Goal: Task Accomplishment & Management: Manage account settings

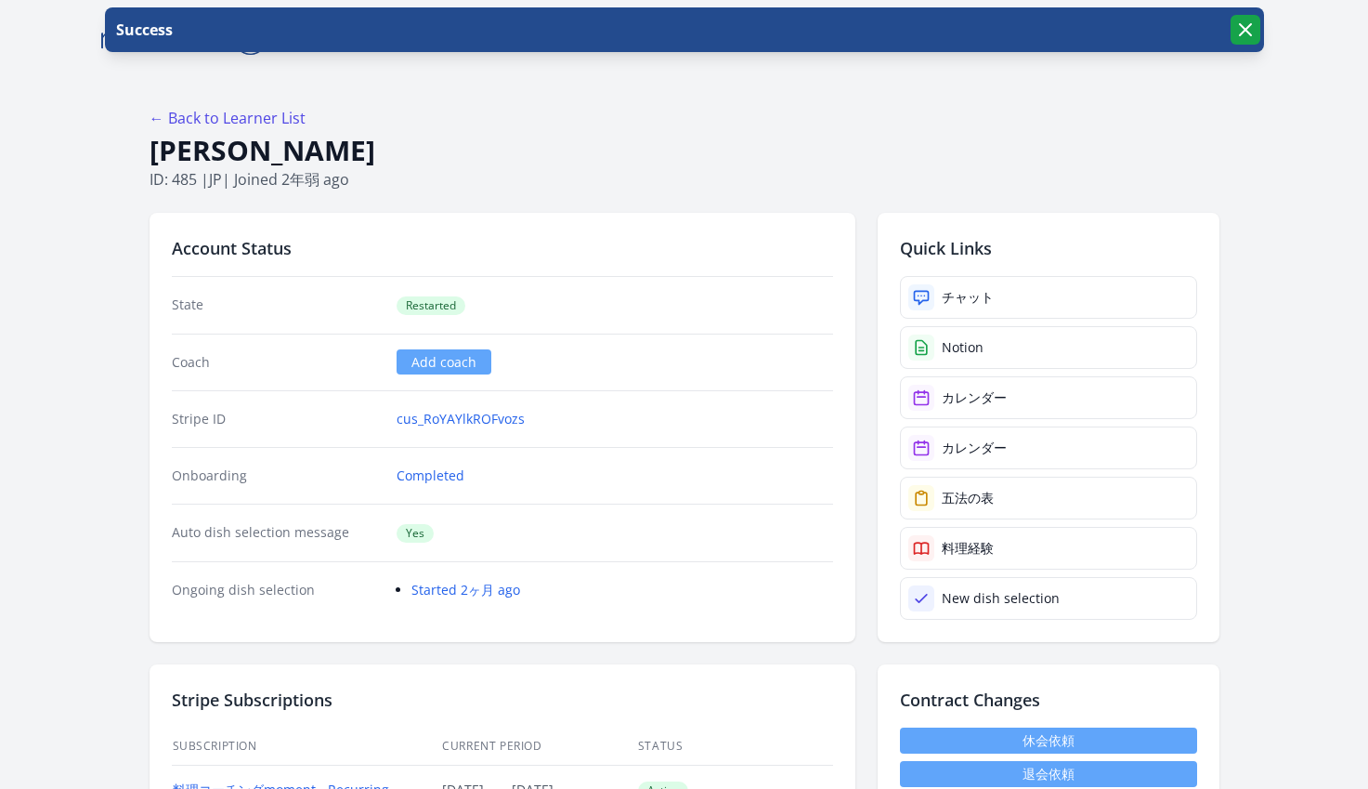
click at [1182, 33] on icon "button" at bounding box center [1245, 30] width 22 height 22
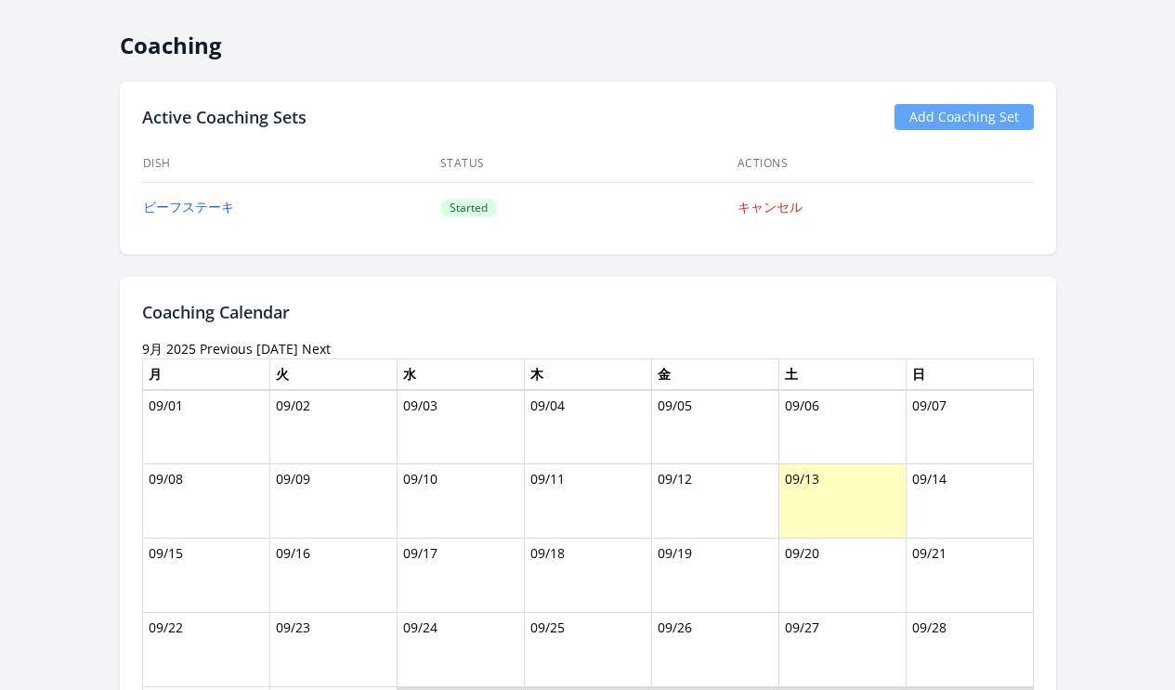
scroll to position [1166, 0]
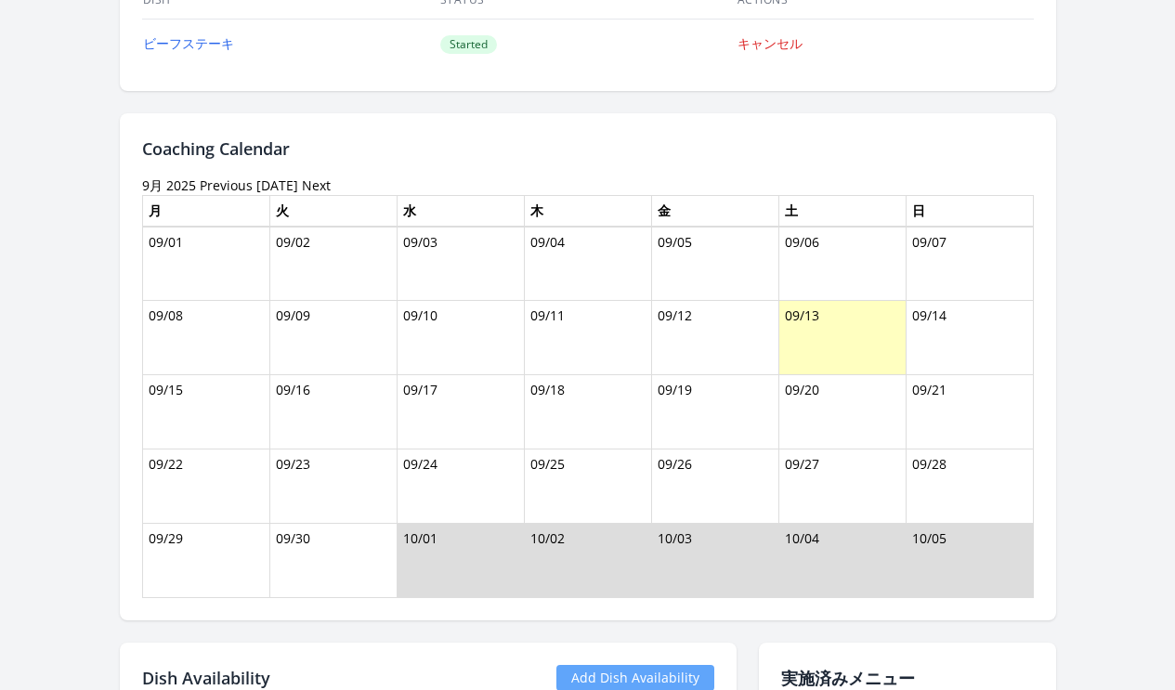
click at [200, 185] on link "Previous" at bounding box center [226, 185] width 53 height 18
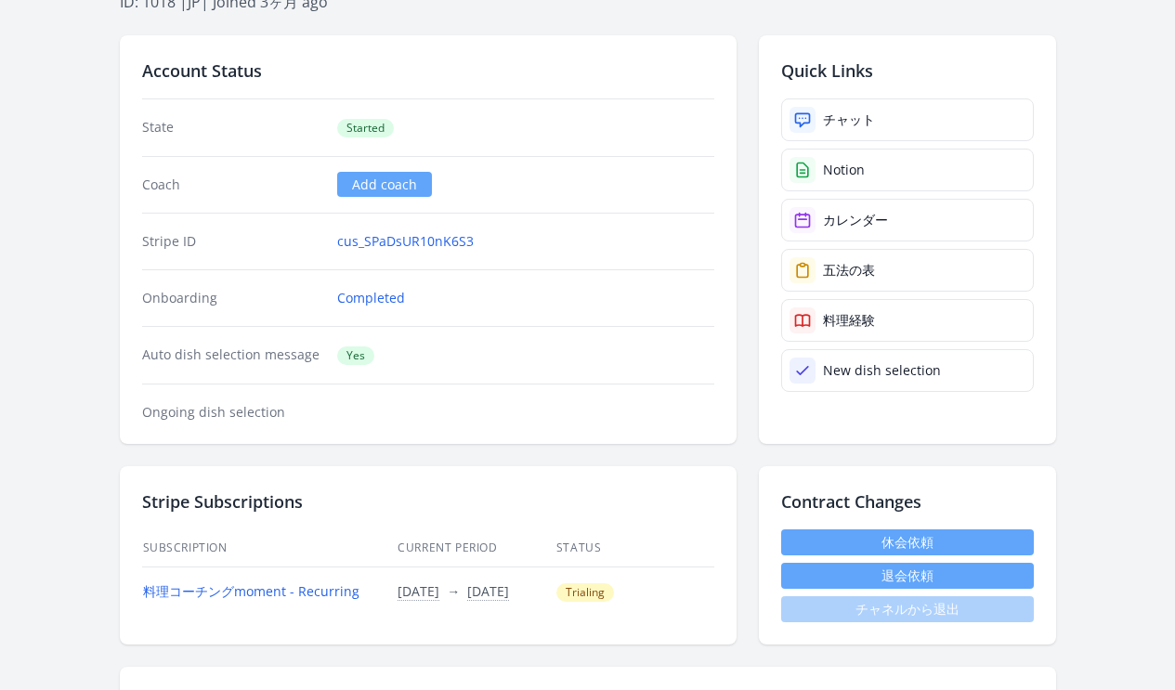
scroll to position [46, 0]
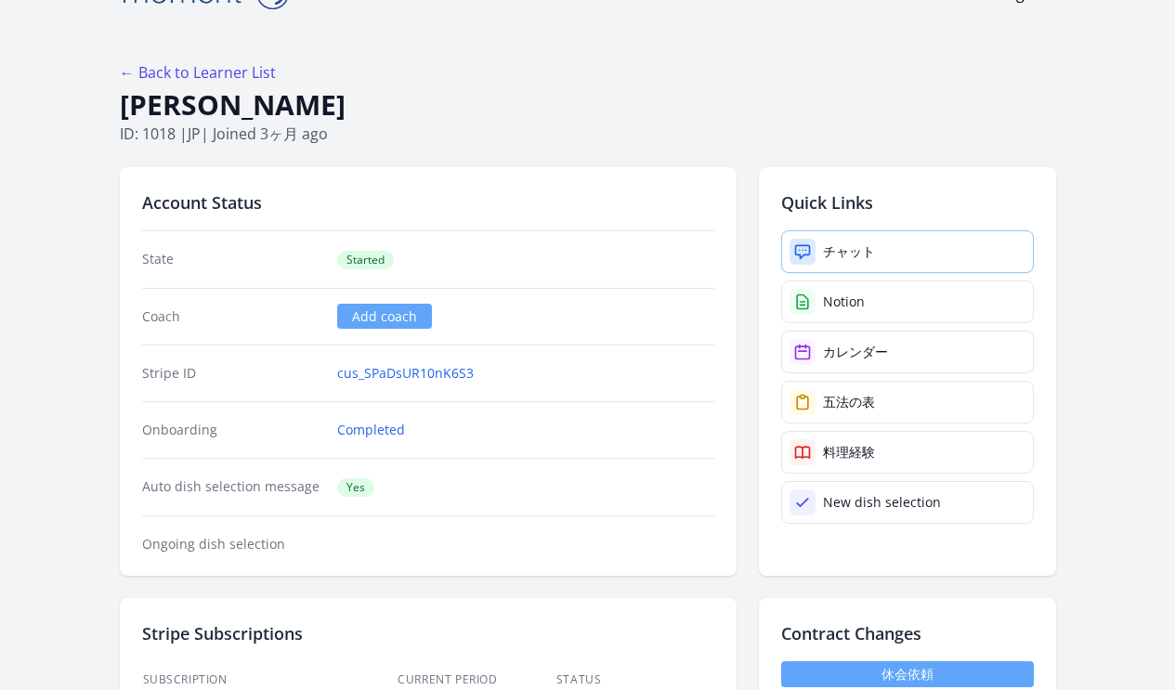
click at [875, 251] on div "チャット" at bounding box center [849, 251] width 52 height 19
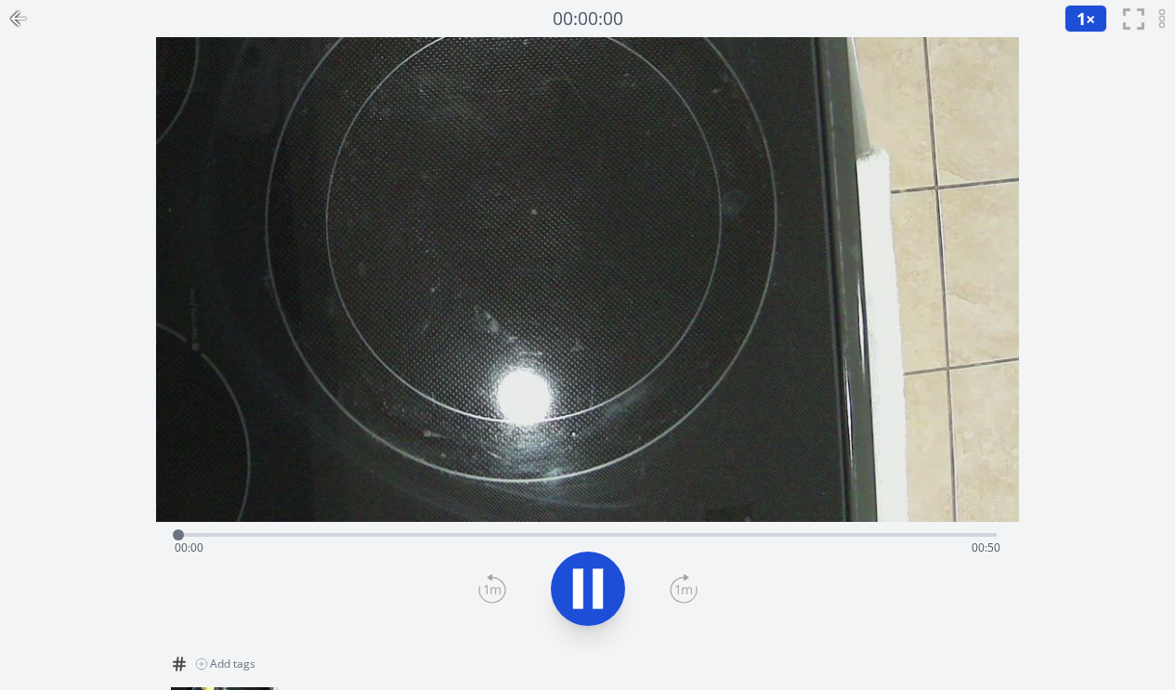
click at [814, 537] on div "Time elapsed: 00:00 Time remaining: 00:50" at bounding box center [588, 548] width 826 height 30
click at [611, 536] on div "Time elapsed: 00:43 Time remaining: 00:07" at bounding box center [588, 548] width 826 height 30
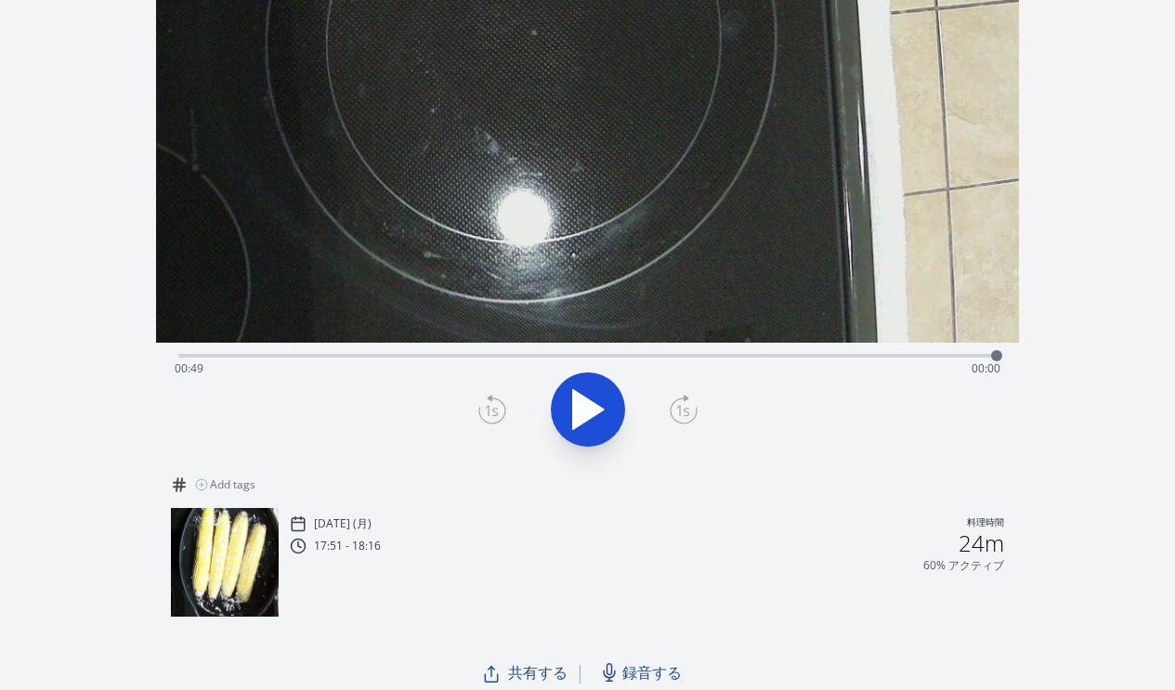
scroll to position [185, 0]
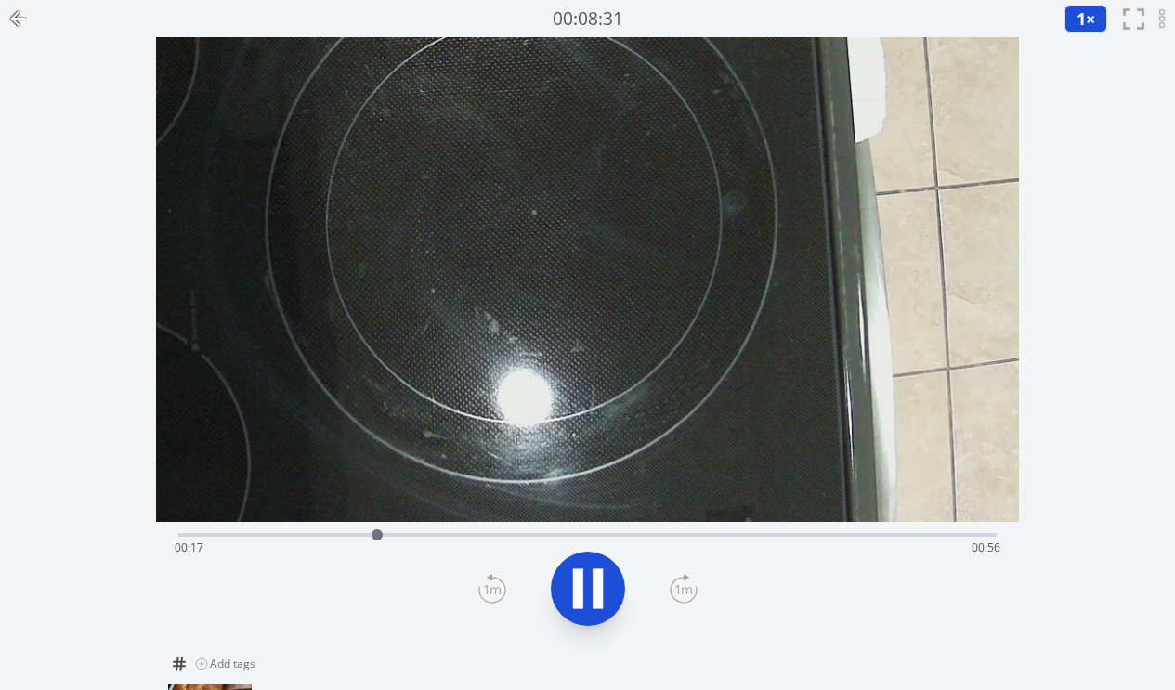
click at [591, 531] on div "Time elapsed: 00:17 Time remaining: 00:56" at bounding box center [587, 533] width 818 height 22
click at [662, 533] on div "Time elapsed: 00:38 Time remaining: 00:36" at bounding box center [588, 548] width 826 height 30
click at [748, 537] on div "Time elapsed: 00:44 Time remaining: 00:30" at bounding box center [588, 548] width 826 height 30
click at [794, 537] on div "Time elapsed: 00:52 Time remaining: 00:22" at bounding box center [588, 548] width 826 height 30
click at [866, 532] on div "Time elapsed: 00:56 Time remaining: 00:18" at bounding box center [587, 533] width 818 height 22
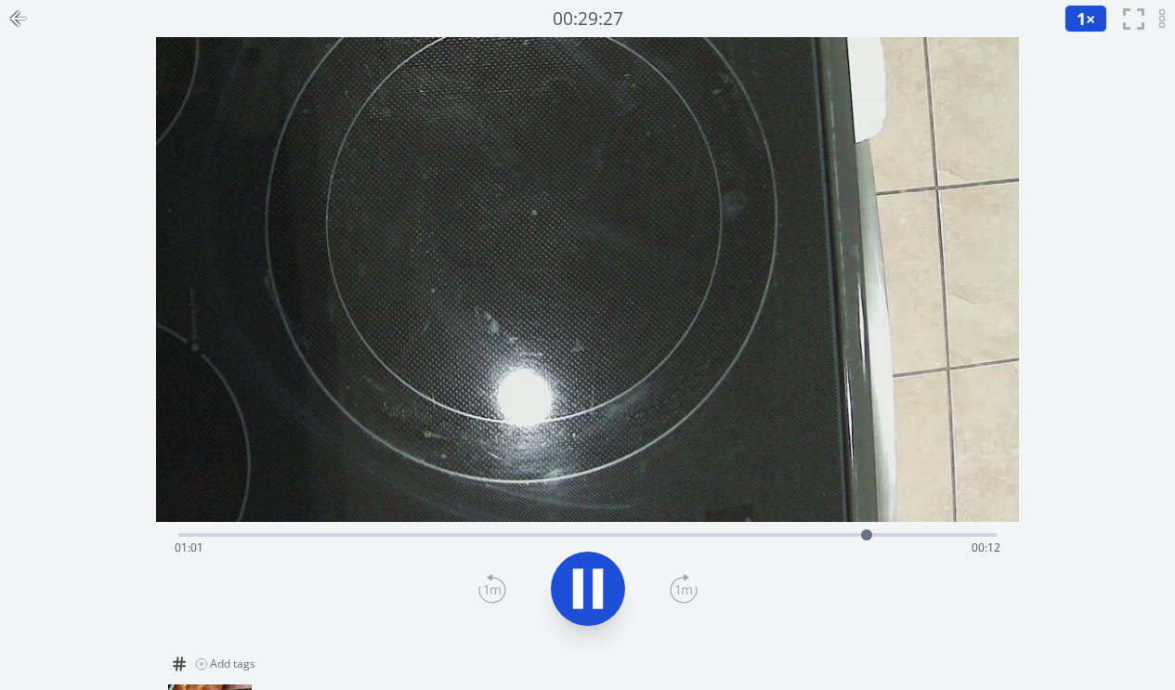
click at [866, 534] on div at bounding box center [866, 534] width 11 height 11
click at [581, 590] on icon at bounding box center [588, 589] width 52 height 52
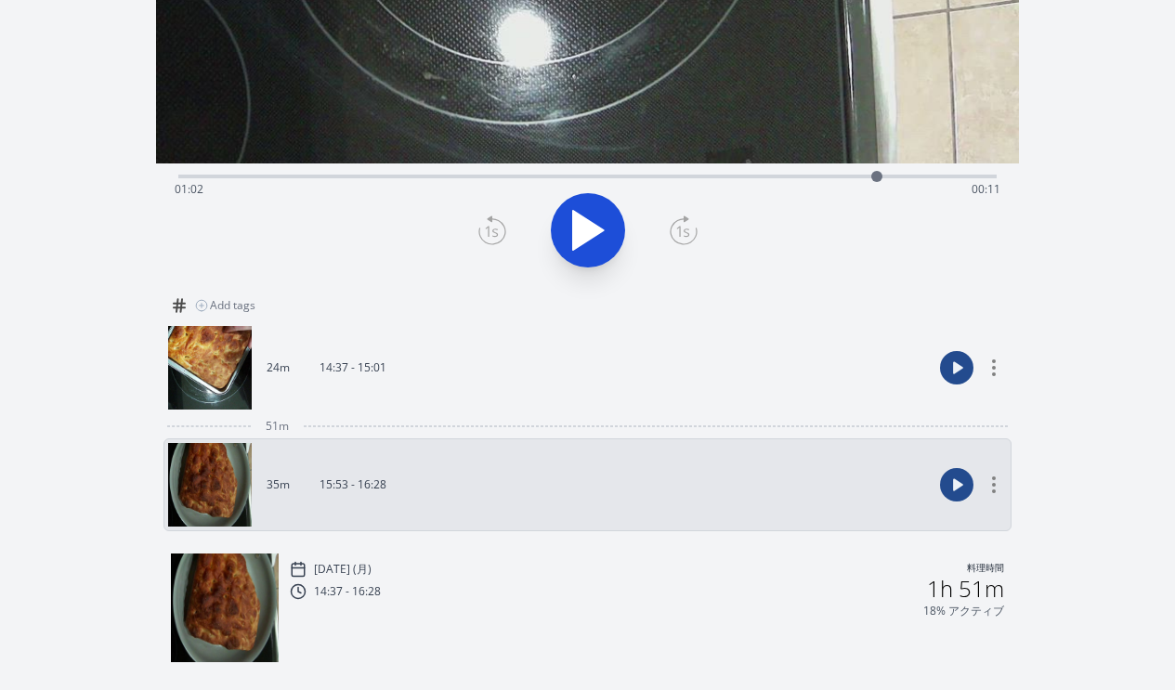
scroll to position [410, 0]
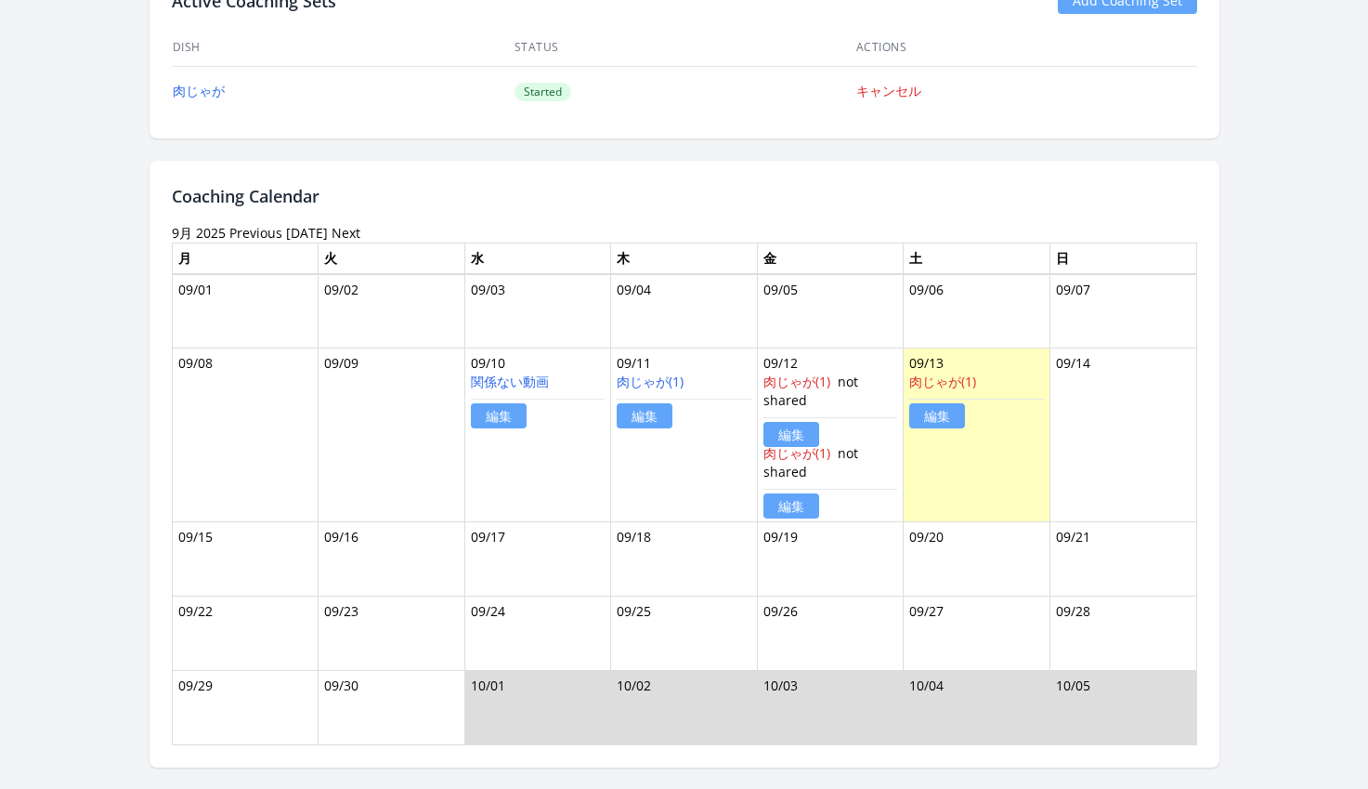
scroll to position [1294, 0]
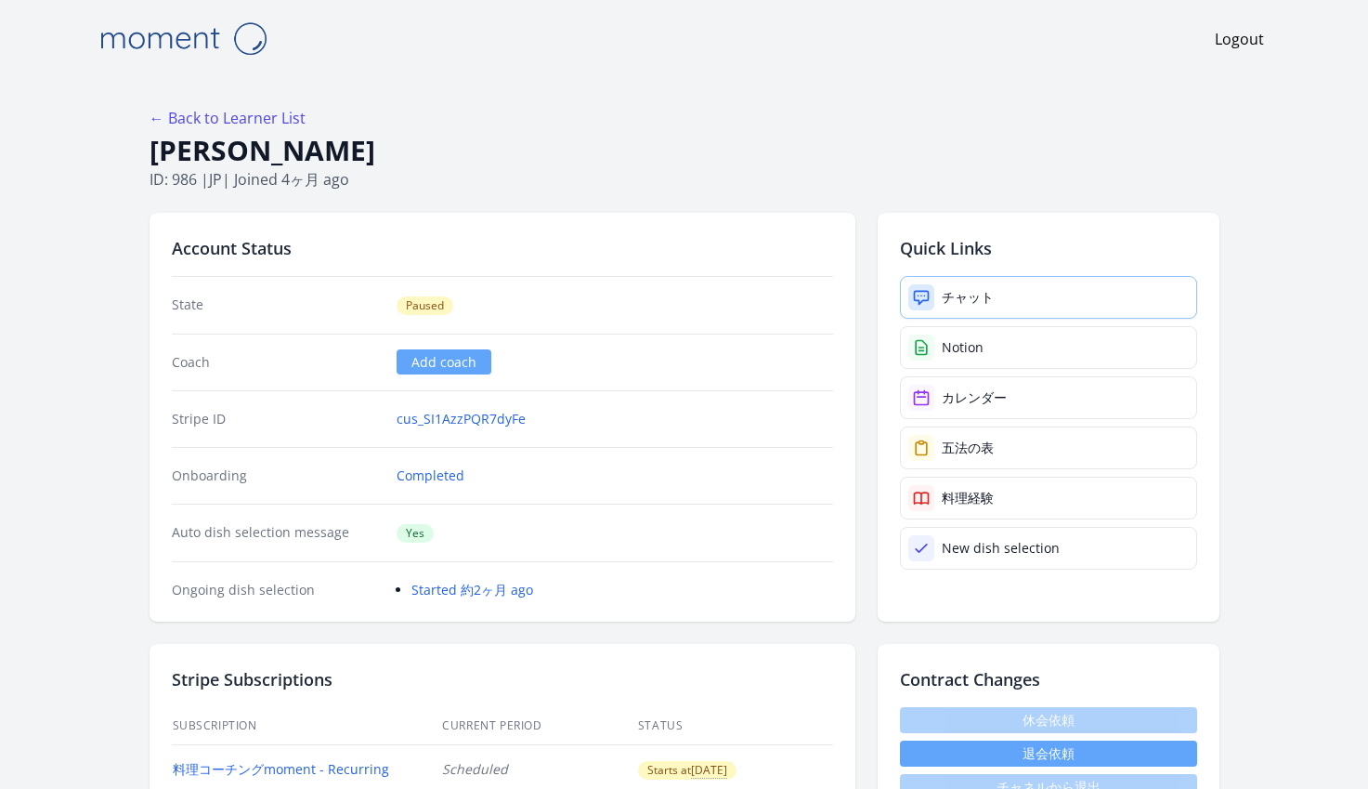
click at [942, 287] on link "チャット" at bounding box center [1048, 297] width 297 height 43
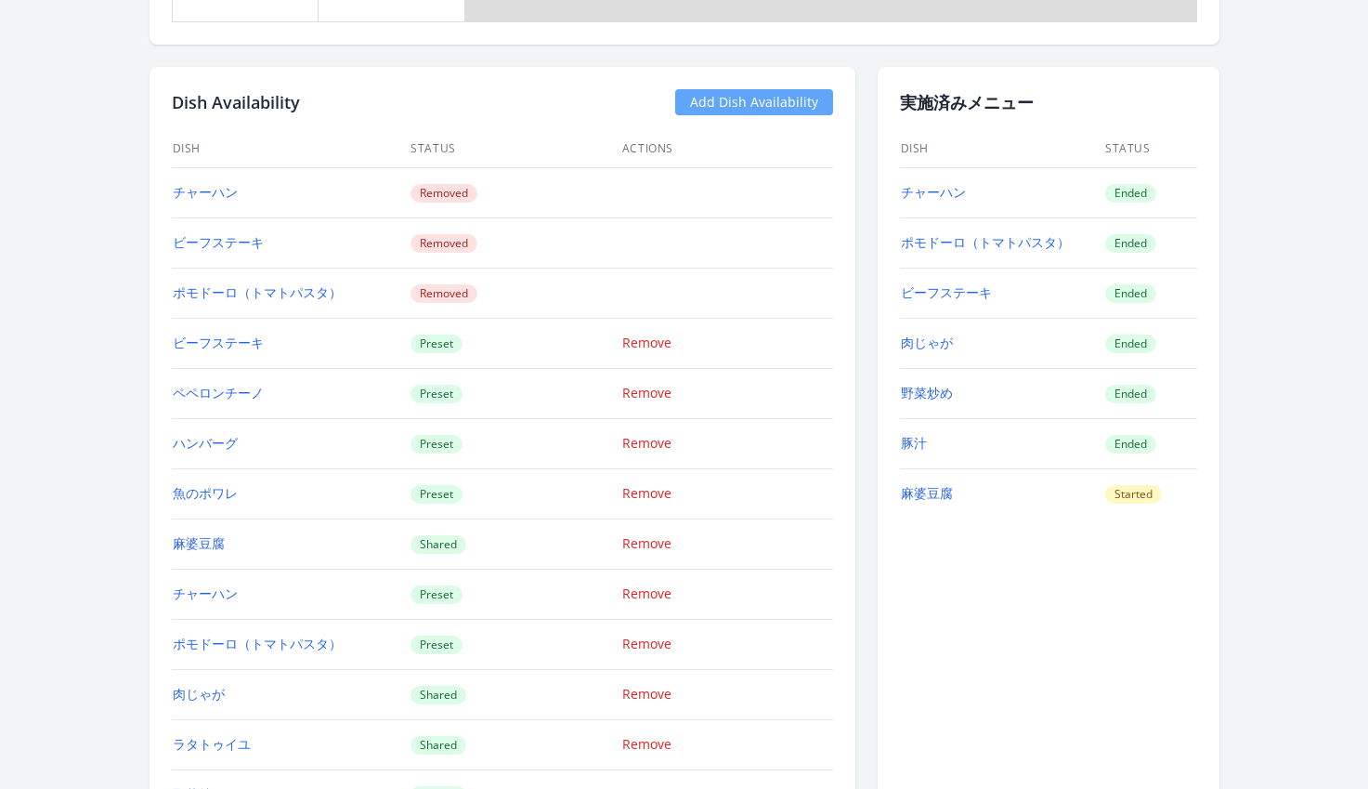
scroll to position [1795, 0]
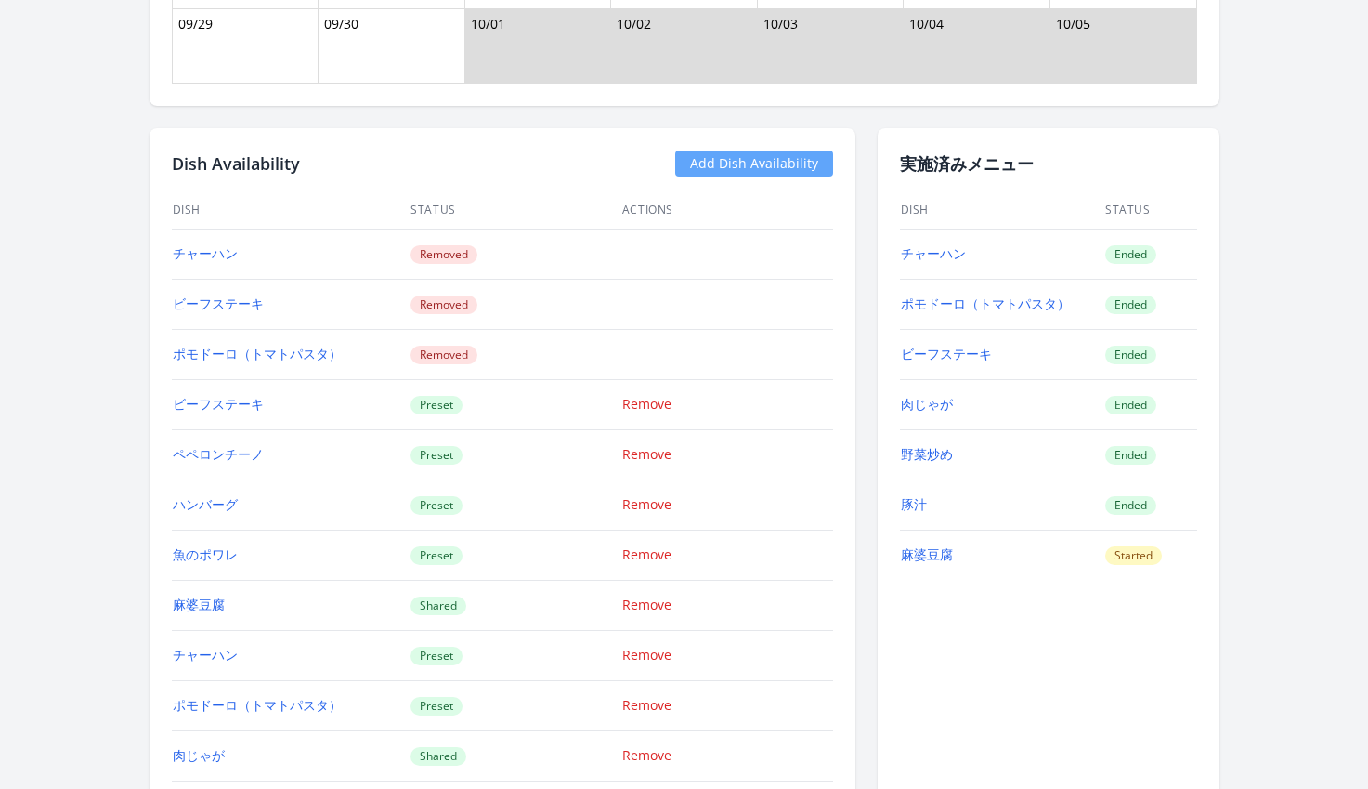
click at [796, 161] on link "Add Dish Availability" at bounding box center [754, 163] width 158 height 26
click at [778, 163] on link "Add Dish Availability" at bounding box center [754, 163] width 158 height 26
click at [759, 171] on link "Add Dish Availability" at bounding box center [754, 163] width 158 height 26
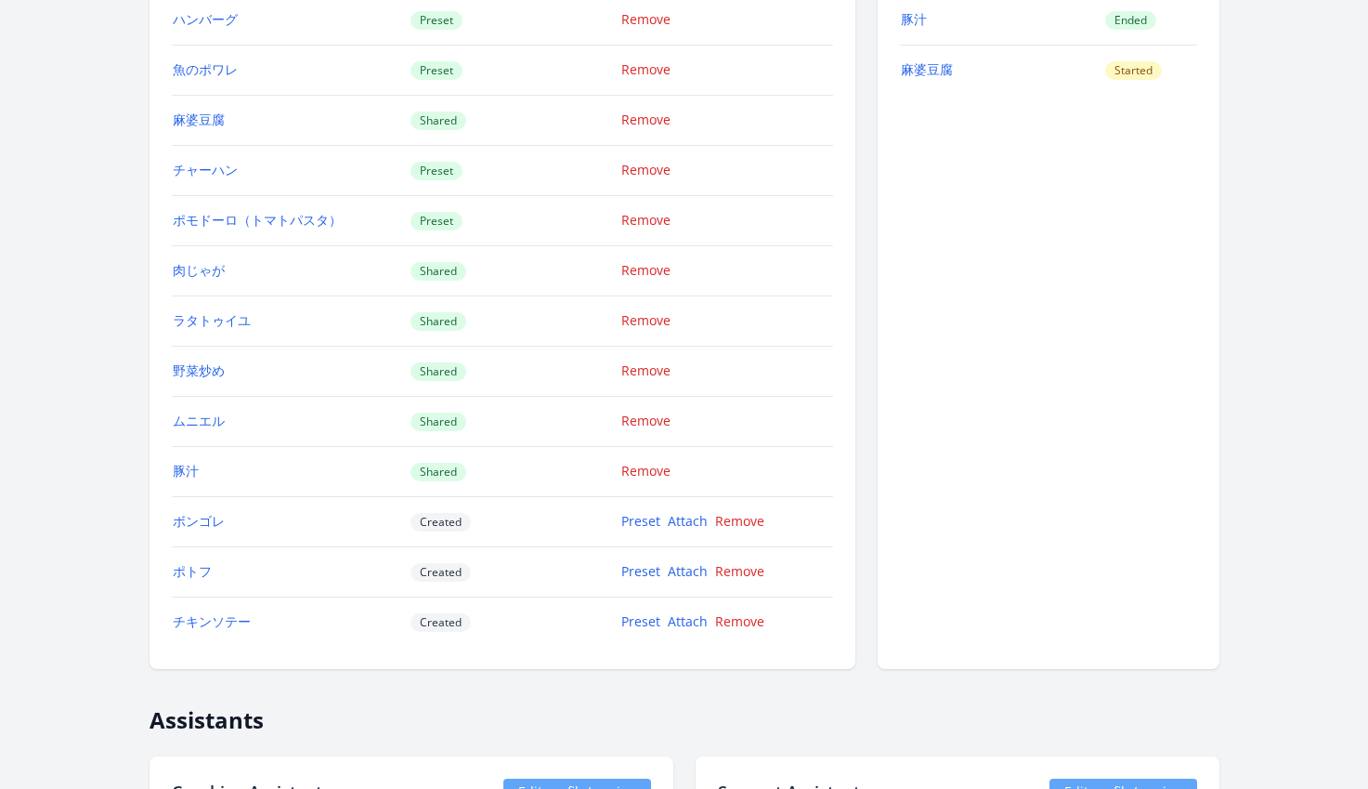
scroll to position [2283, 0]
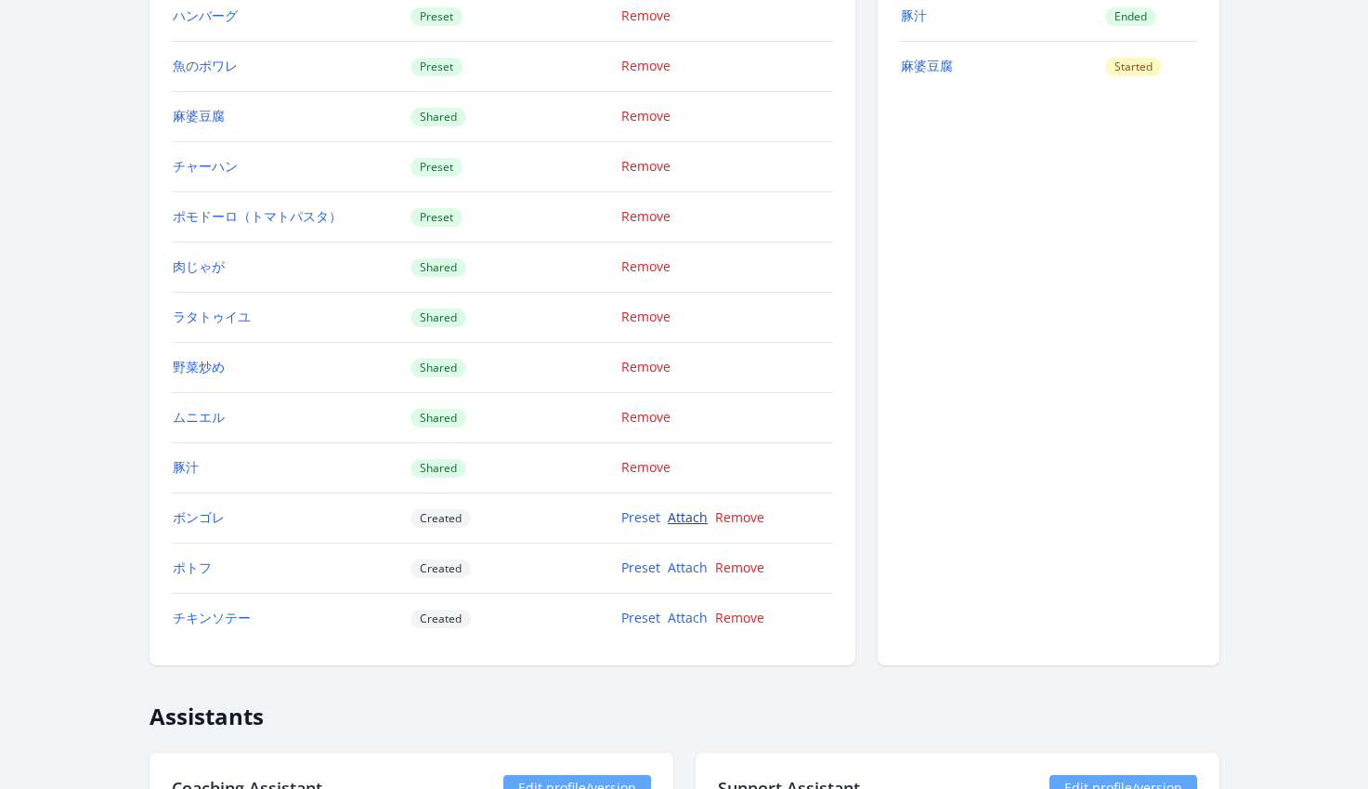
click at [683, 519] on link "Attach" at bounding box center [688, 517] width 40 height 18
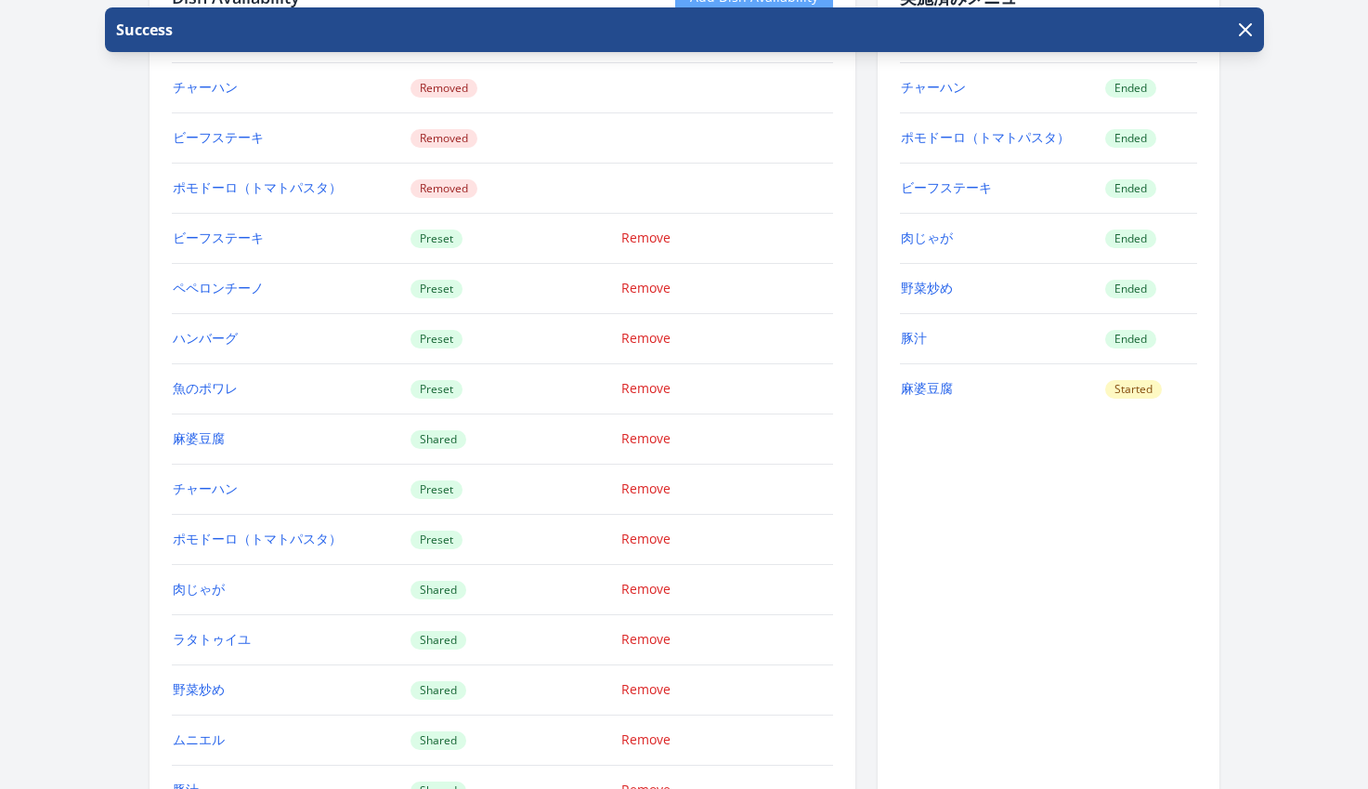
scroll to position [2588, 0]
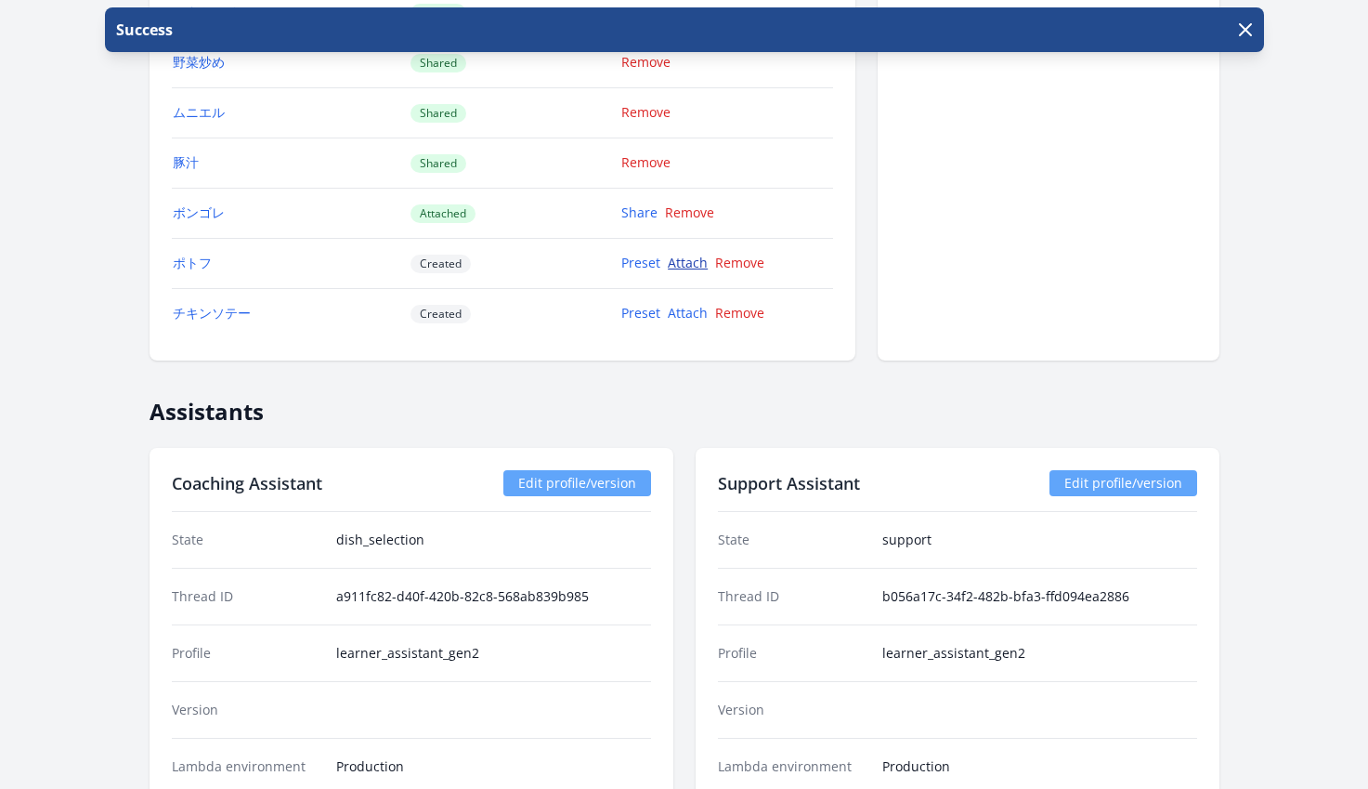
click at [697, 268] on link "Attach" at bounding box center [688, 263] width 40 height 18
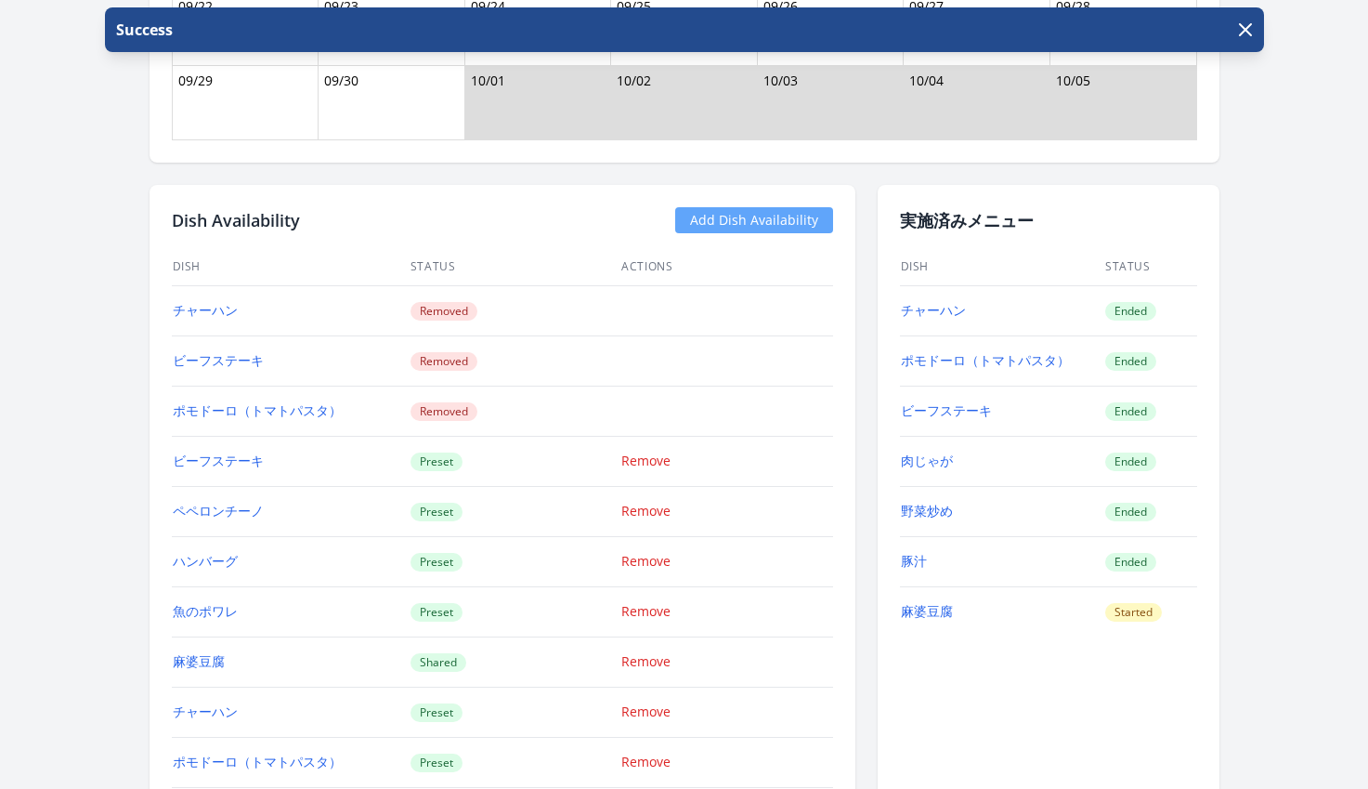
scroll to position [2331, 0]
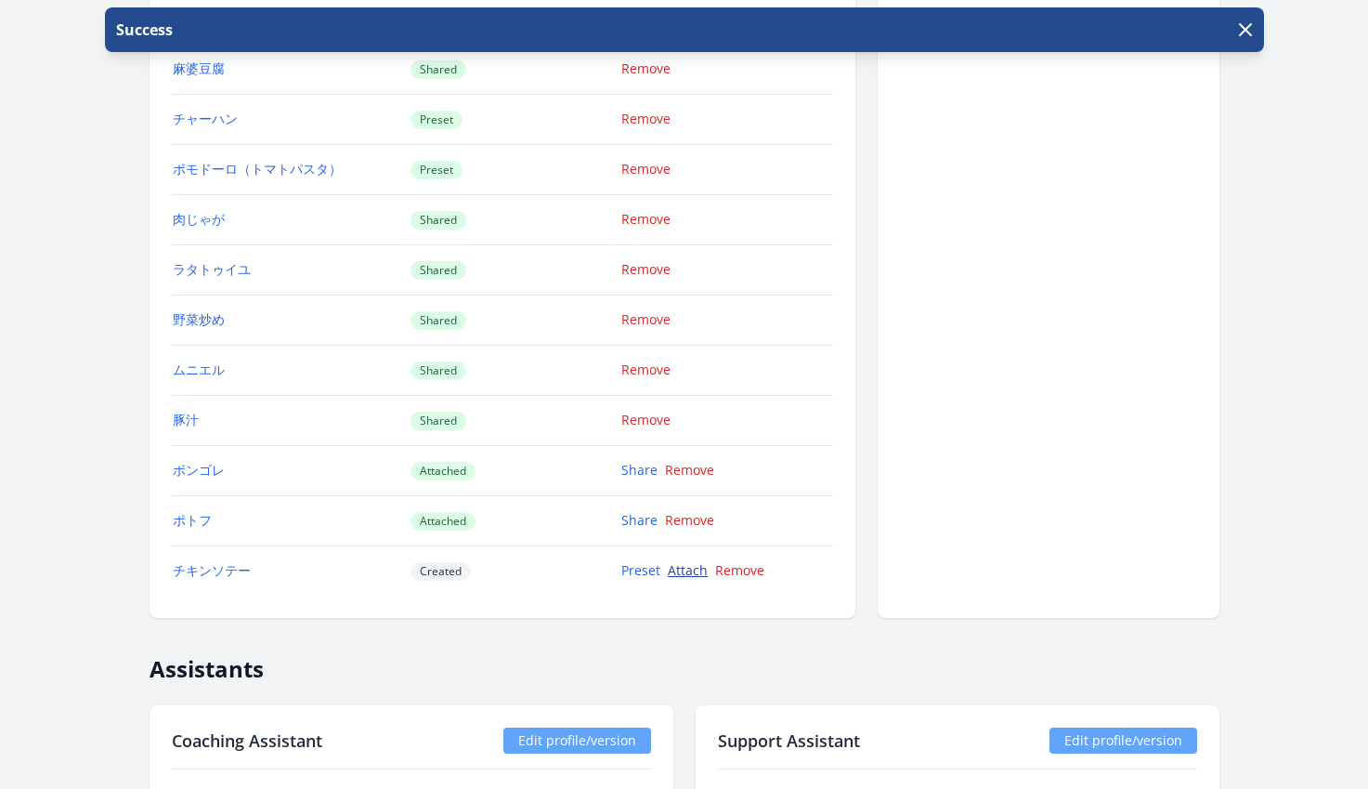
click at [678, 576] on link "Attach" at bounding box center [688, 570] width 40 height 18
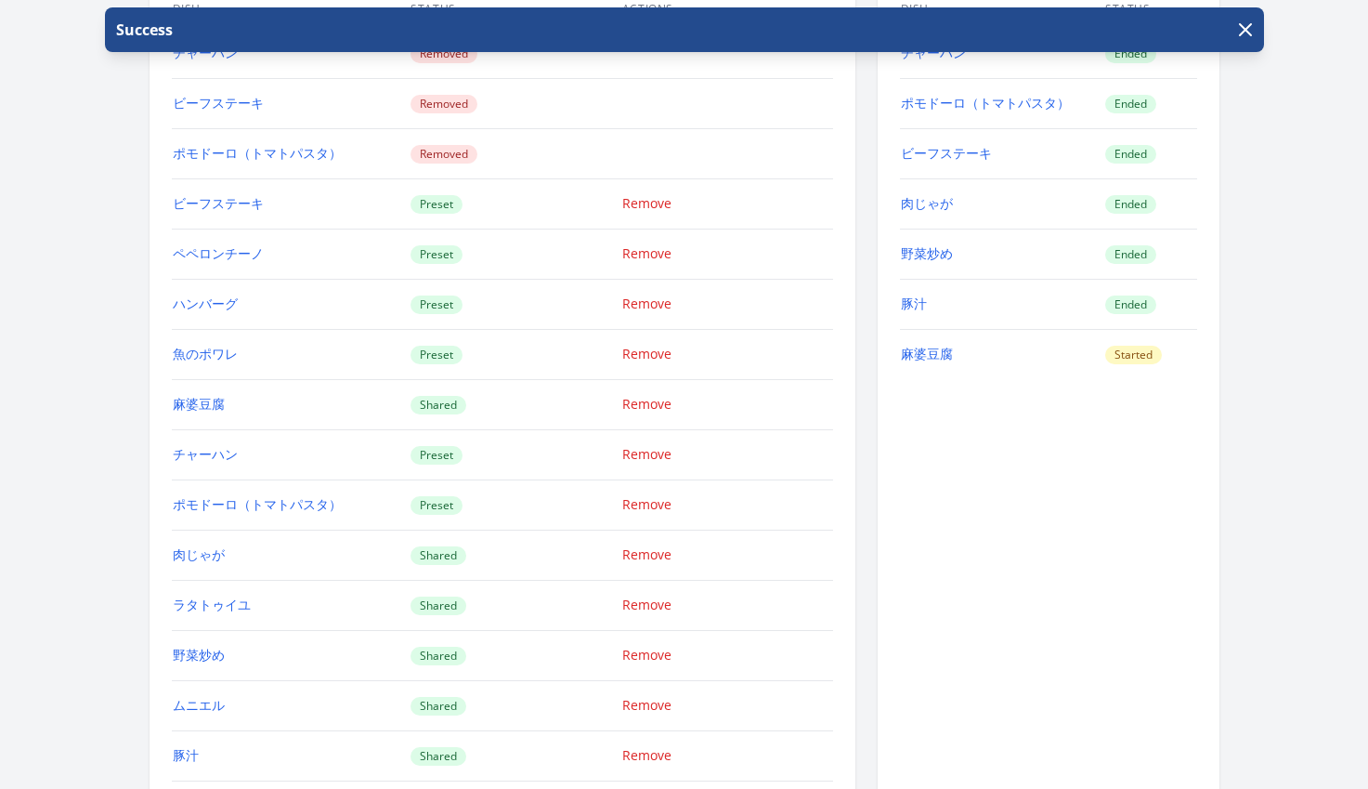
scroll to position [2242, 0]
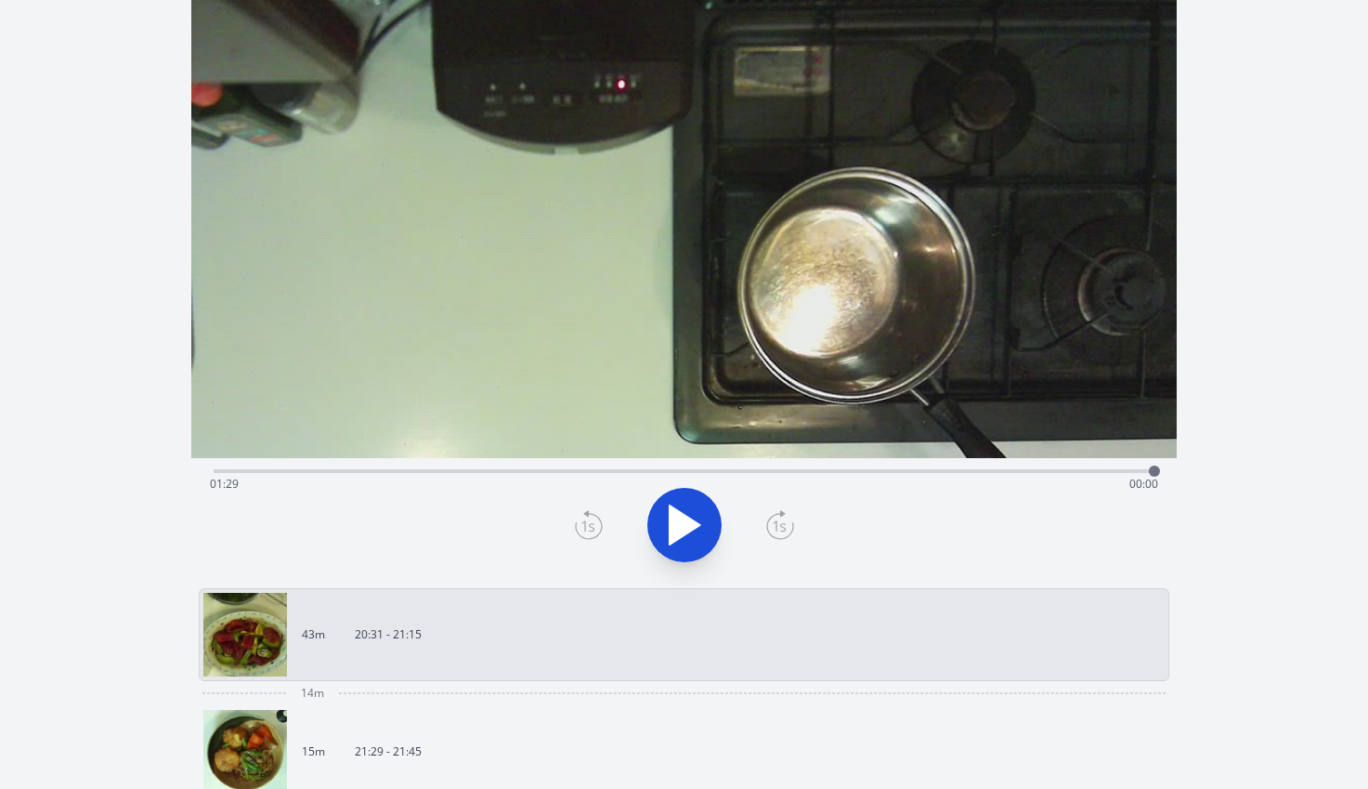
scroll to position [282, 0]
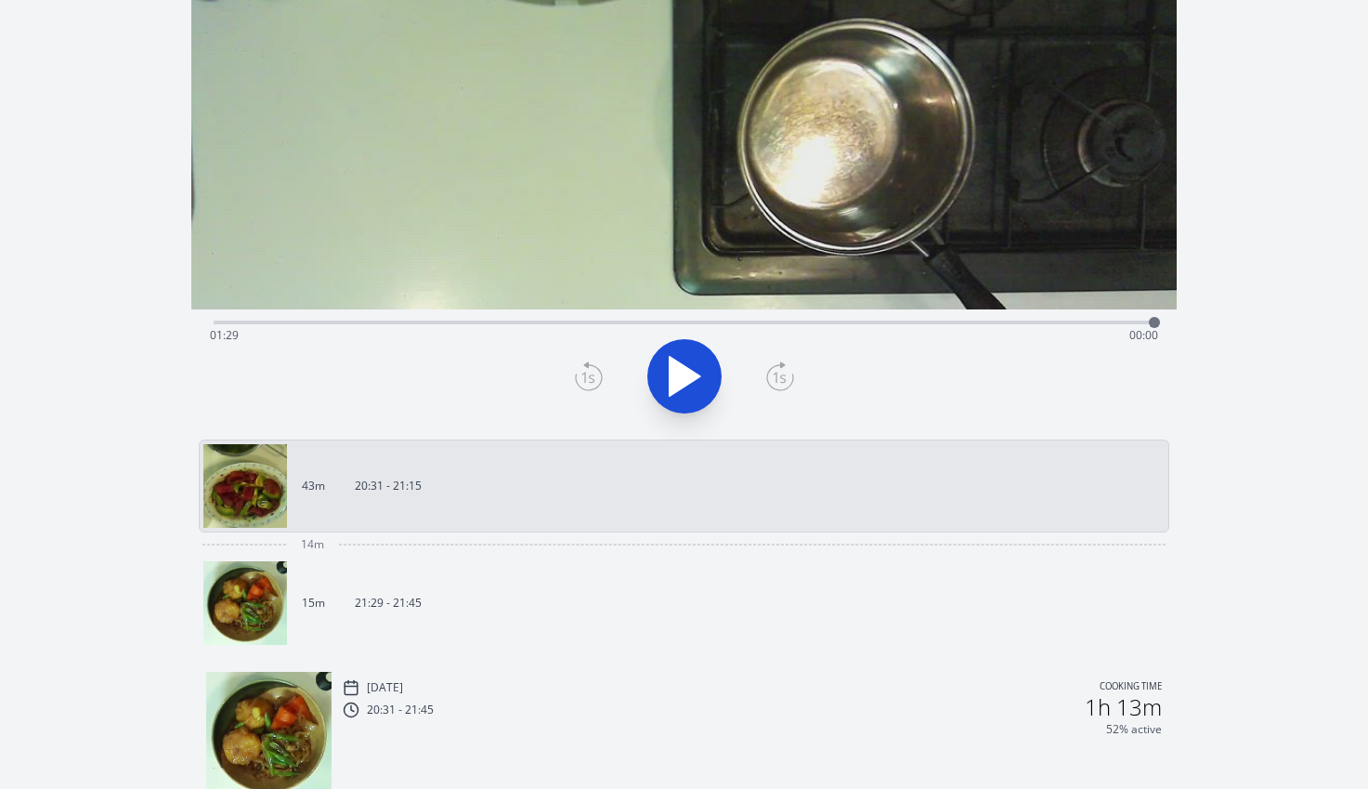
click at [495, 618] on link "15m 21:29 - 21:45" at bounding box center [676, 603] width 947 height 84
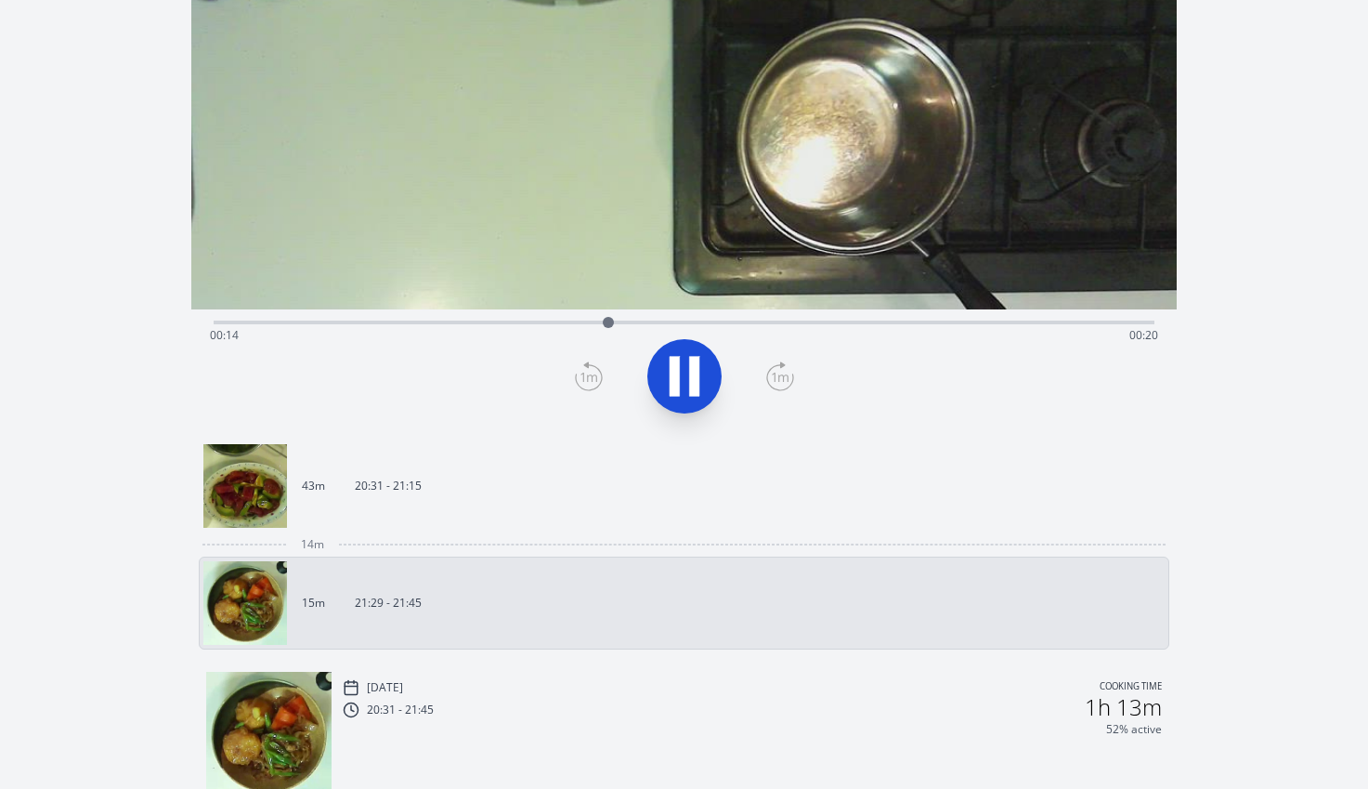
click at [783, 675] on div "Thu, 11th Sep 2025 Cooking time 20:31 - 21:45 1h 13m 52% active" at bounding box center [752, 705] width 819 height 61
click at [490, 696] on div "20:31 - 21:45 1h 13m" at bounding box center [752, 707] width 819 height 22
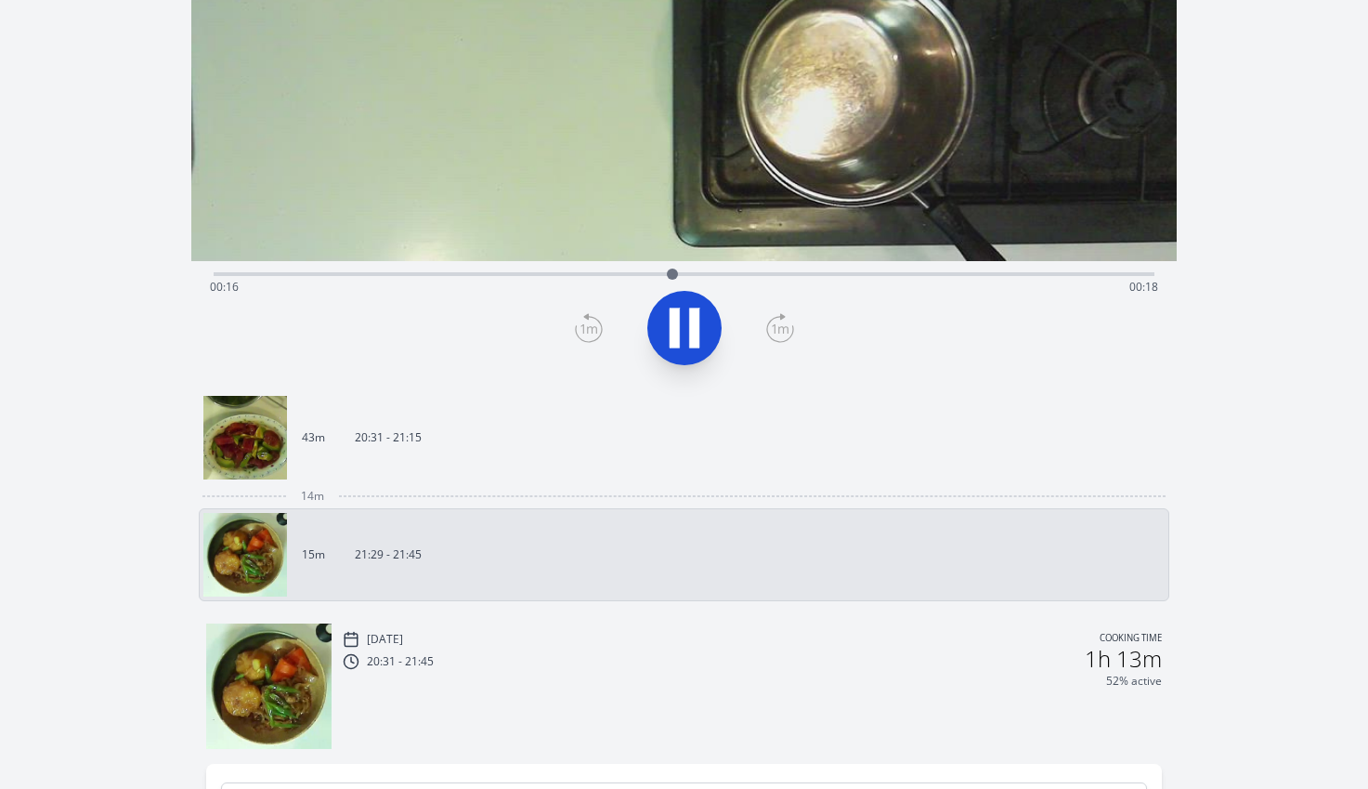
scroll to position [443, 0]
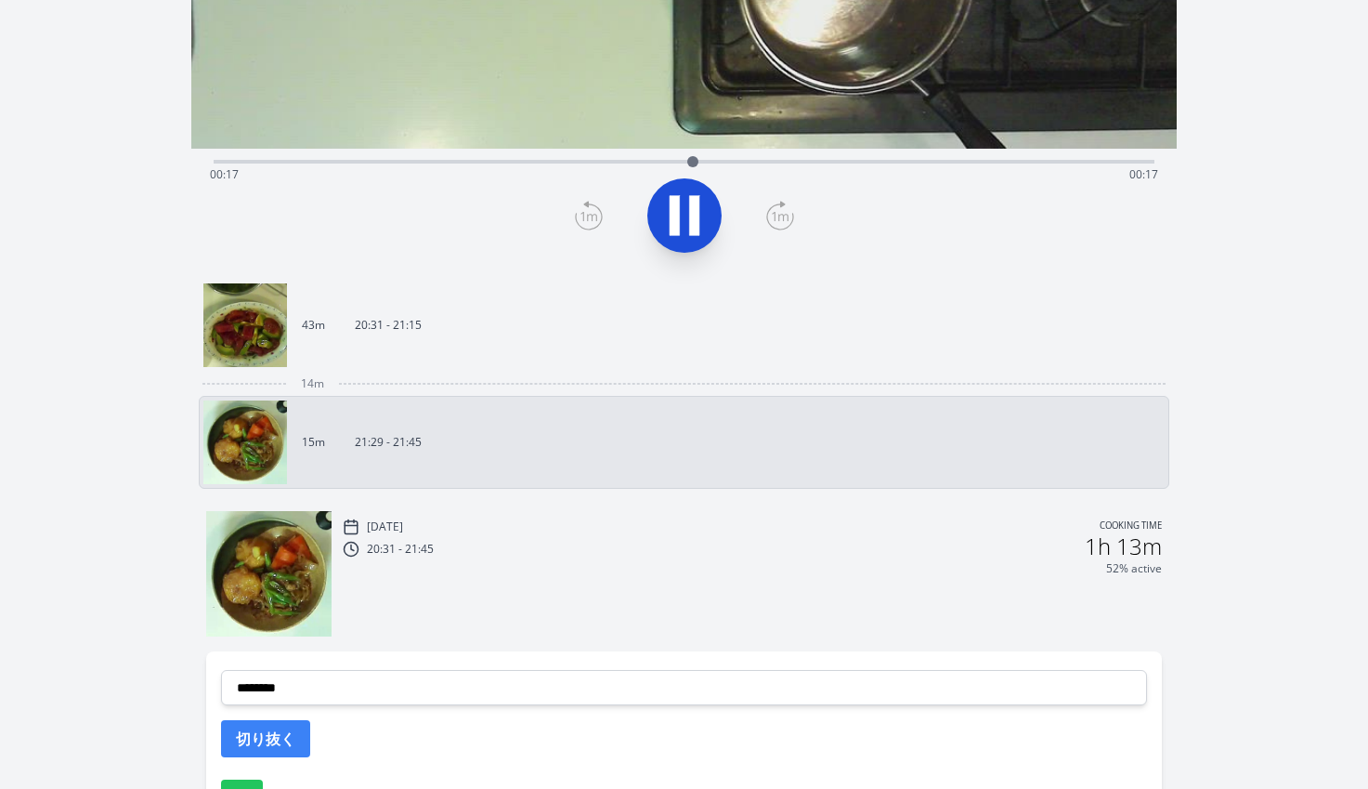
click at [541, 605] on div "Thu, 11th Sep 2025 Cooking time 20:31 - 21:45 1h 13m 52% active" at bounding box center [752, 576] width 819 height 122
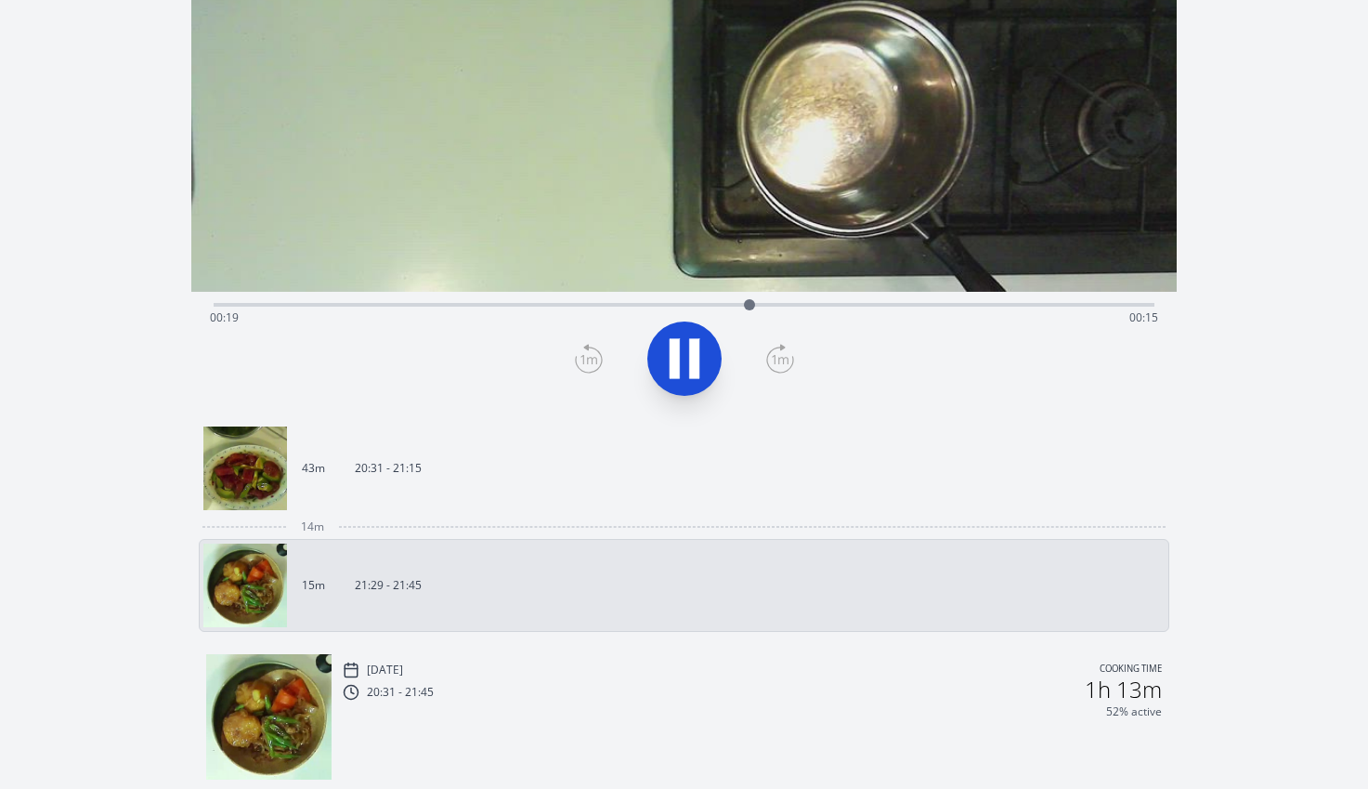
scroll to position [294, 0]
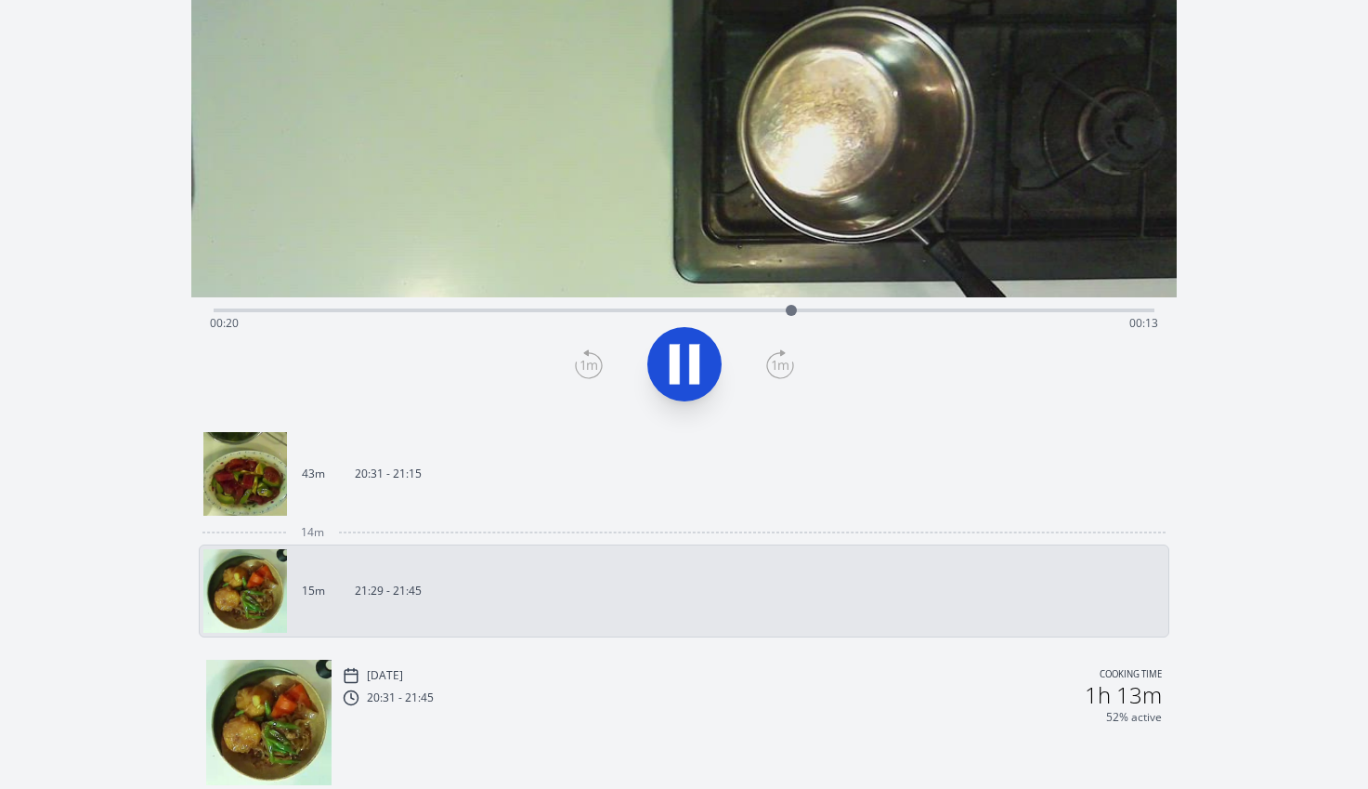
click at [668, 391] on button at bounding box center [684, 364] width 74 height 74
click at [583, 694] on div "20:31 - 21:45 1h 13m" at bounding box center [752, 695] width 819 height 22
click at [252, 711] on img at bounding box center [268, 721] width 125 height 125
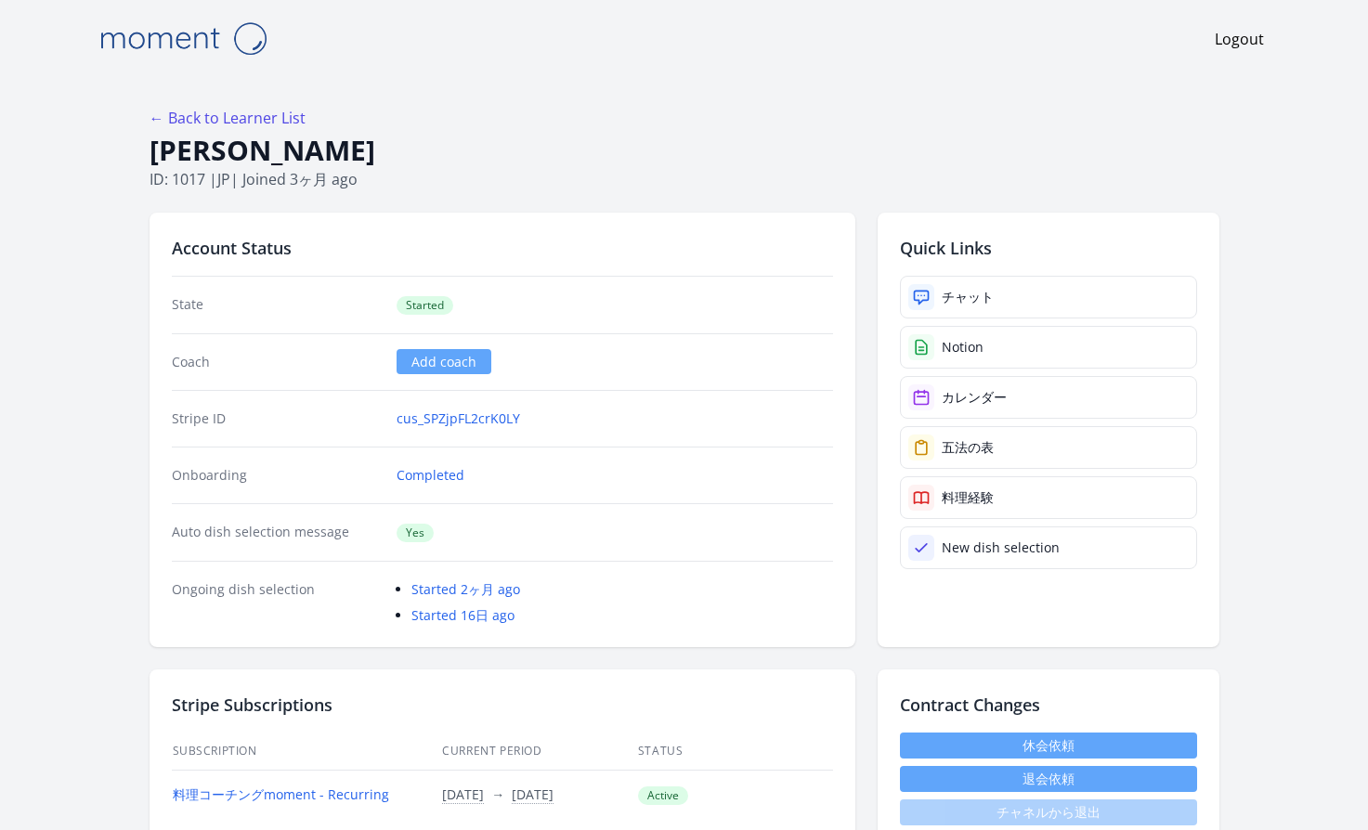
drag, startPoint x: 374, startPoint y: 151, endPoint x: 146, endPoint y: 148, distance: 228.5
copy h1 "[PERSON_NAME]"
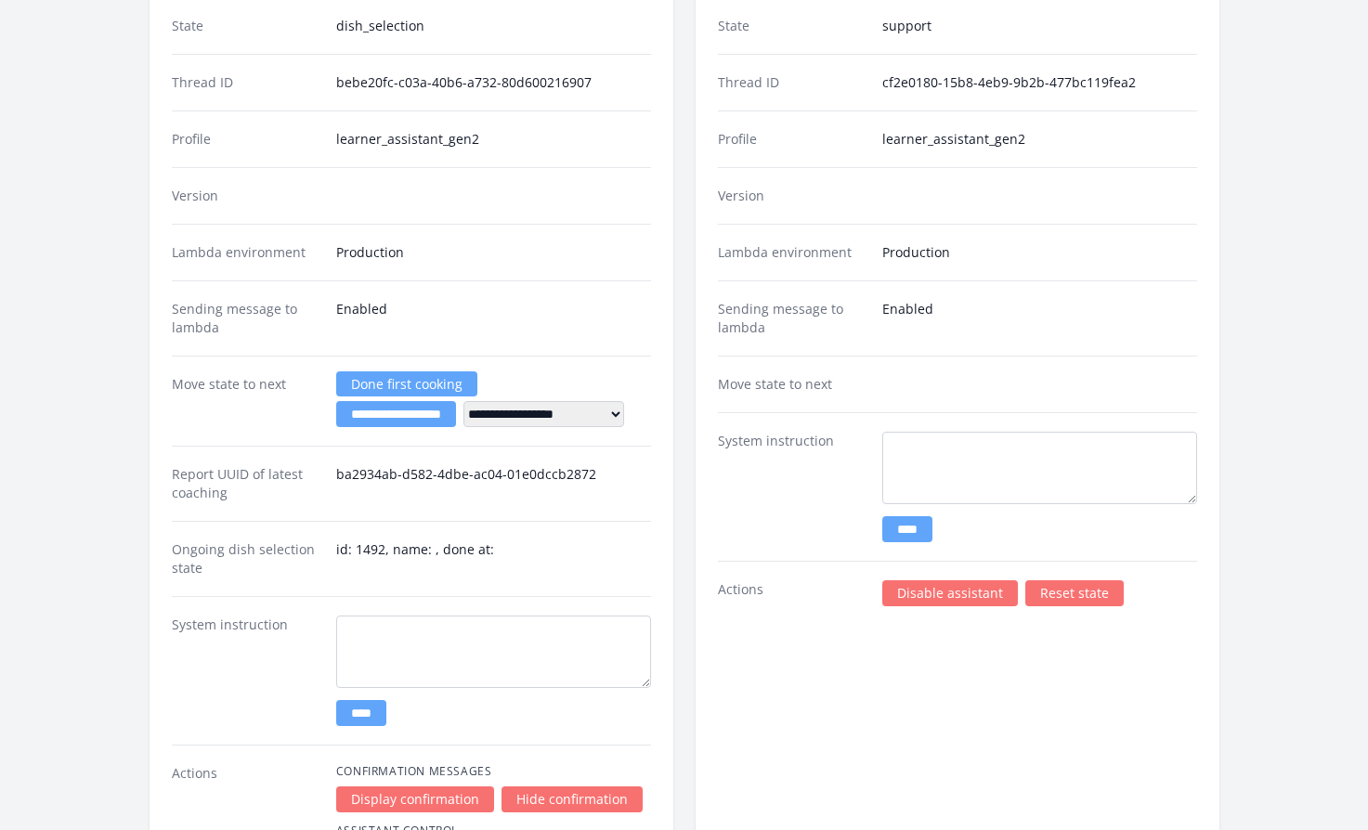
scroll to position [2772, 0]
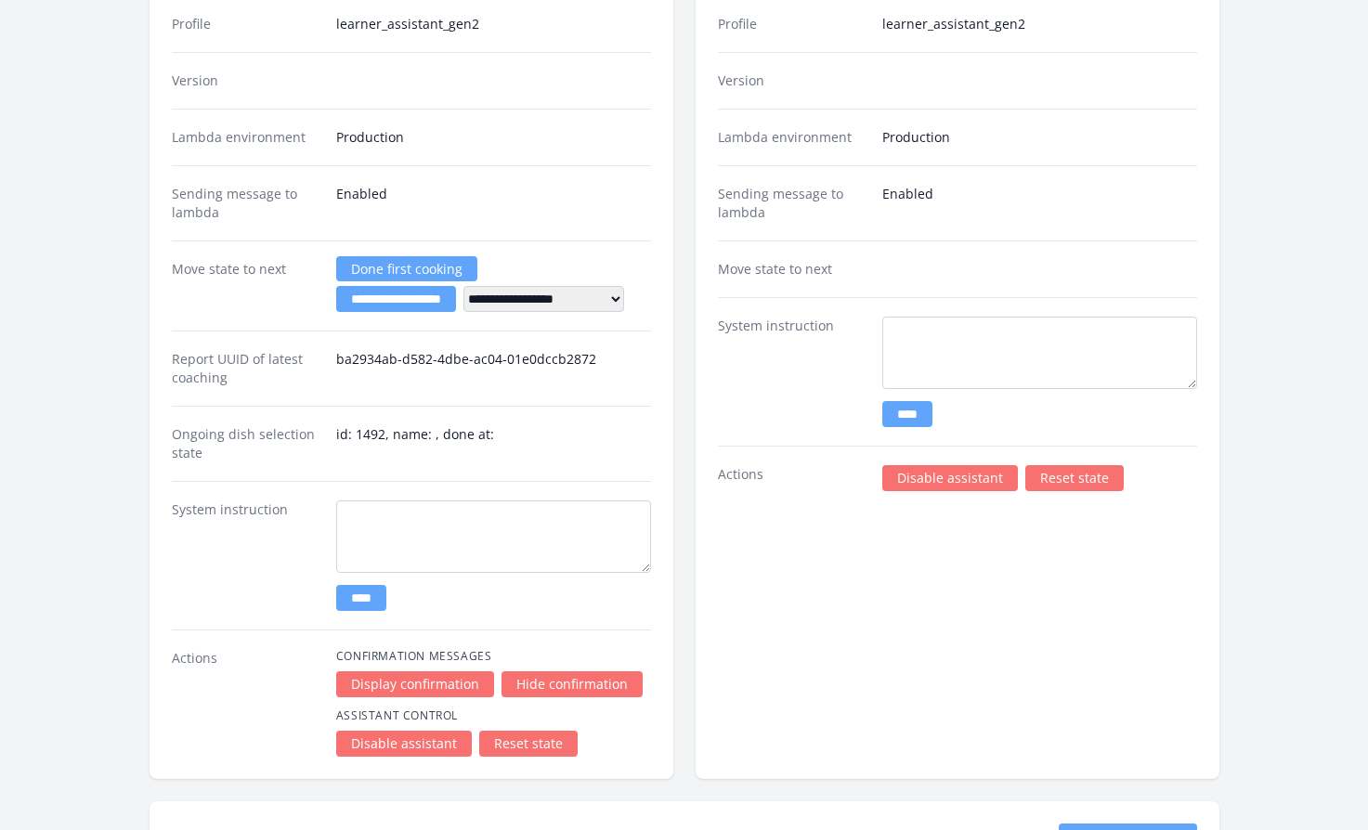
click at [927, 485] on link "Disable assistant" at bounding box center [950, 478] width 136 height 26
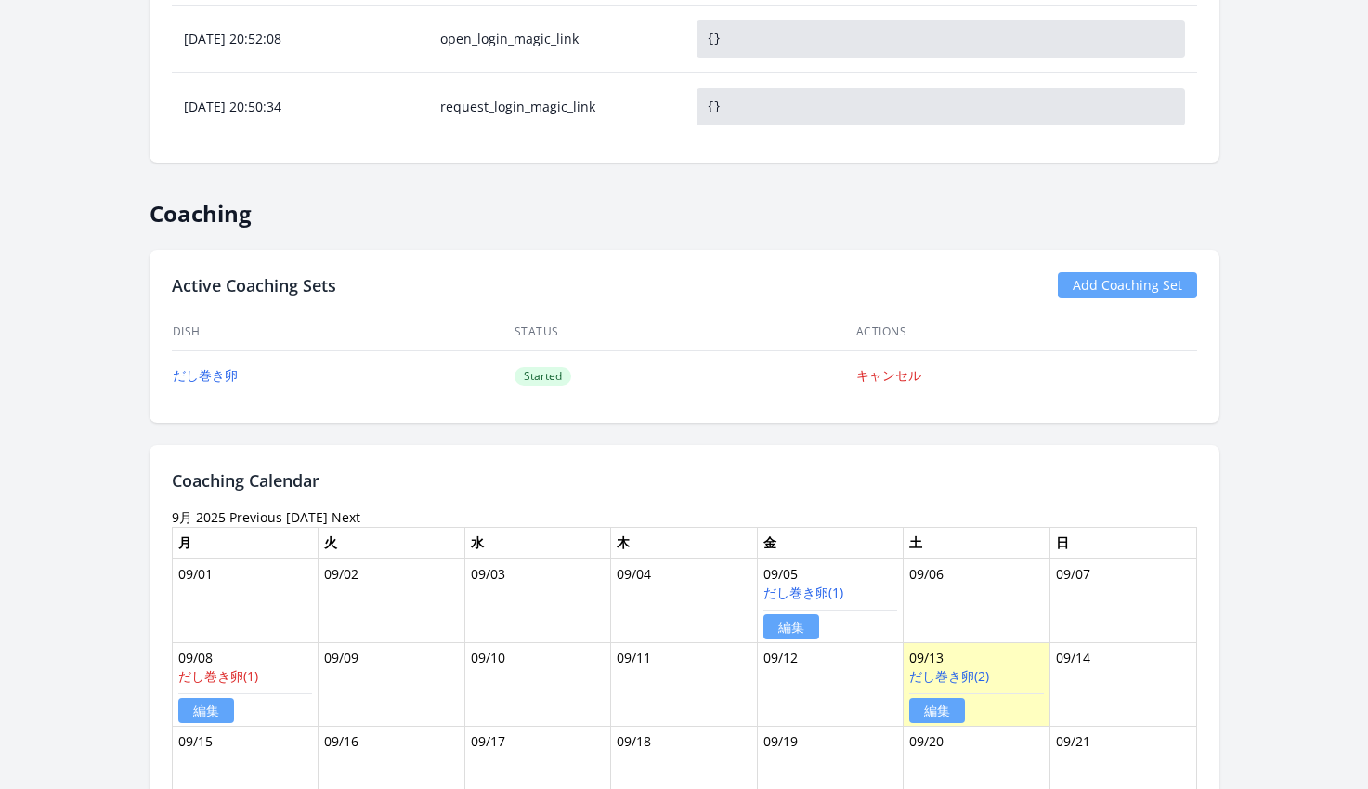
scroll to position [1009, 0]
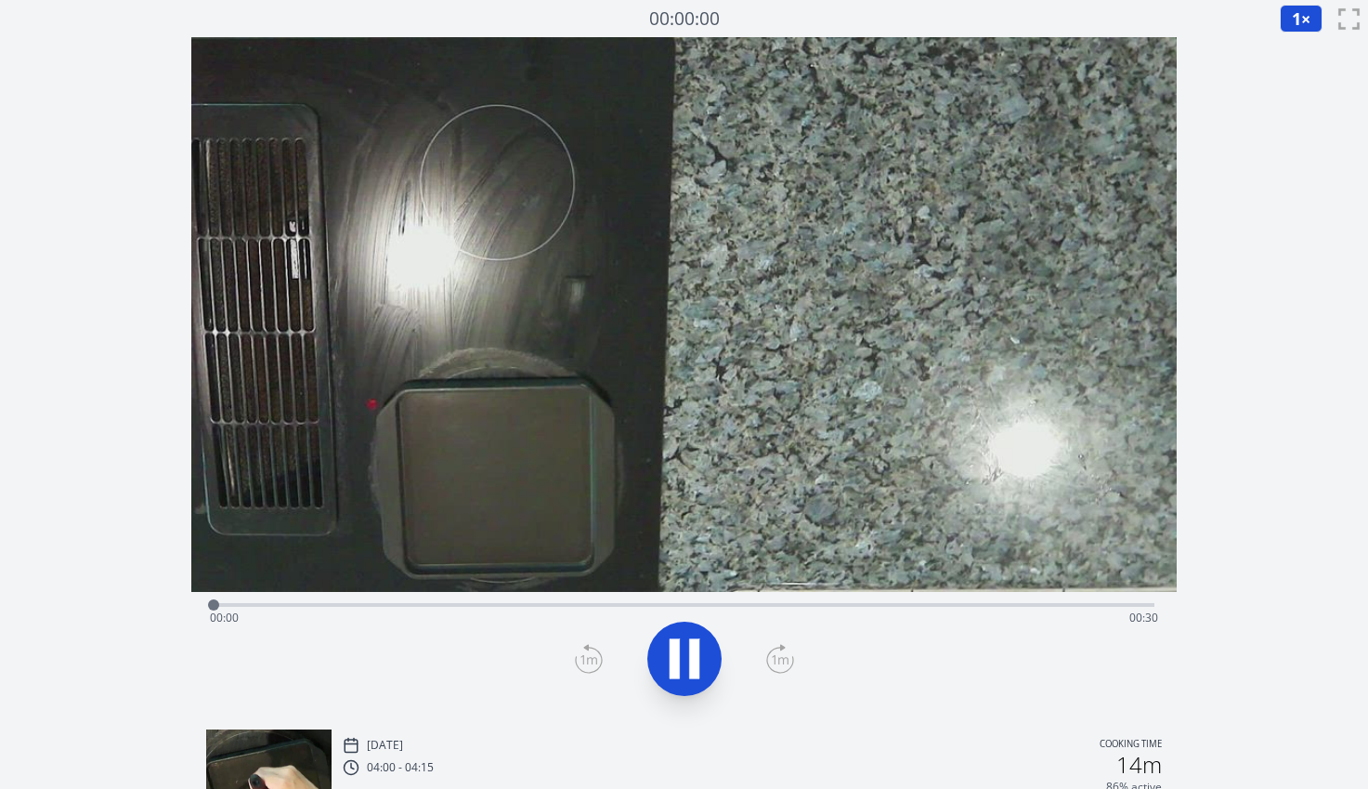
click at [999, 609] on div "Time elapsed: 00:00 Time remaining: 00:30" at bounding box center [684, 618] width 948 height 30
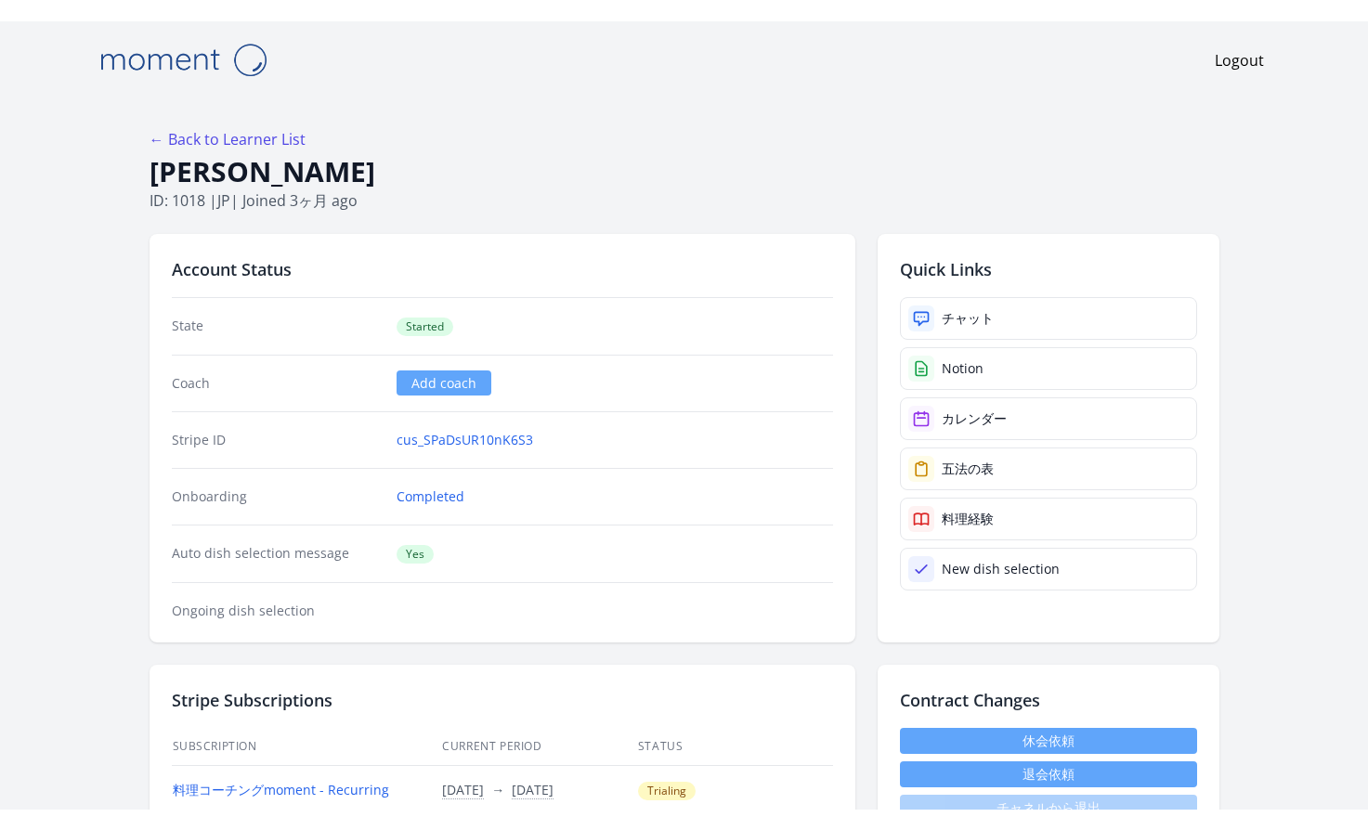
scroll to position [46, 0]
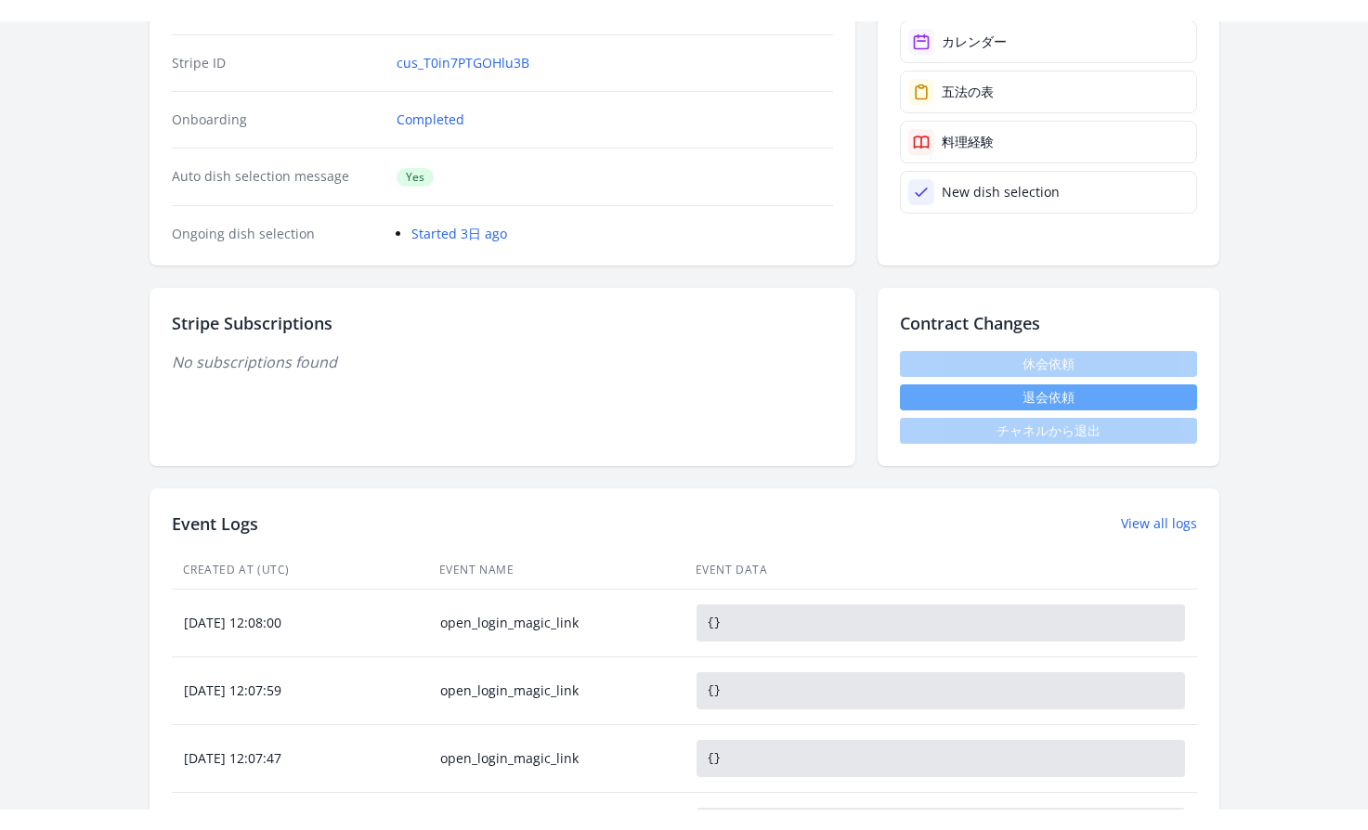
scroll to position [1002, 0]
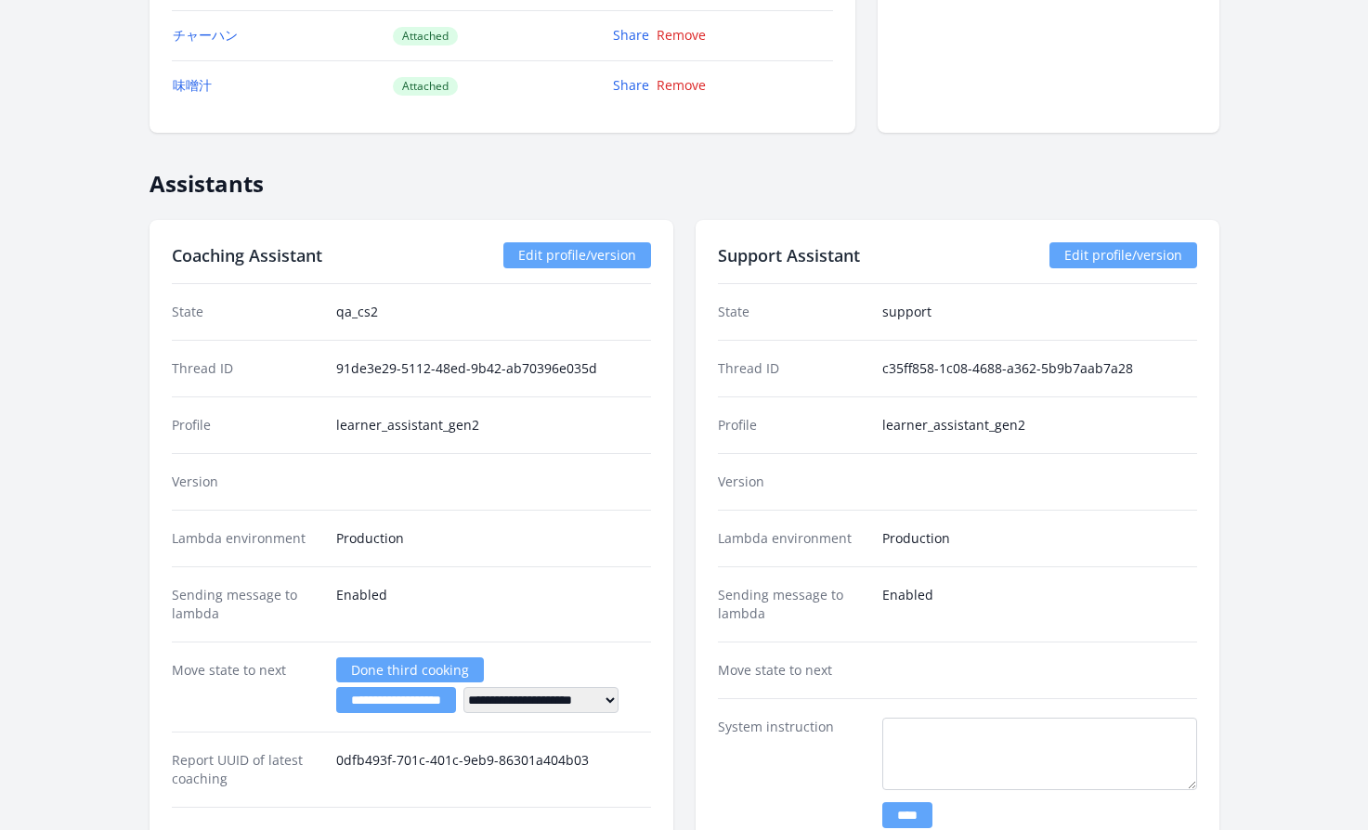
scroll to position [2689, 0]
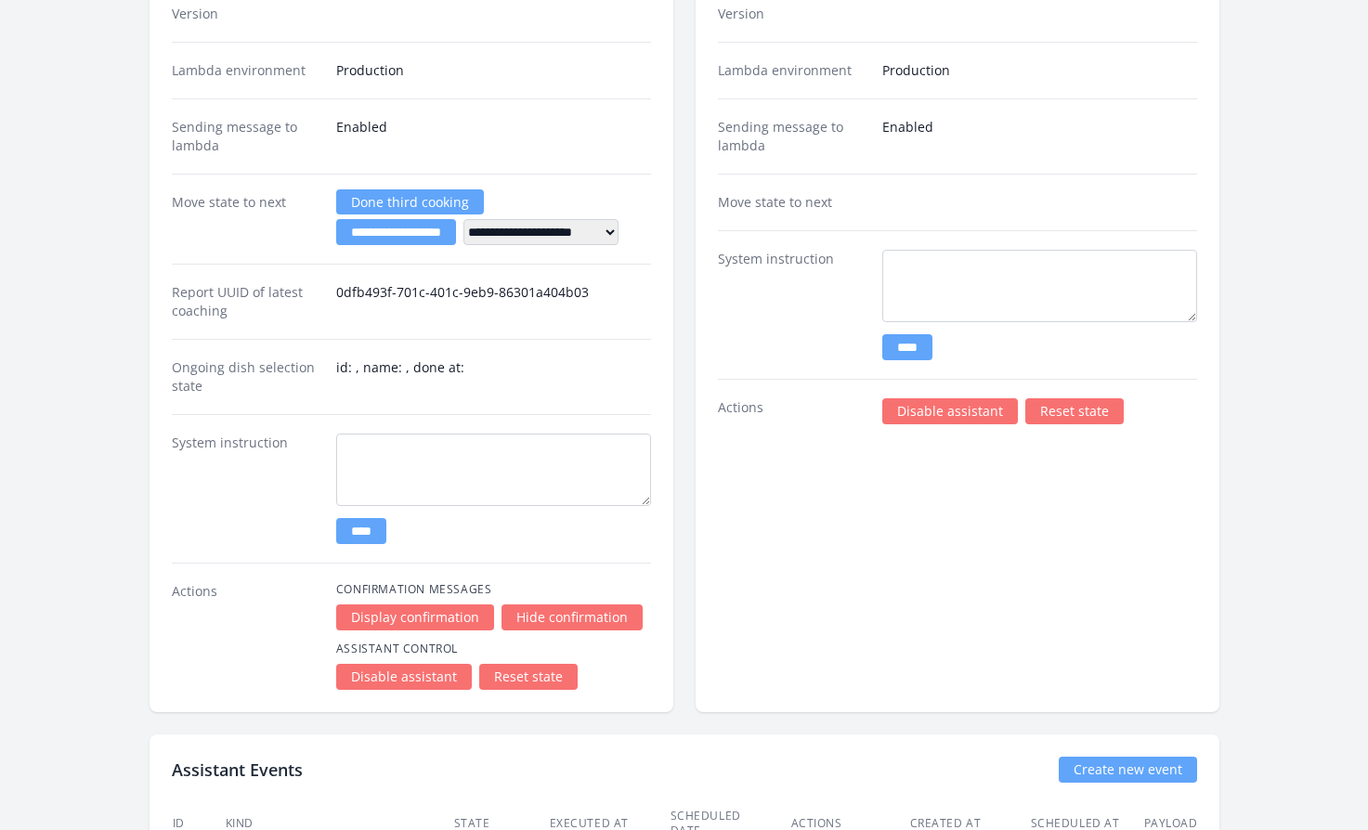
click at [924, 392] on div "Actions Disable assistant Reset state" at bounding box center [957, 402] width 479 height 46
click at [918, 410] on link "Disable assistant" at bounding box center [950, 411] width 136 height 26
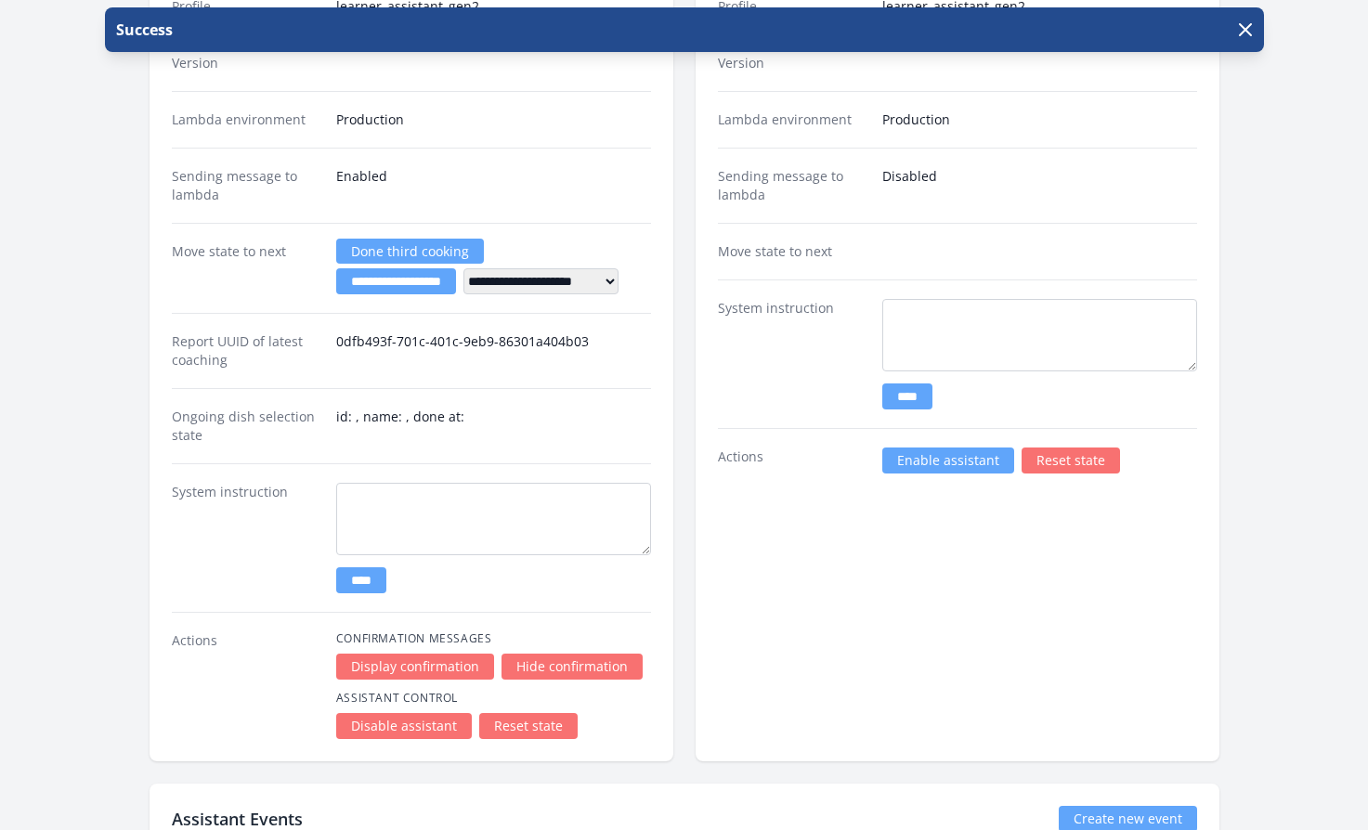
scroll to position [3077, 0]
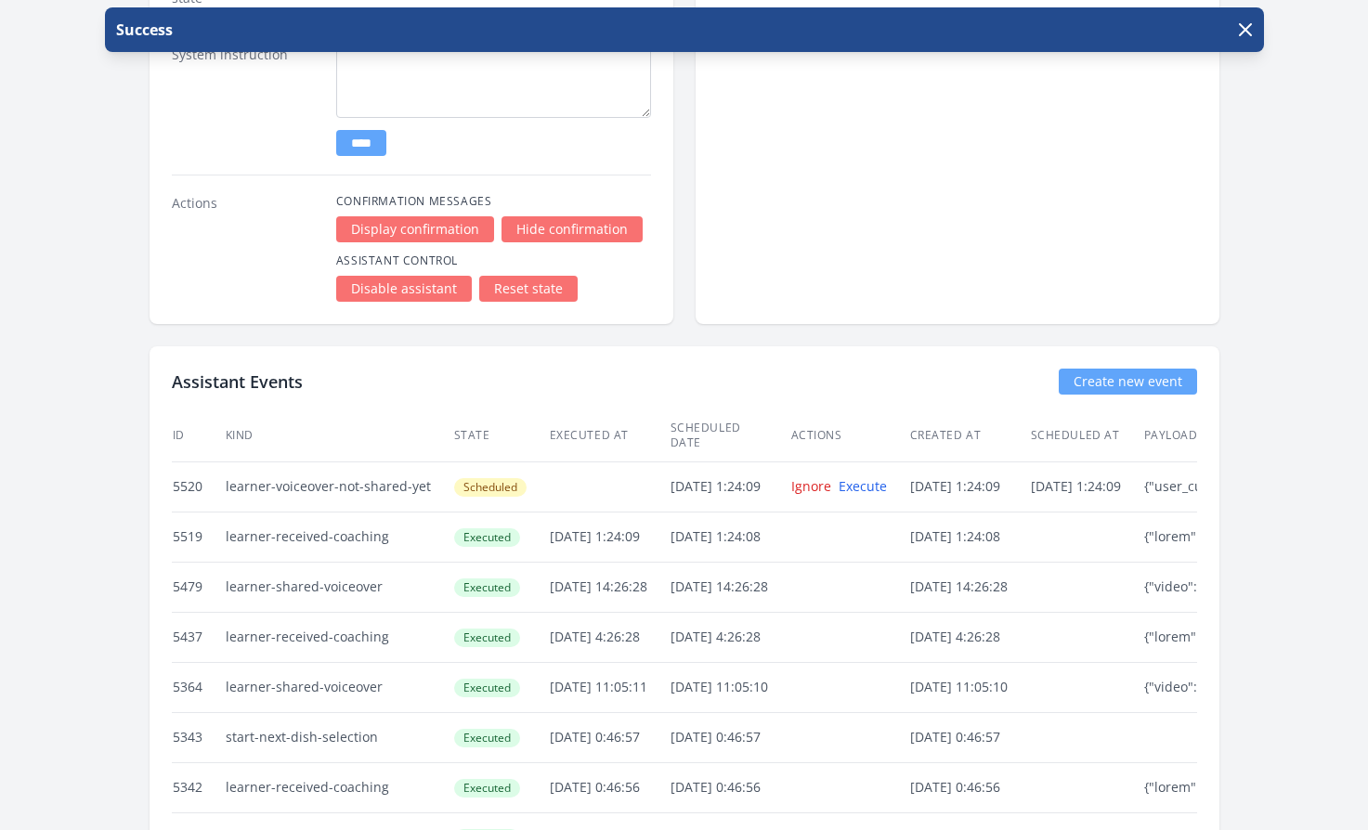
click at [401, 294] on link "Disable assistant" at bounding box center [404, 289] width 136 height 26
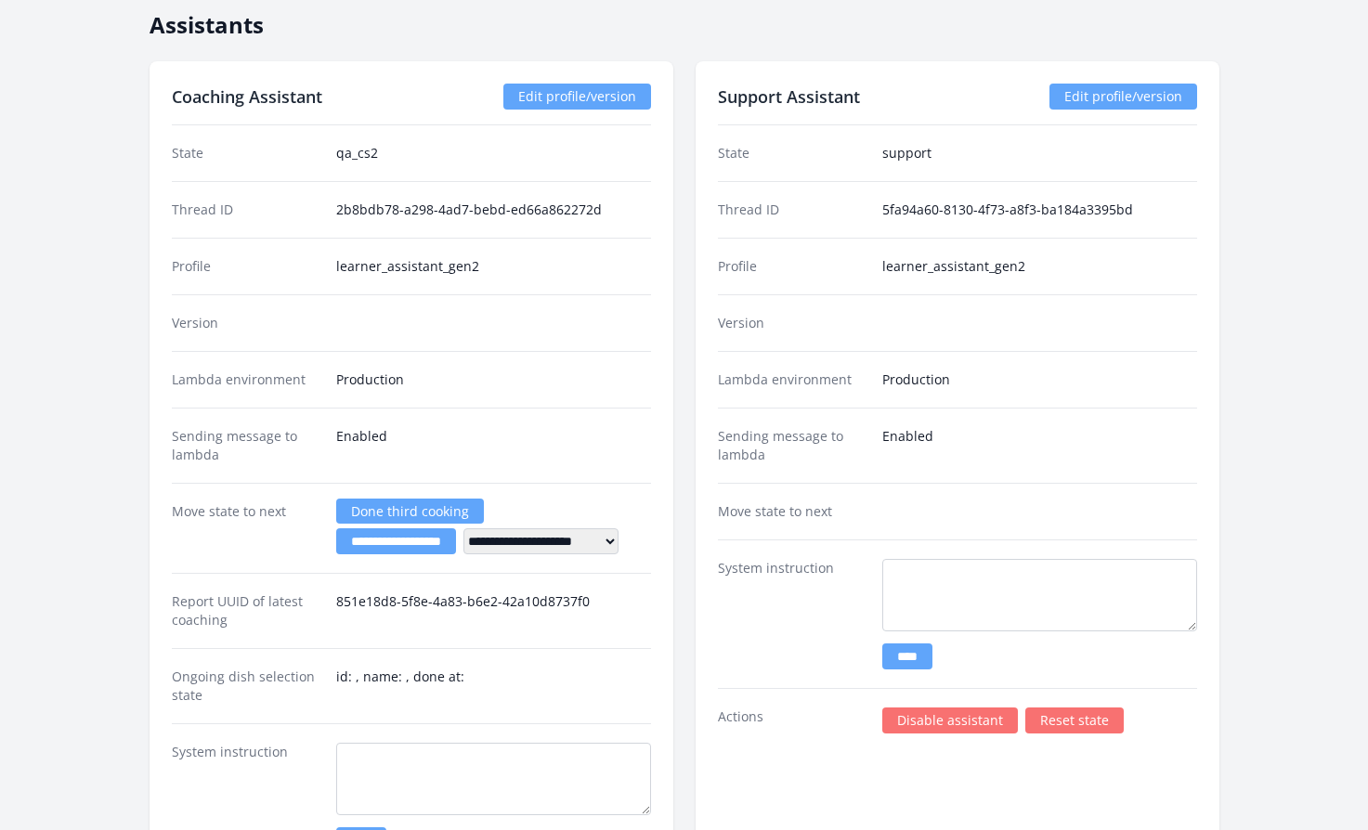
scroll to position [3100, 0]
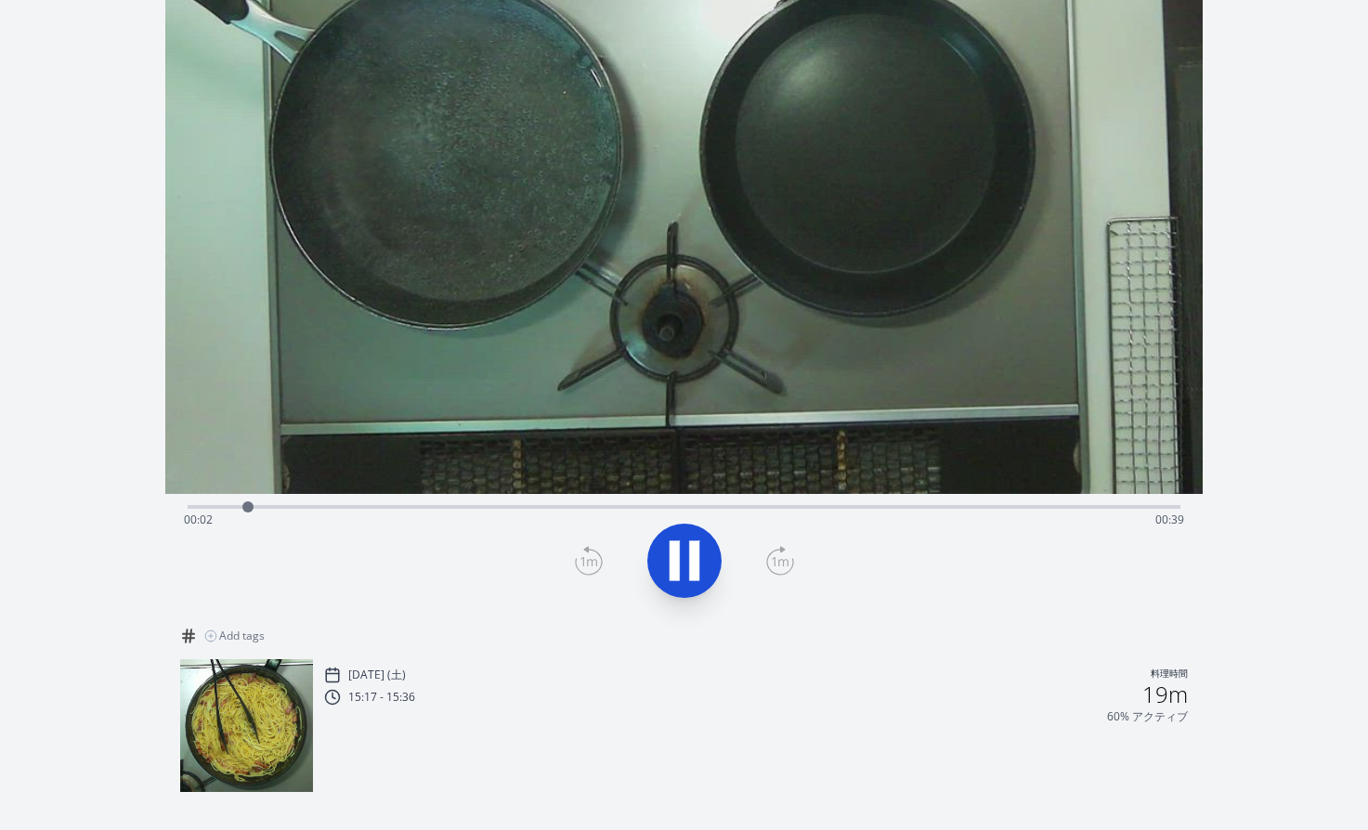
scroll to position [120, 0]
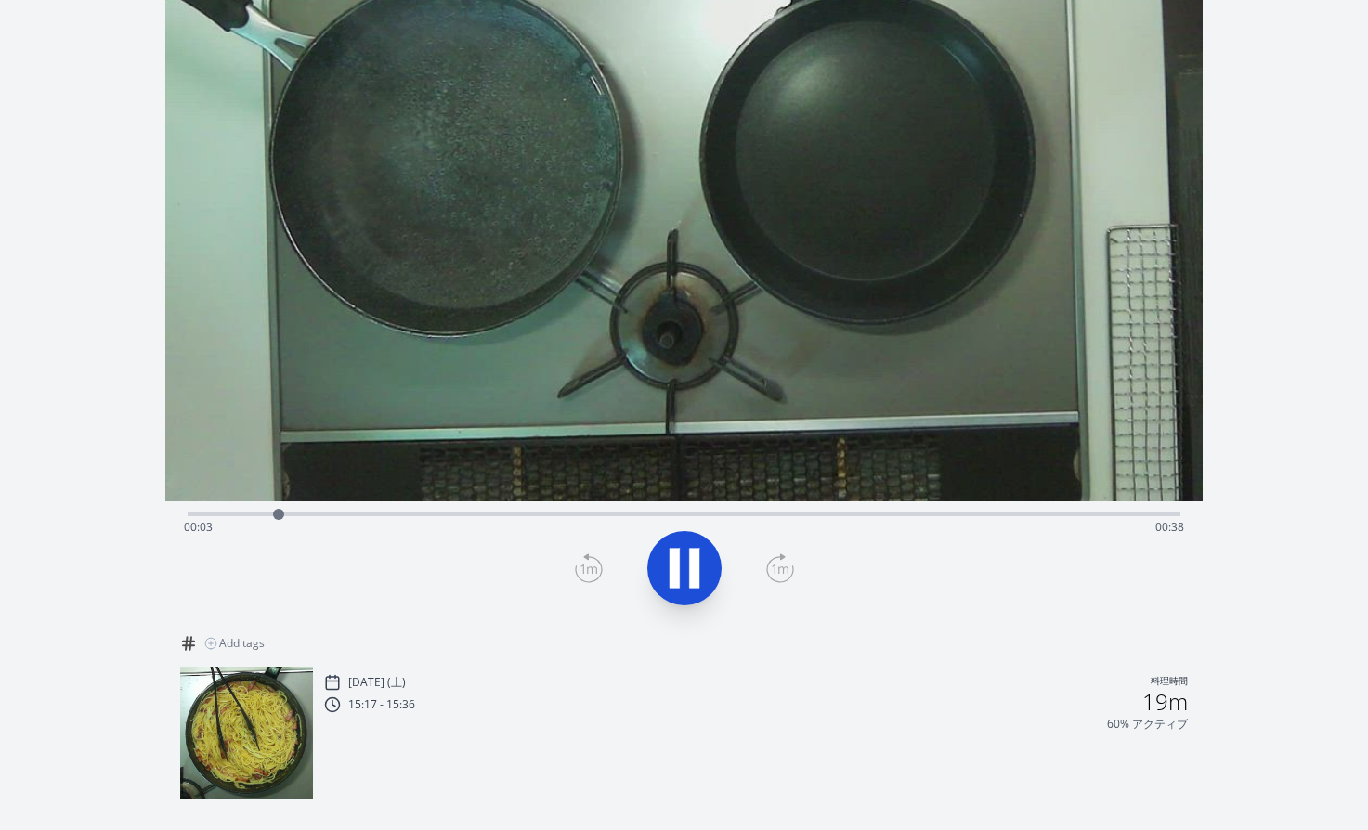
click at [682, 555] on icon at bounding box center [685, 568] width 52 height 52
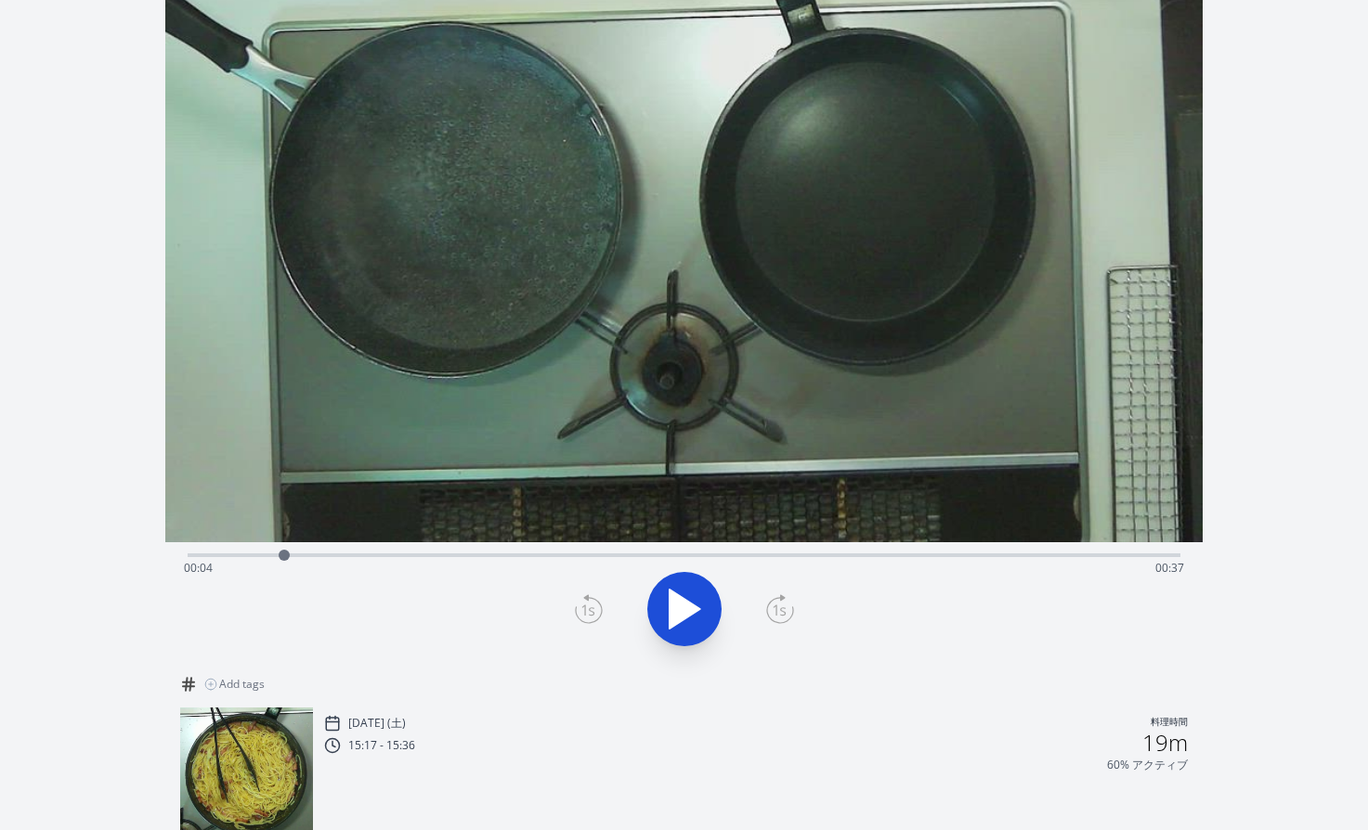
scroll to position [0, 0]
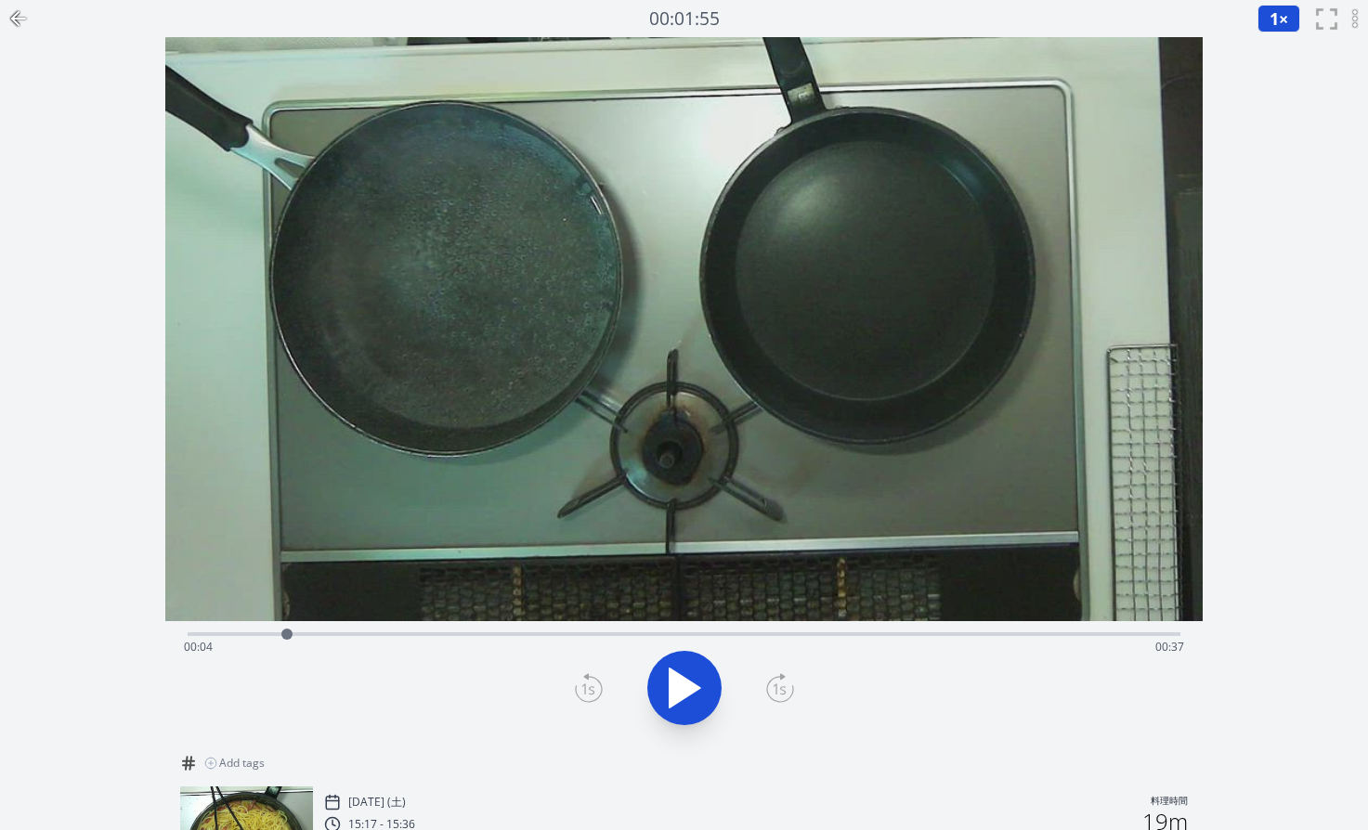
click at [697, 688] on icon at bounding box center [685, 688] width 31 height 39
click at [682, 685] on icon at bounding box center [685, 688] width 52 height 52
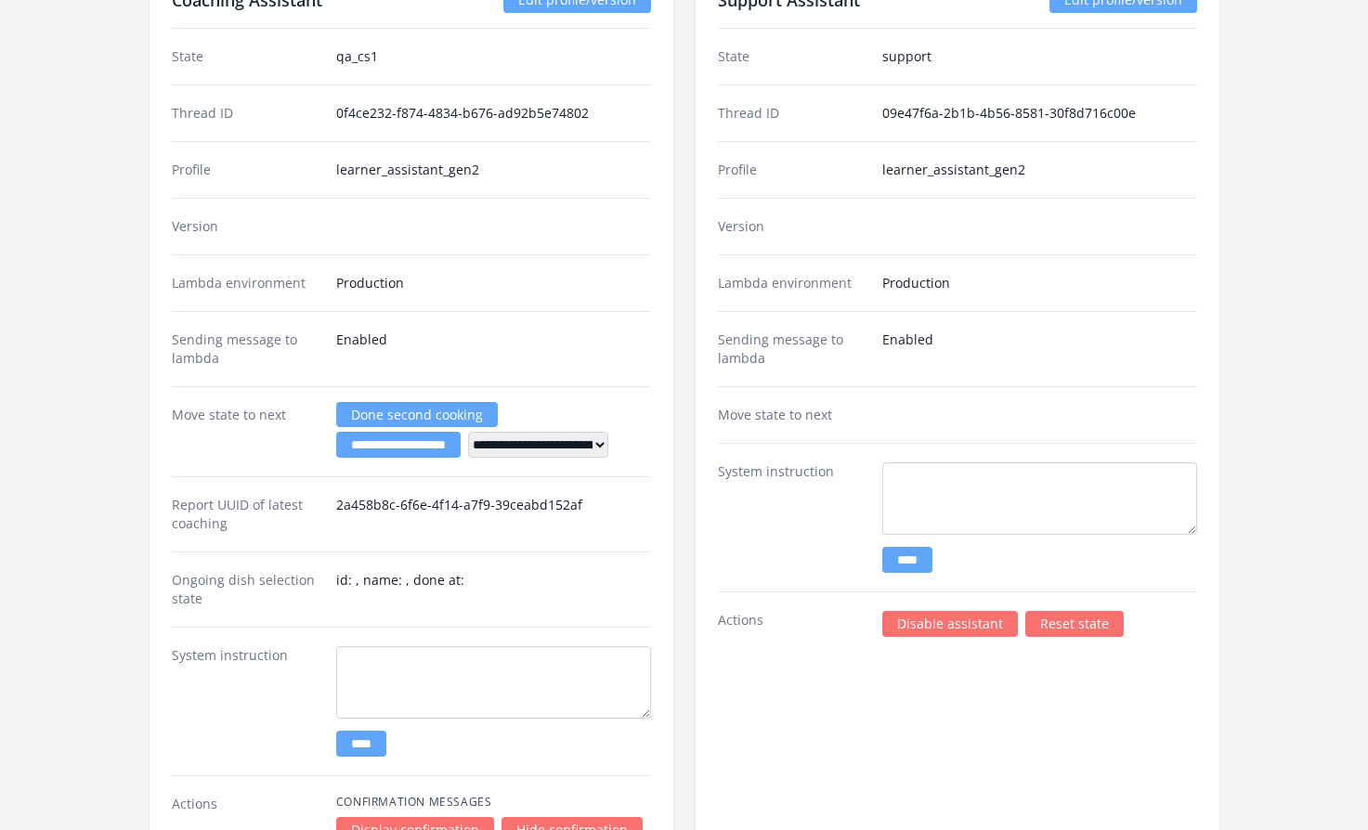
scroll to position [2781, 0]
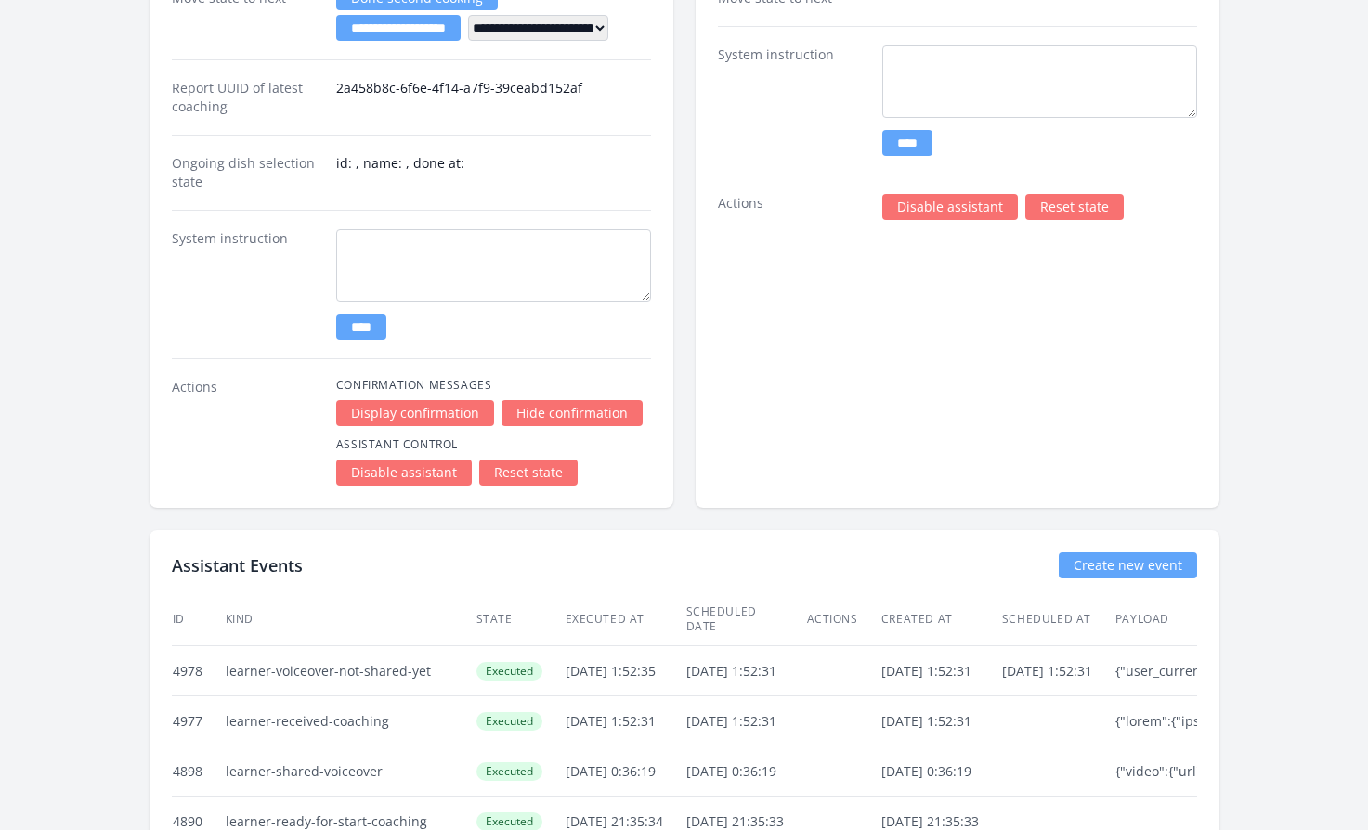
click at [898, 209] on link "Disable assistant" at bounding box center [950, 207] width 136 height 26
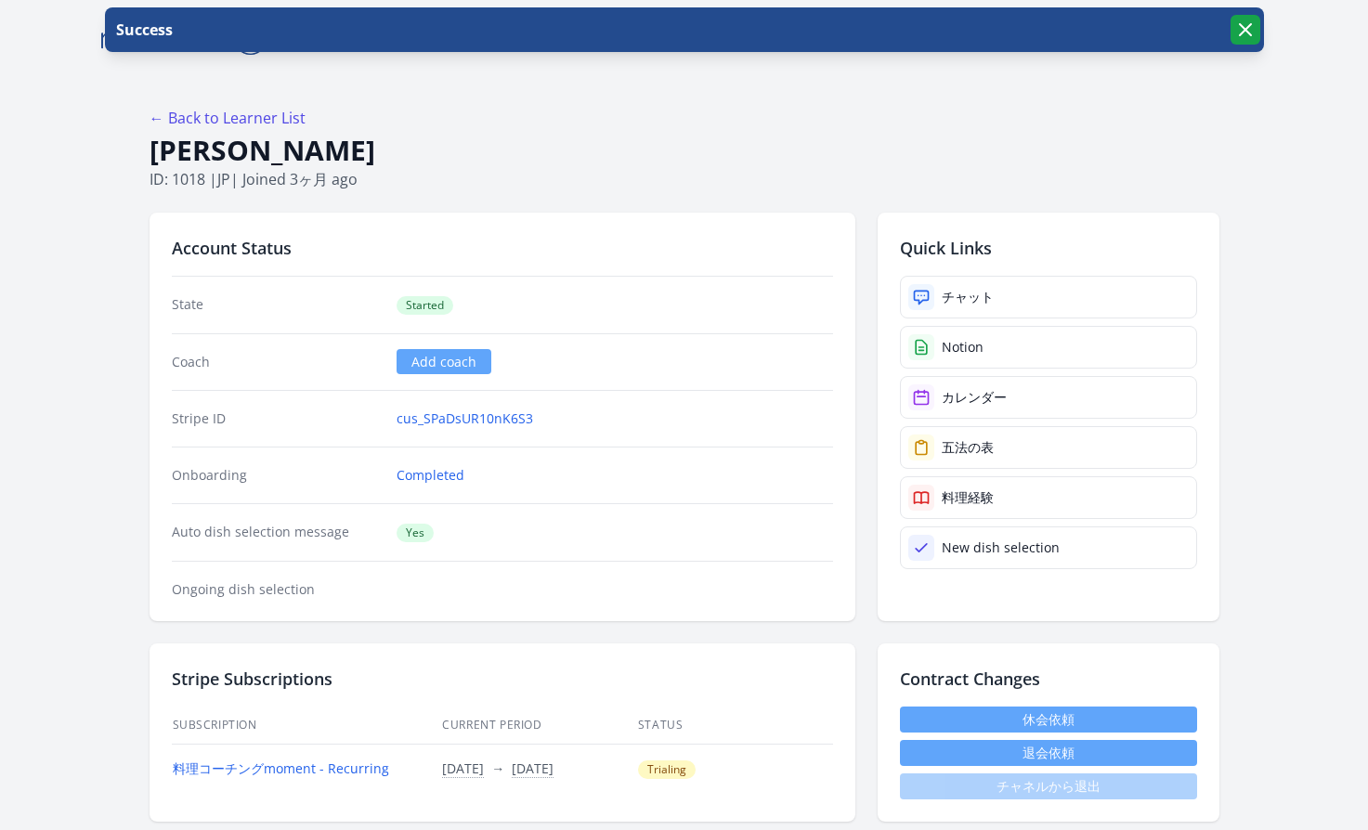
click at [1250, 28] on icon "button" at bounding box center [1245, 30] width 22 height 22
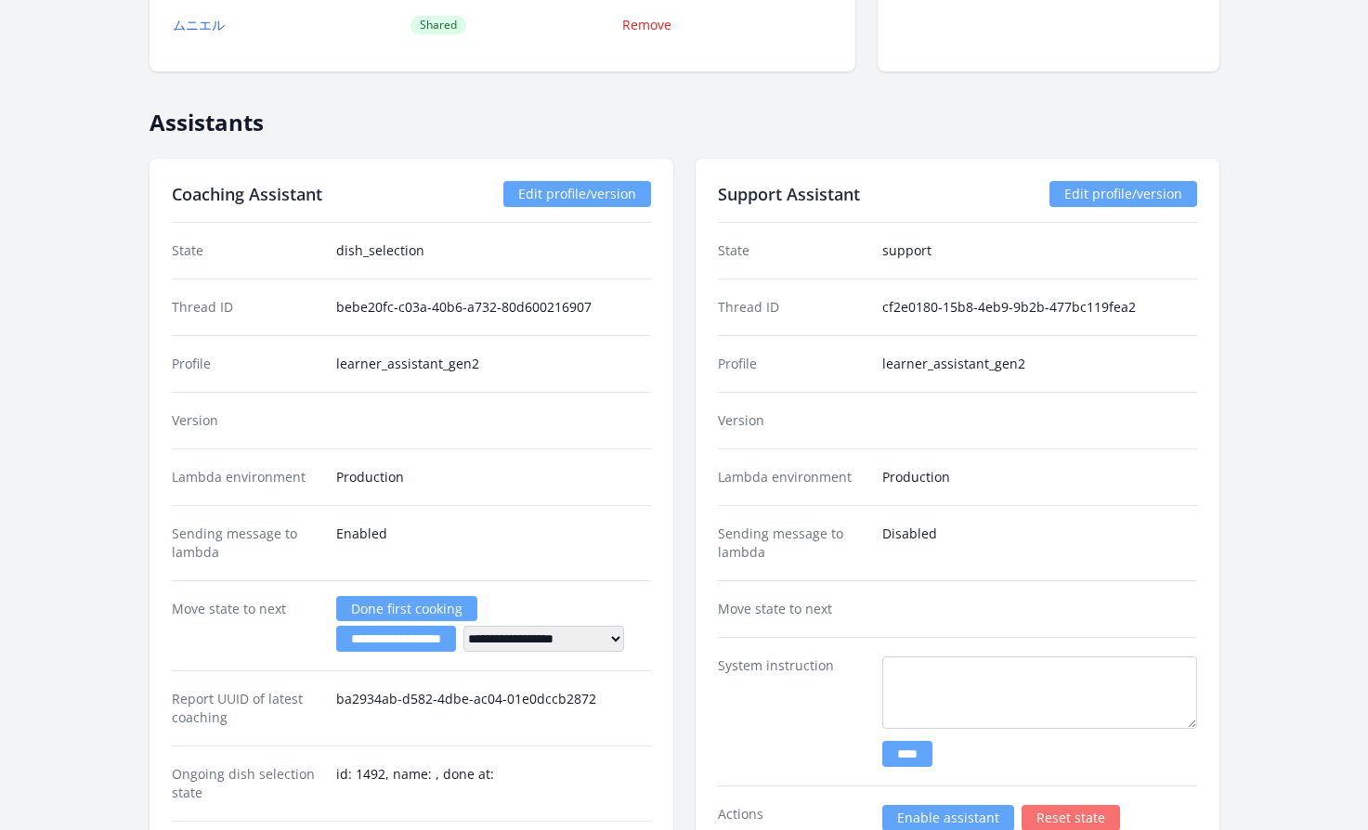
scroll to position [3378, 0]
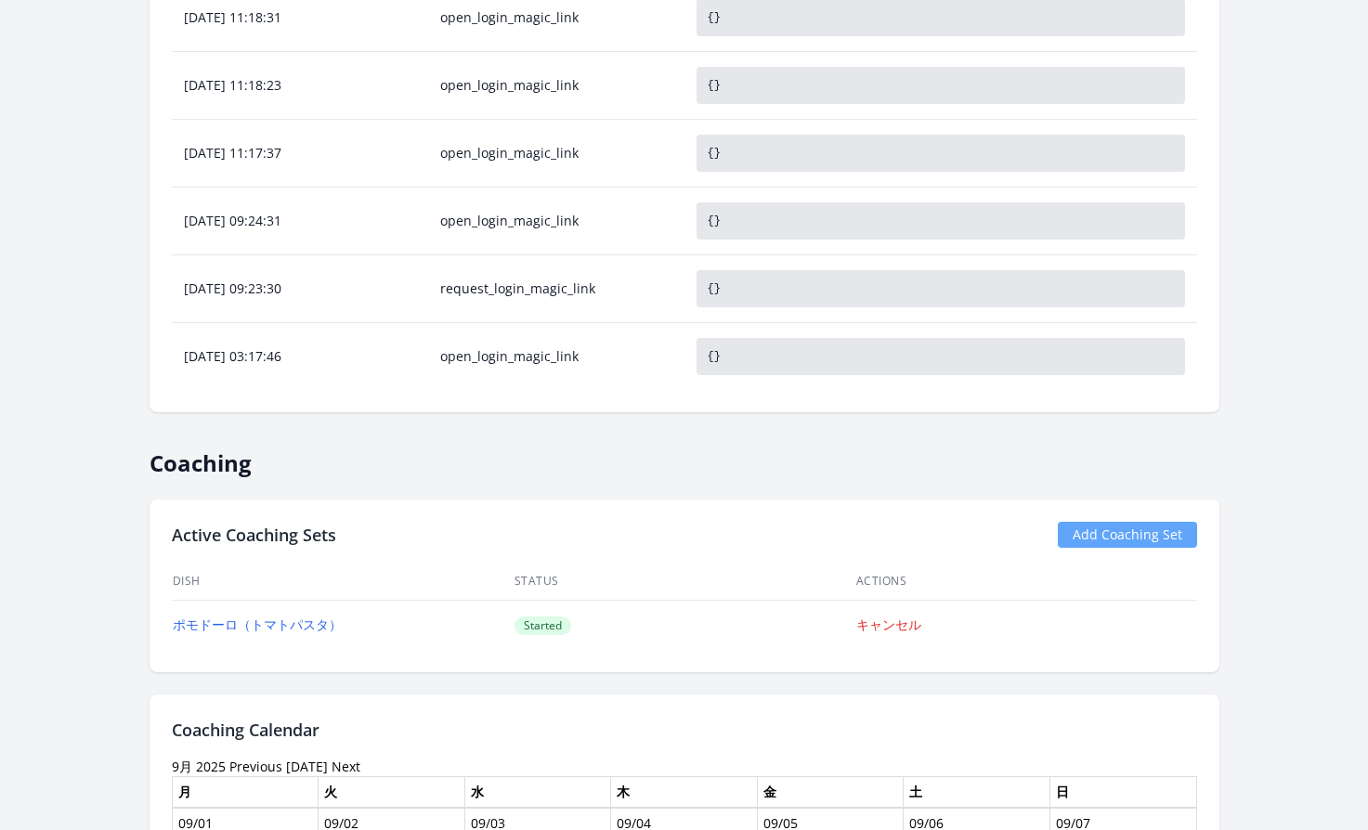
scroll to position [1630, 0]
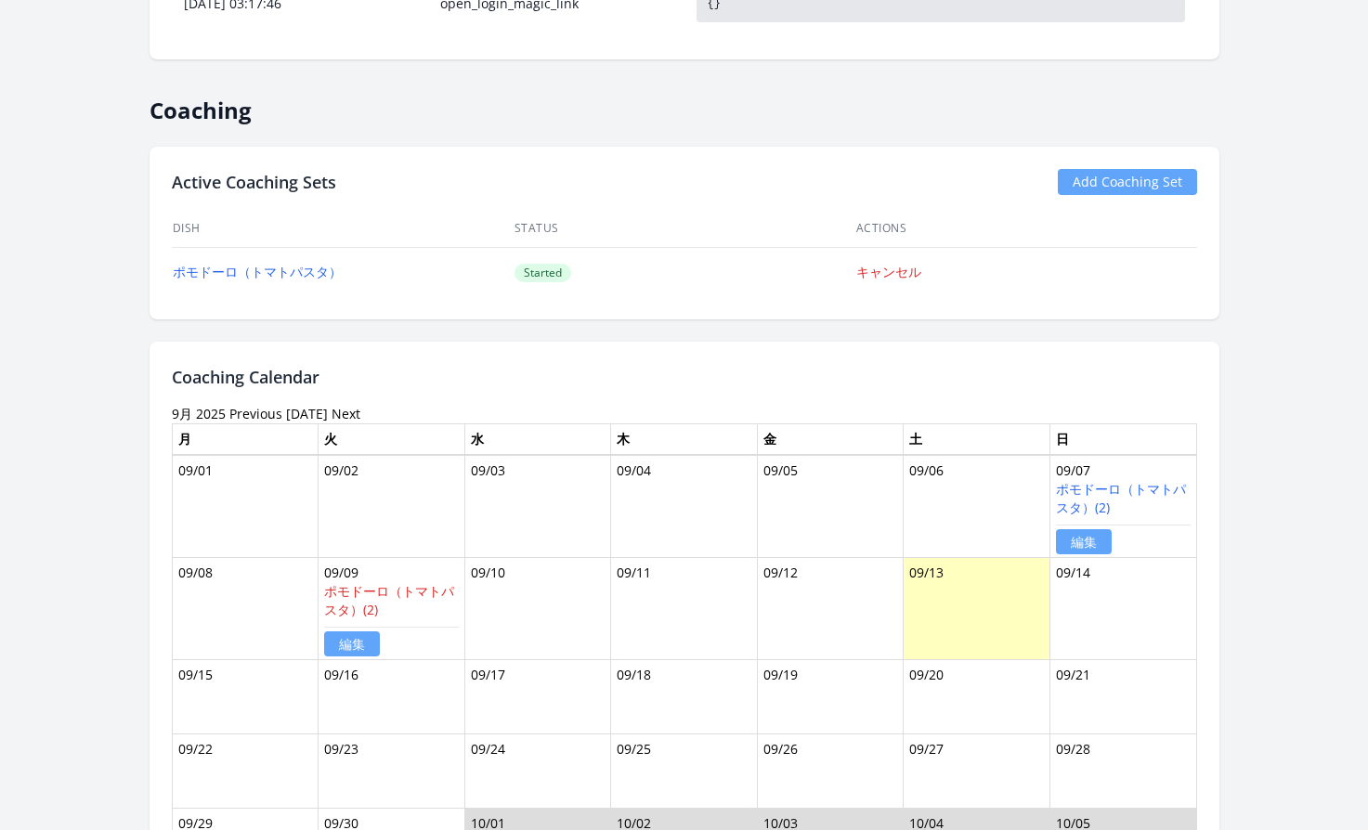
click at [240, 408] on link "Previous" at bounding box center [255, 414] width 53 height 18
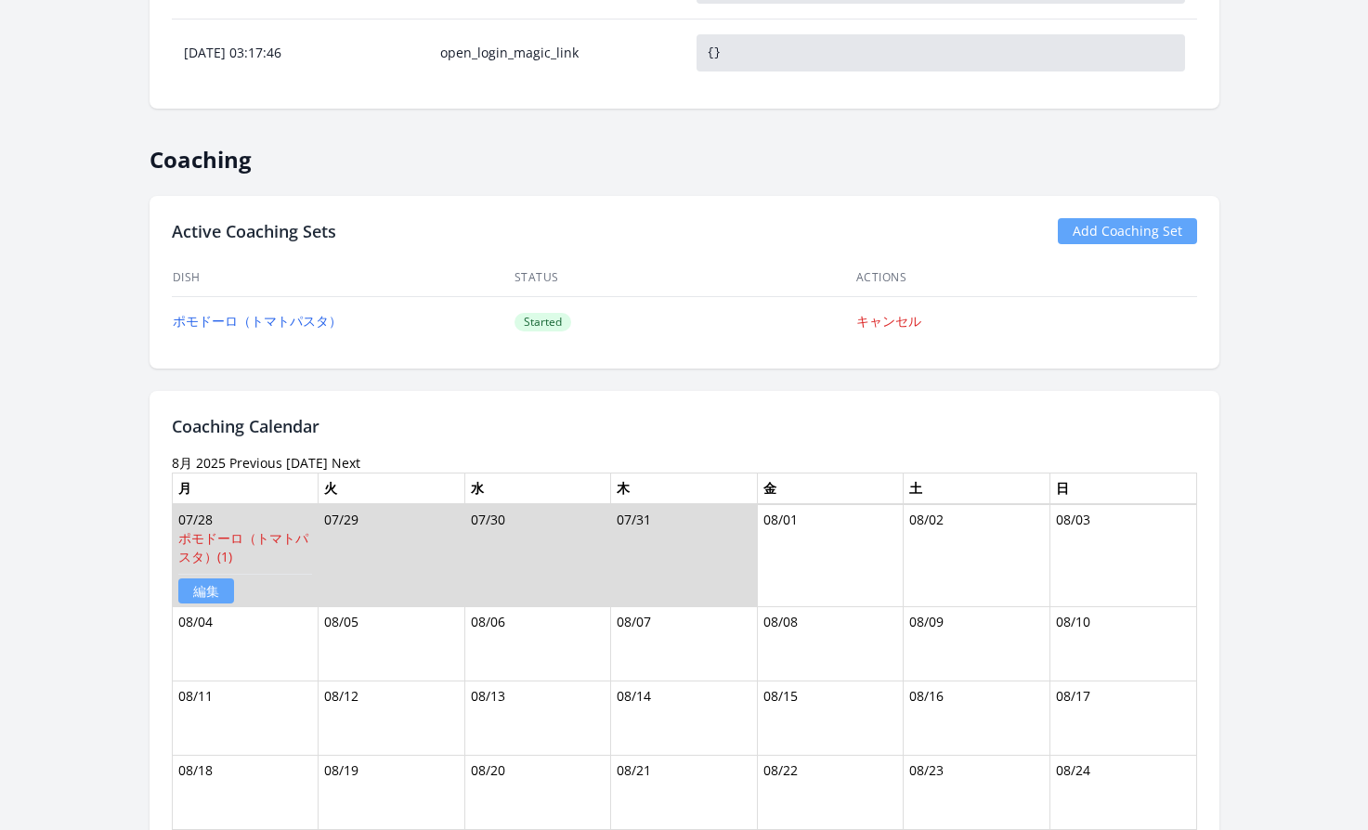
scroll to position [1698, 0]
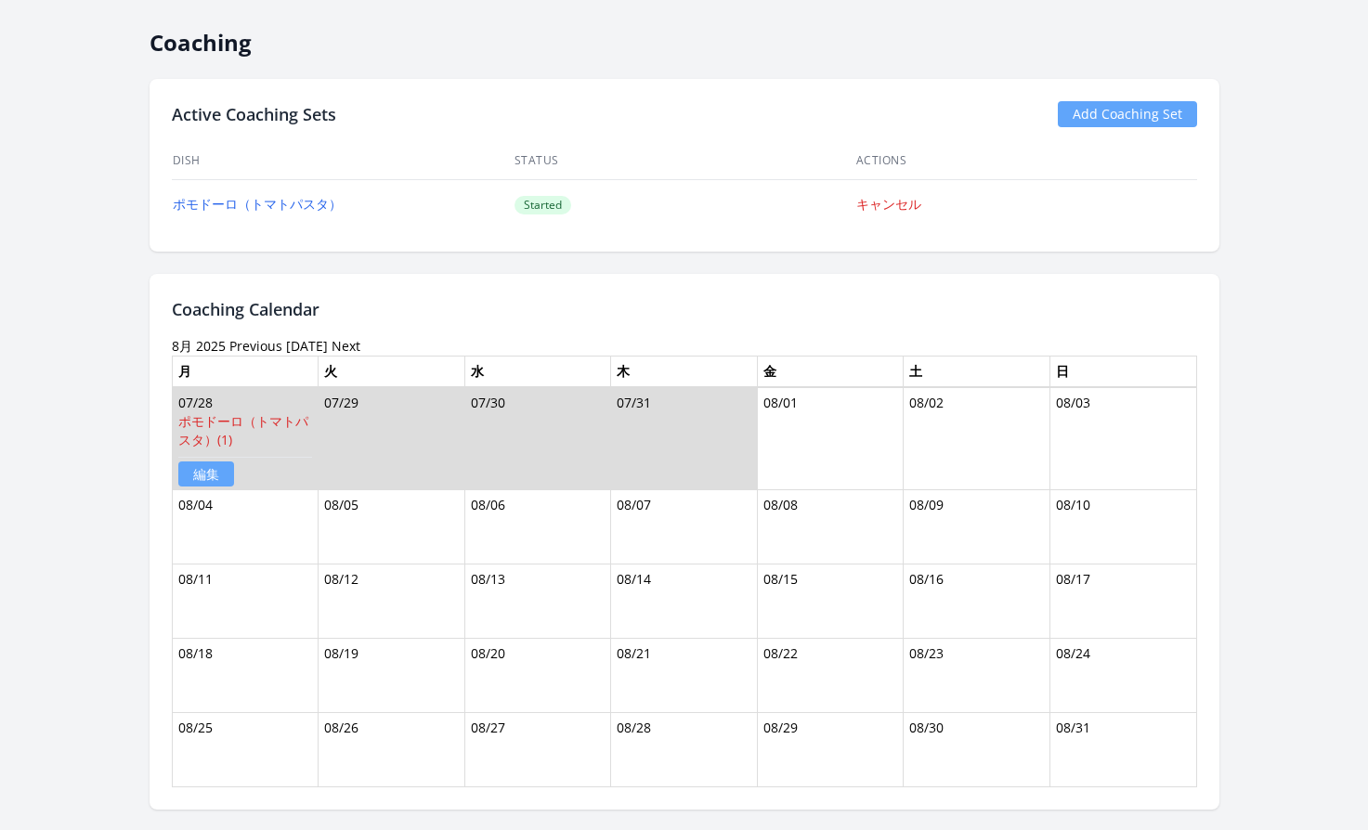
click at [215, 542] on td "08/04" at bounding box center [245, 527] width 147 height 74
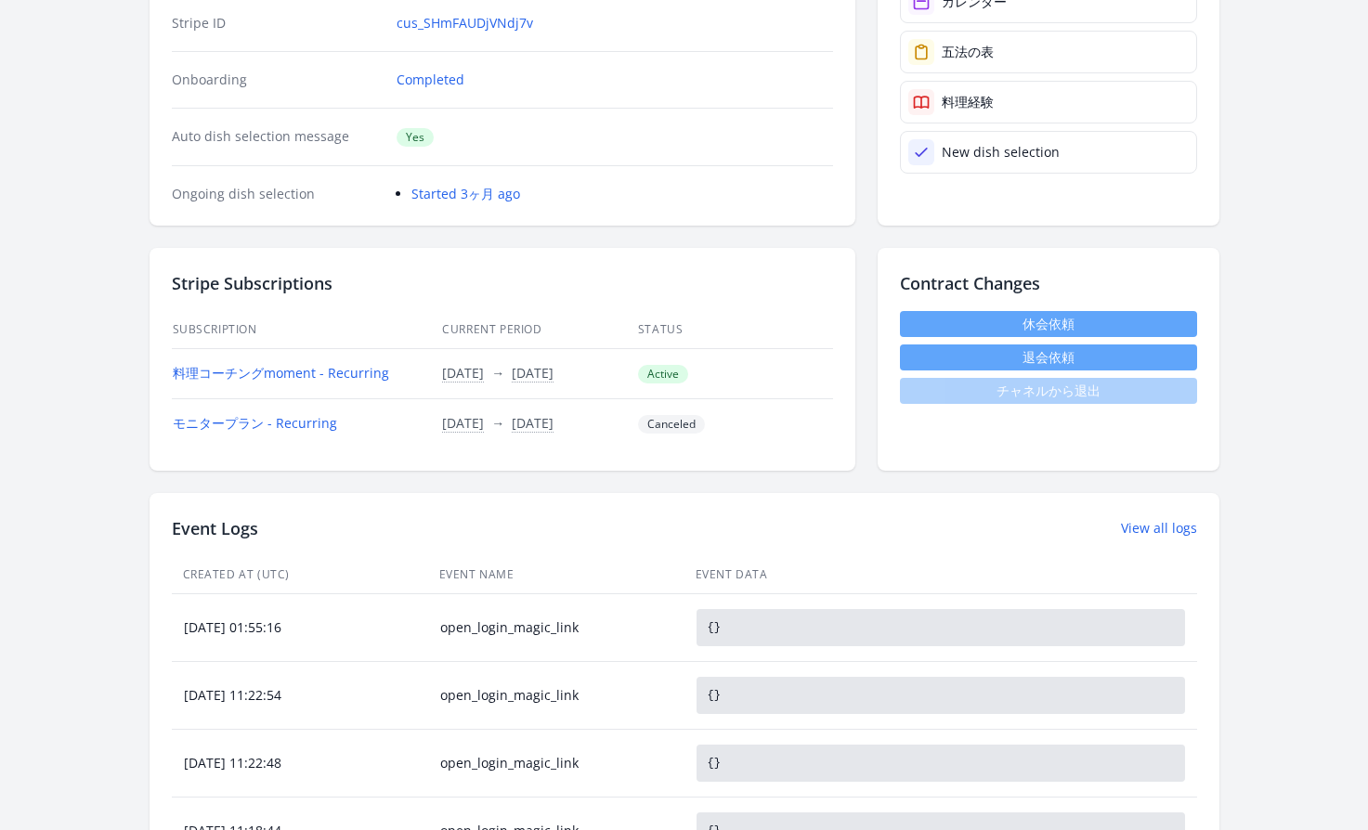
scroll to position [0, 0]
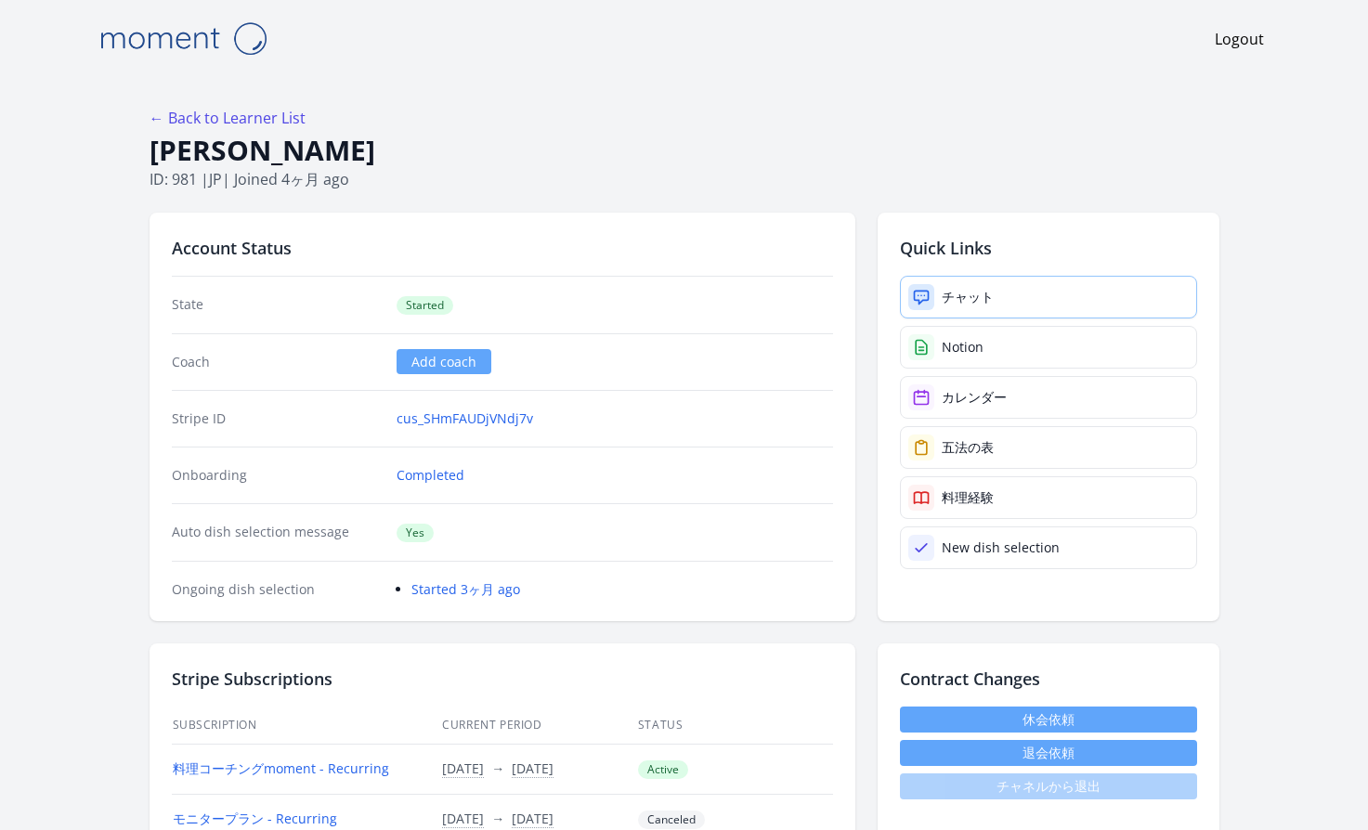
click at [967, 292] on div "チャット" at bounding box center [968, 297] width 52 height 19
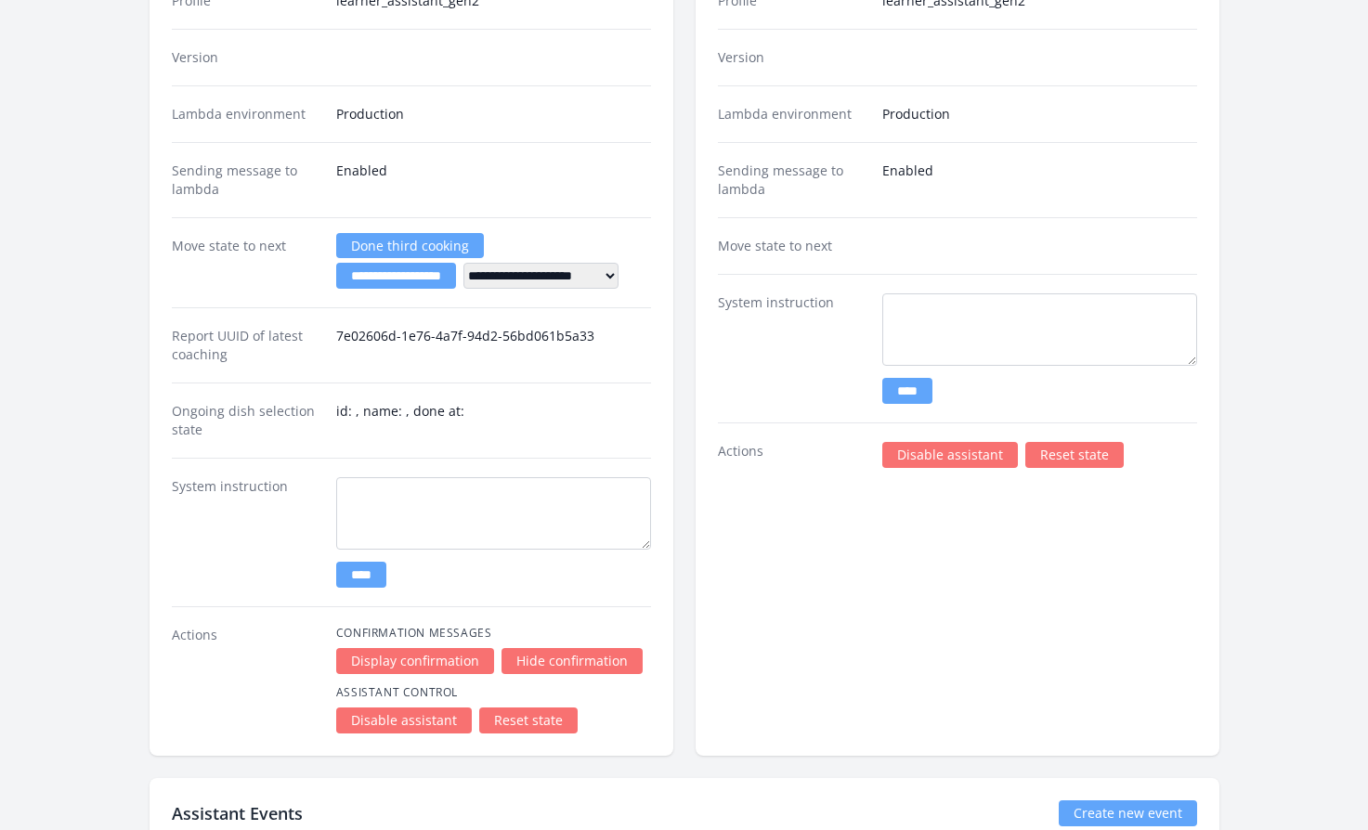
scroll to position [3637, 0]
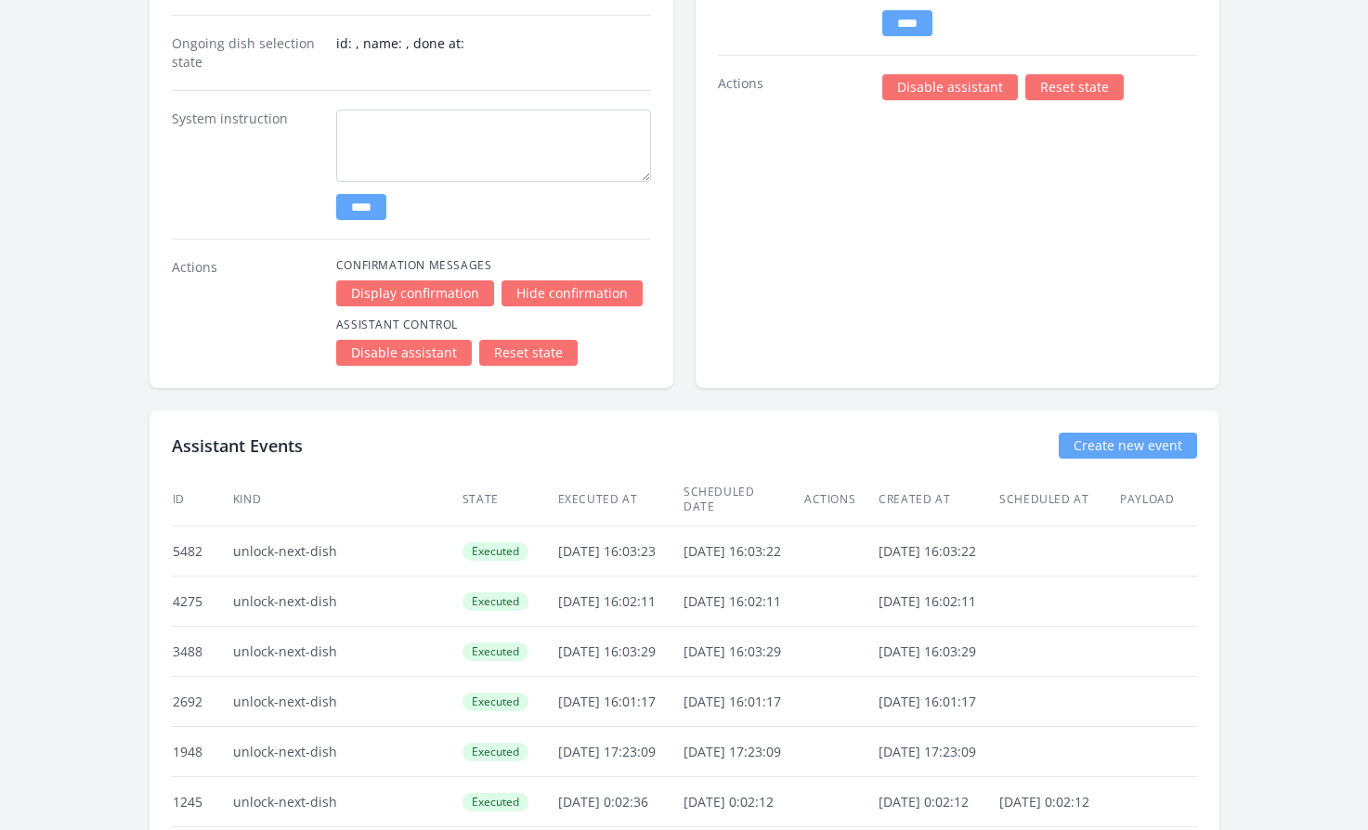
scroll to position [3586, 0]
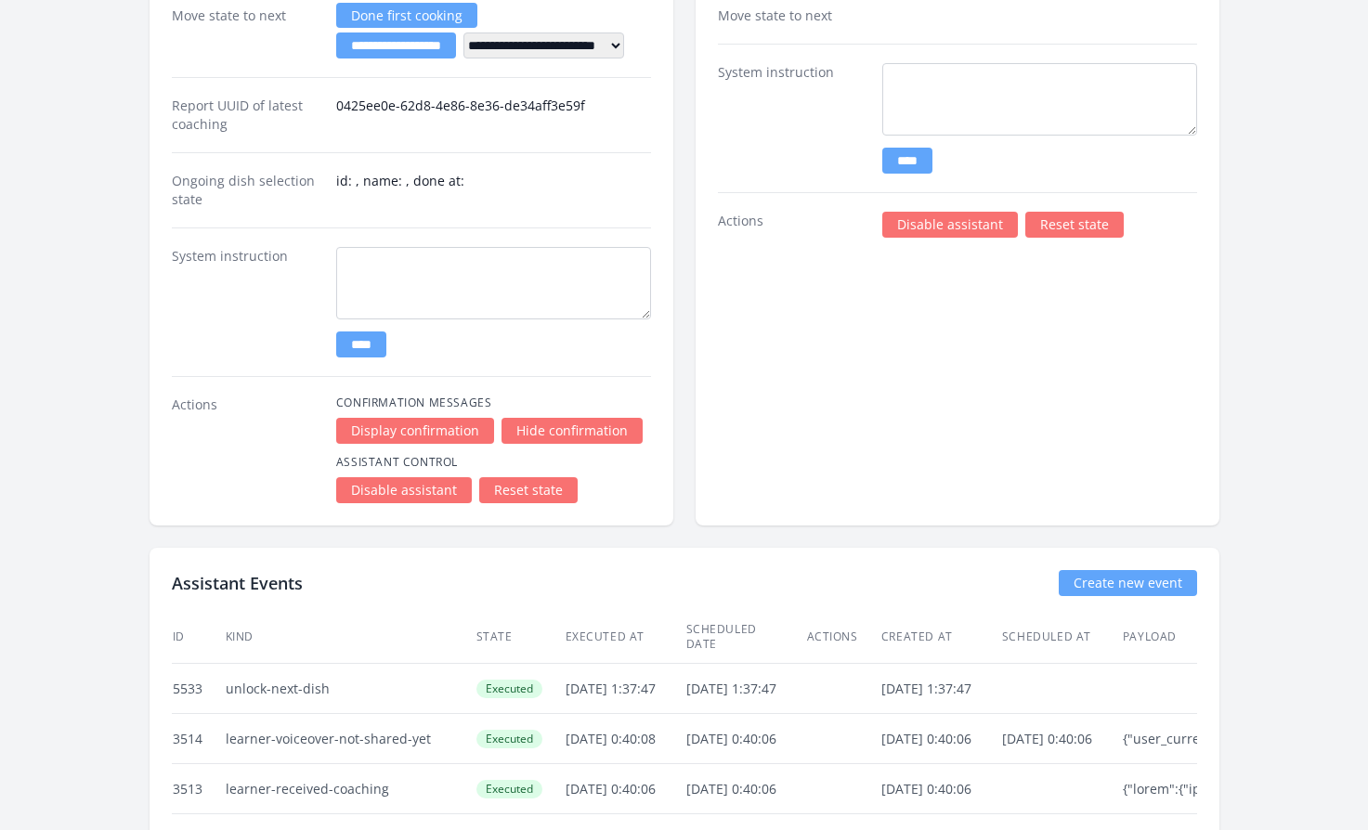
scroll to position [2873, 0]
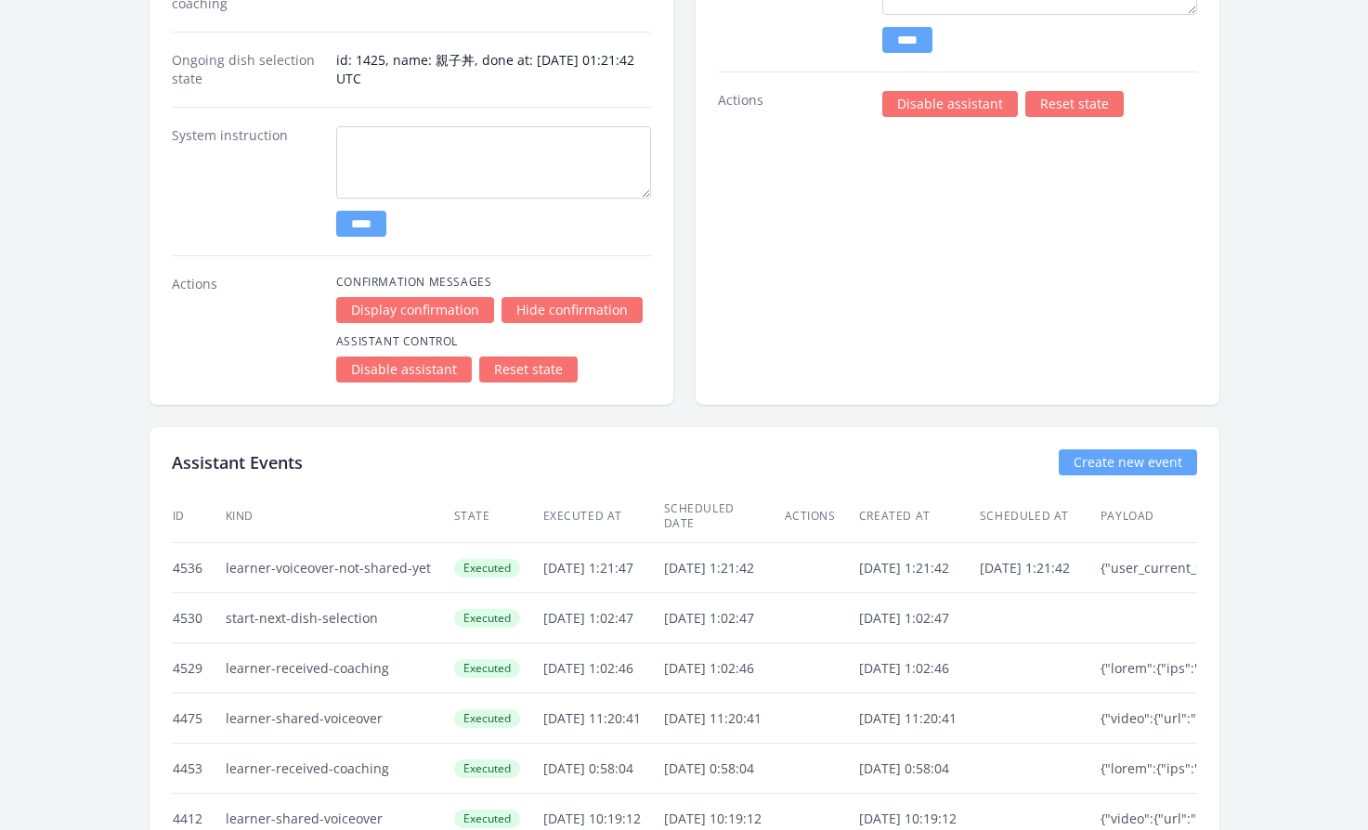
scroll to position [3908, 0]
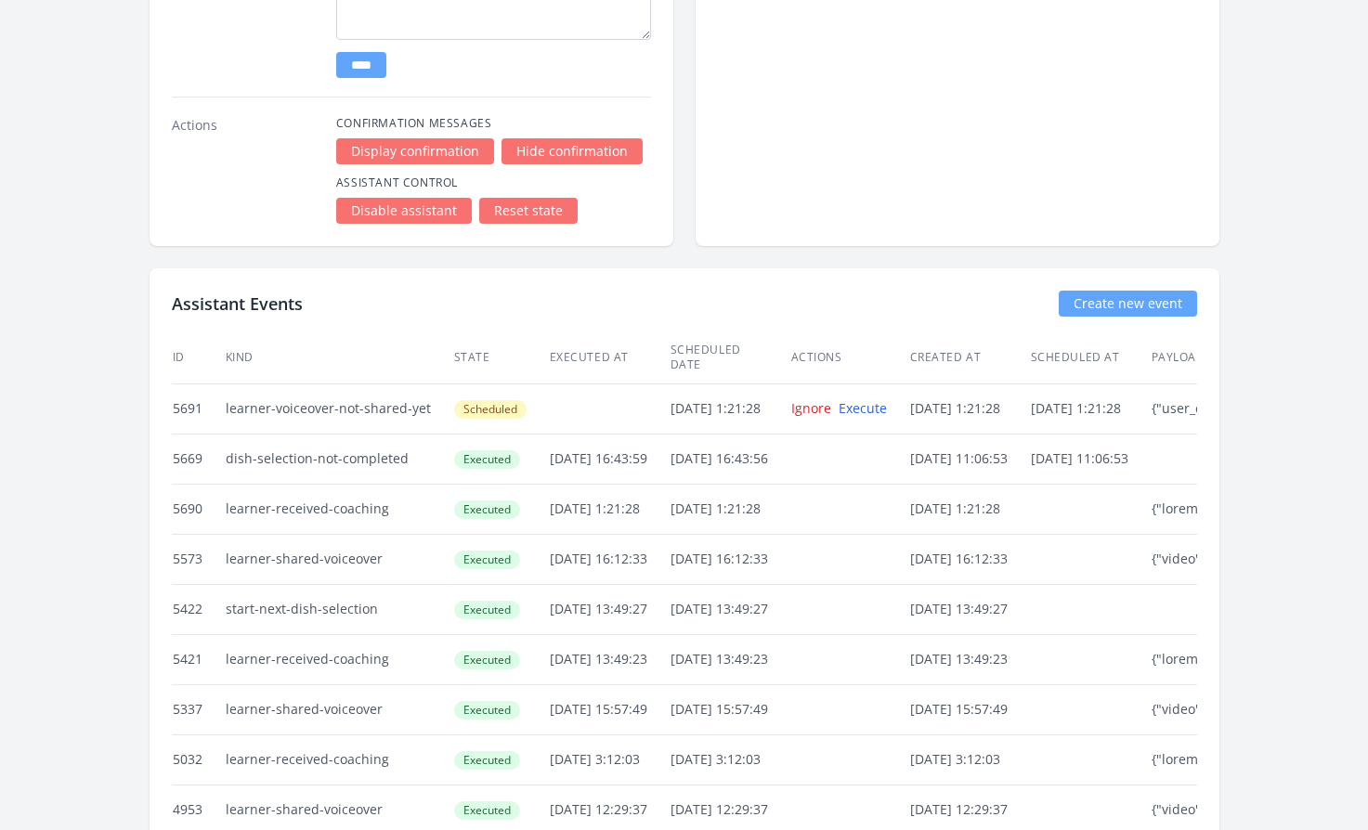
scroll to position [3998, 0]
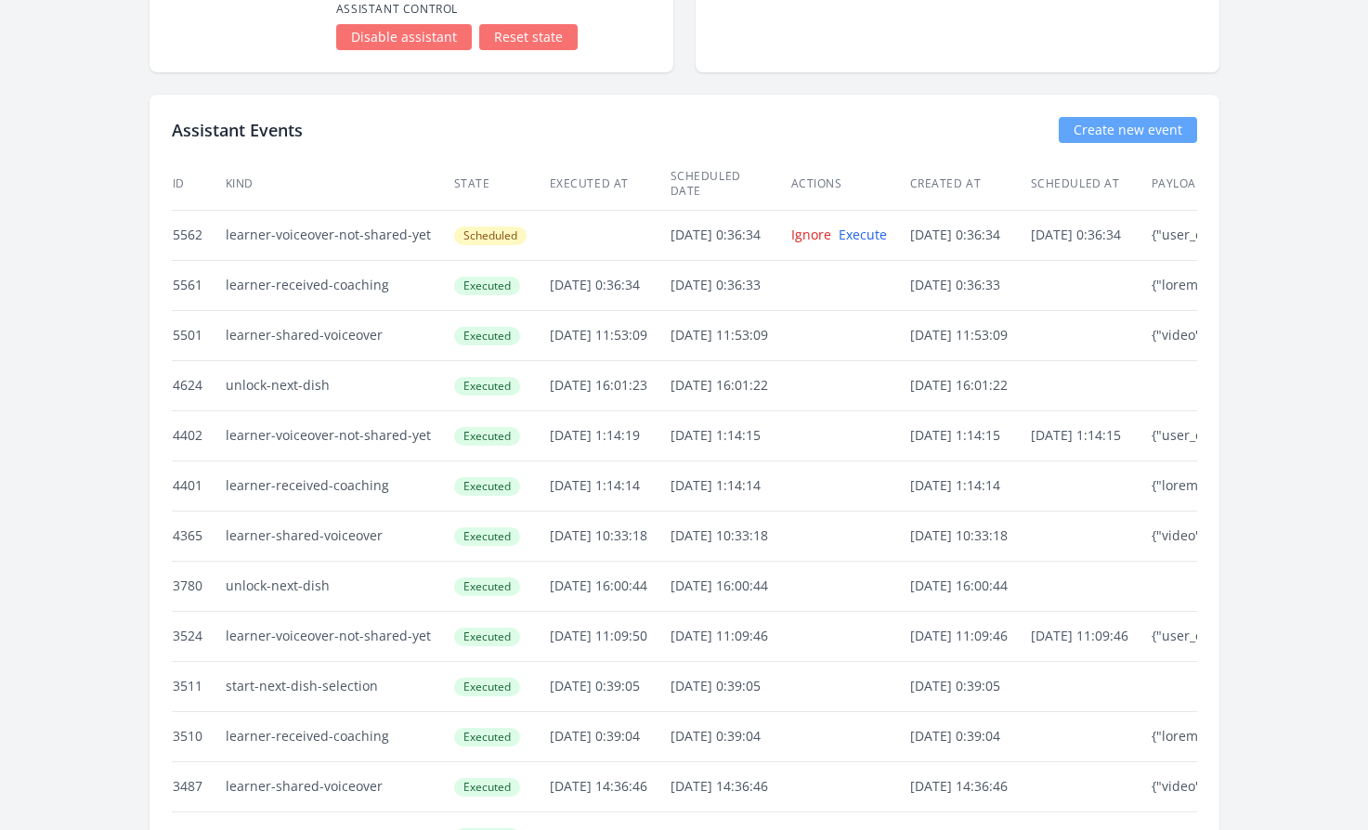
scroll to position [3284, 0]
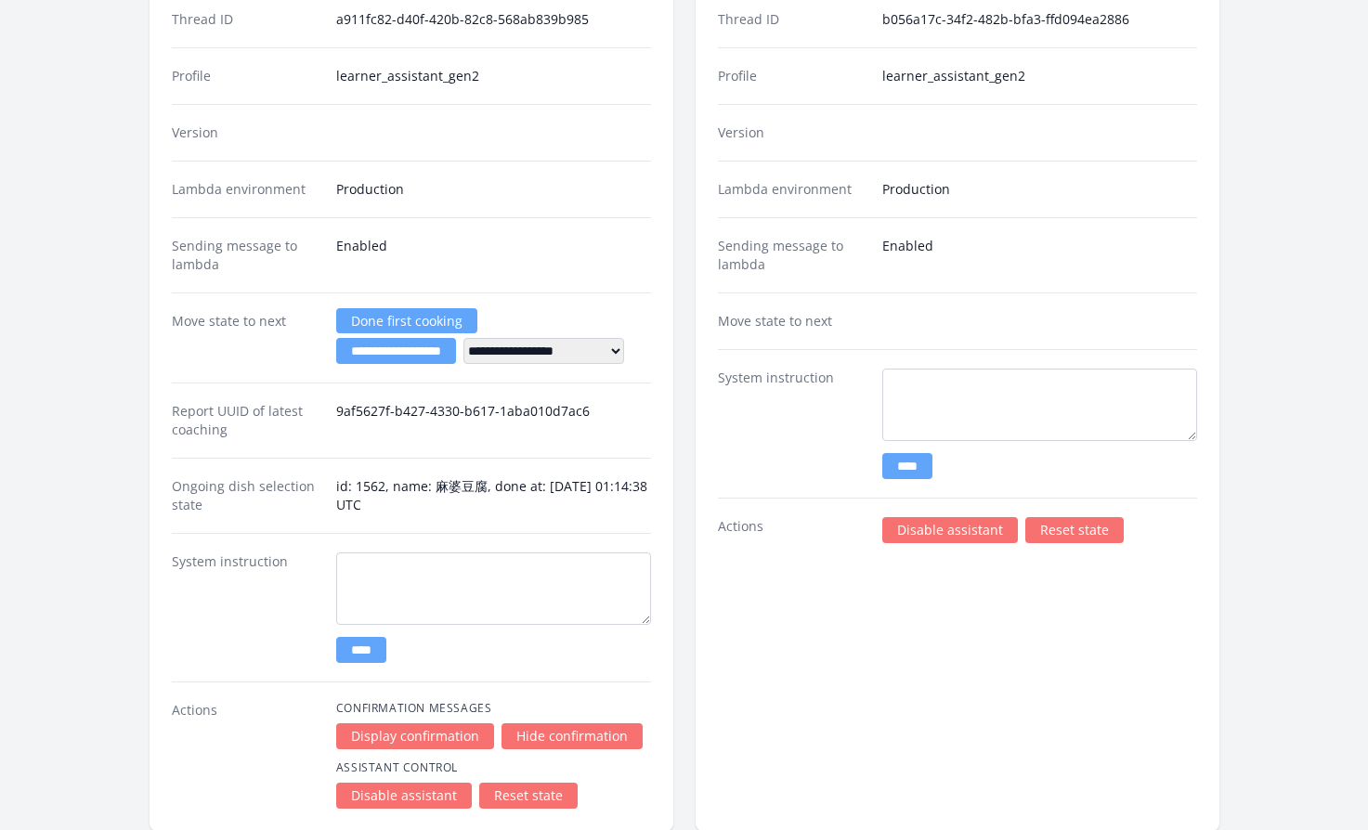
scroll to position [3165, 0]
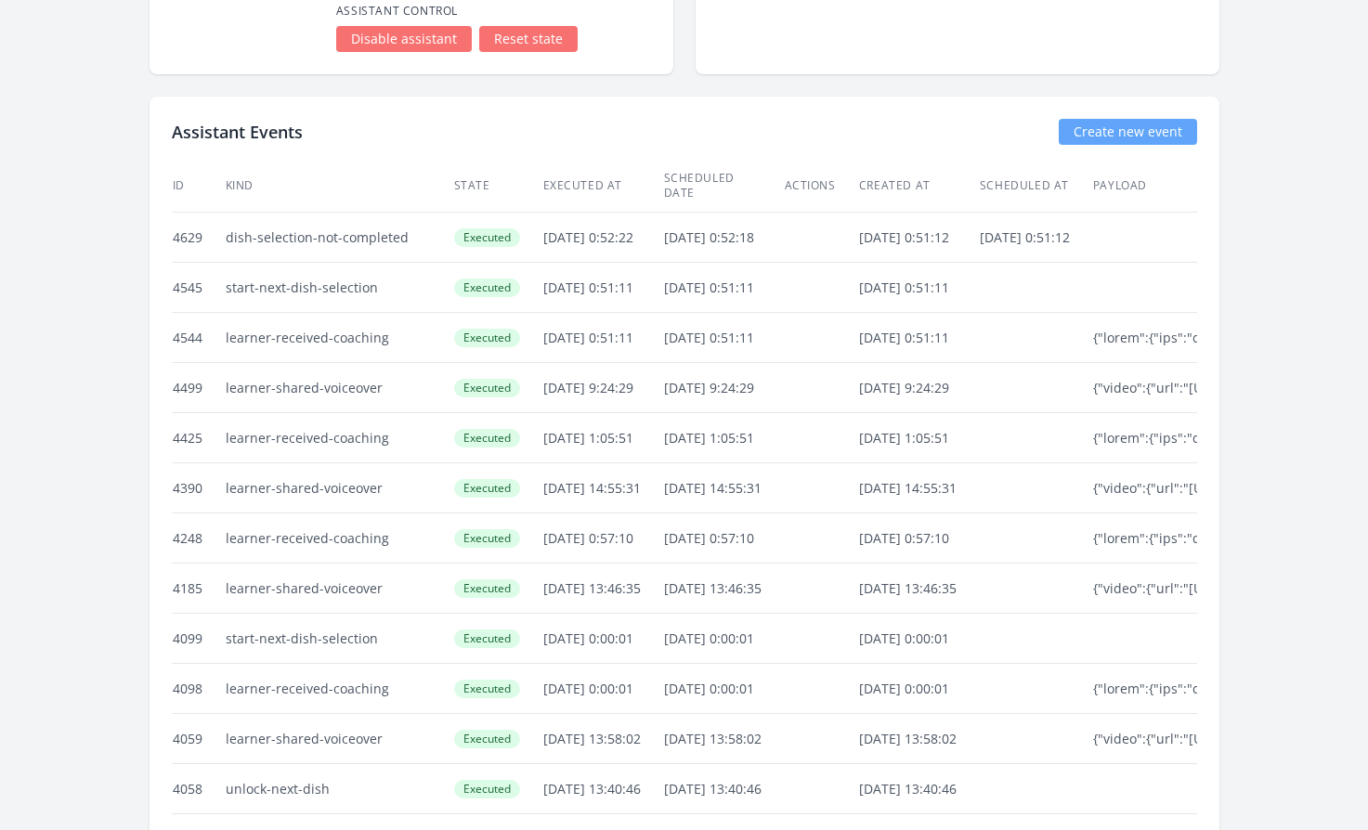
scroll to position [3476, 0]
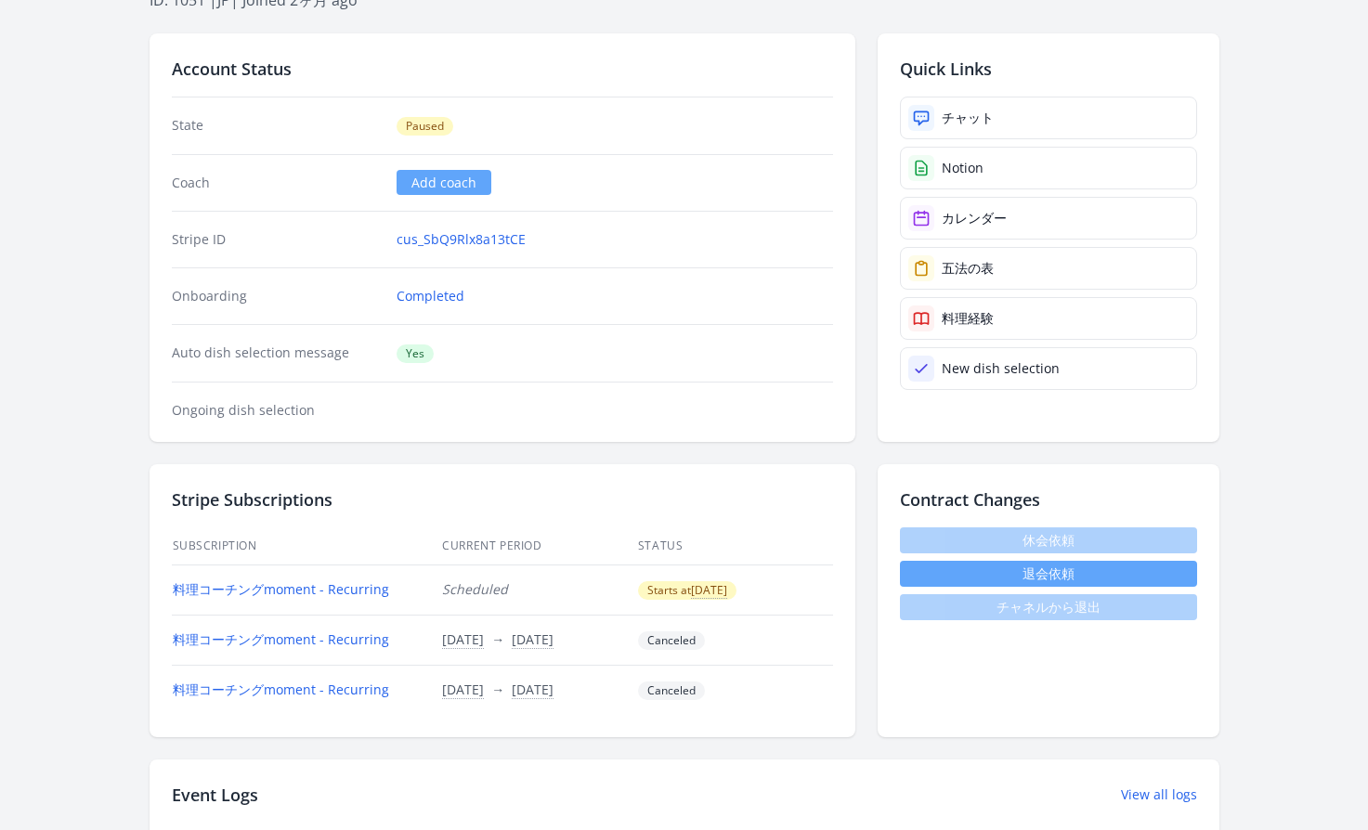
scroll to position [175, 0]
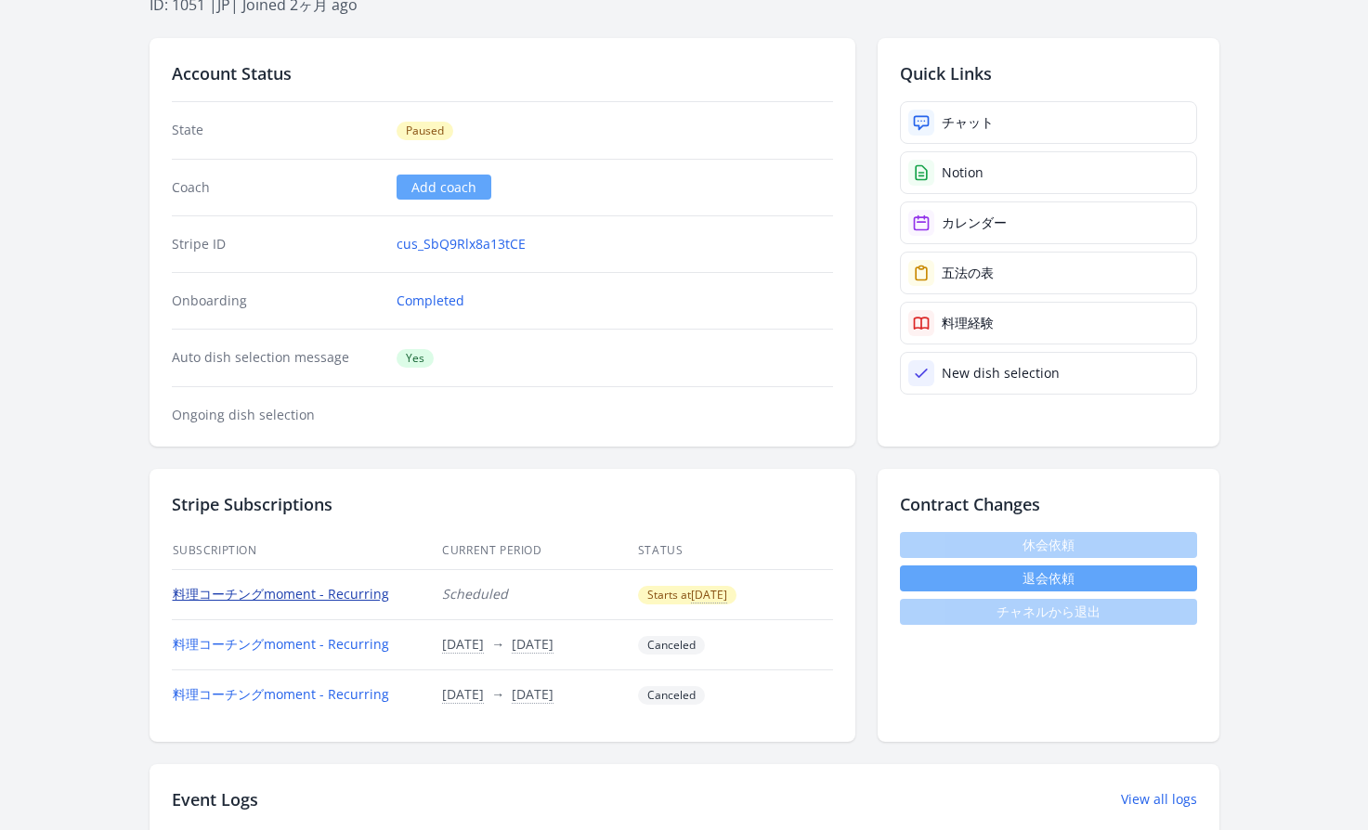
click at [362, 592] on link "料理コーチングmoment - Recurring" at bounding box center [281, 594] width 216 height 18
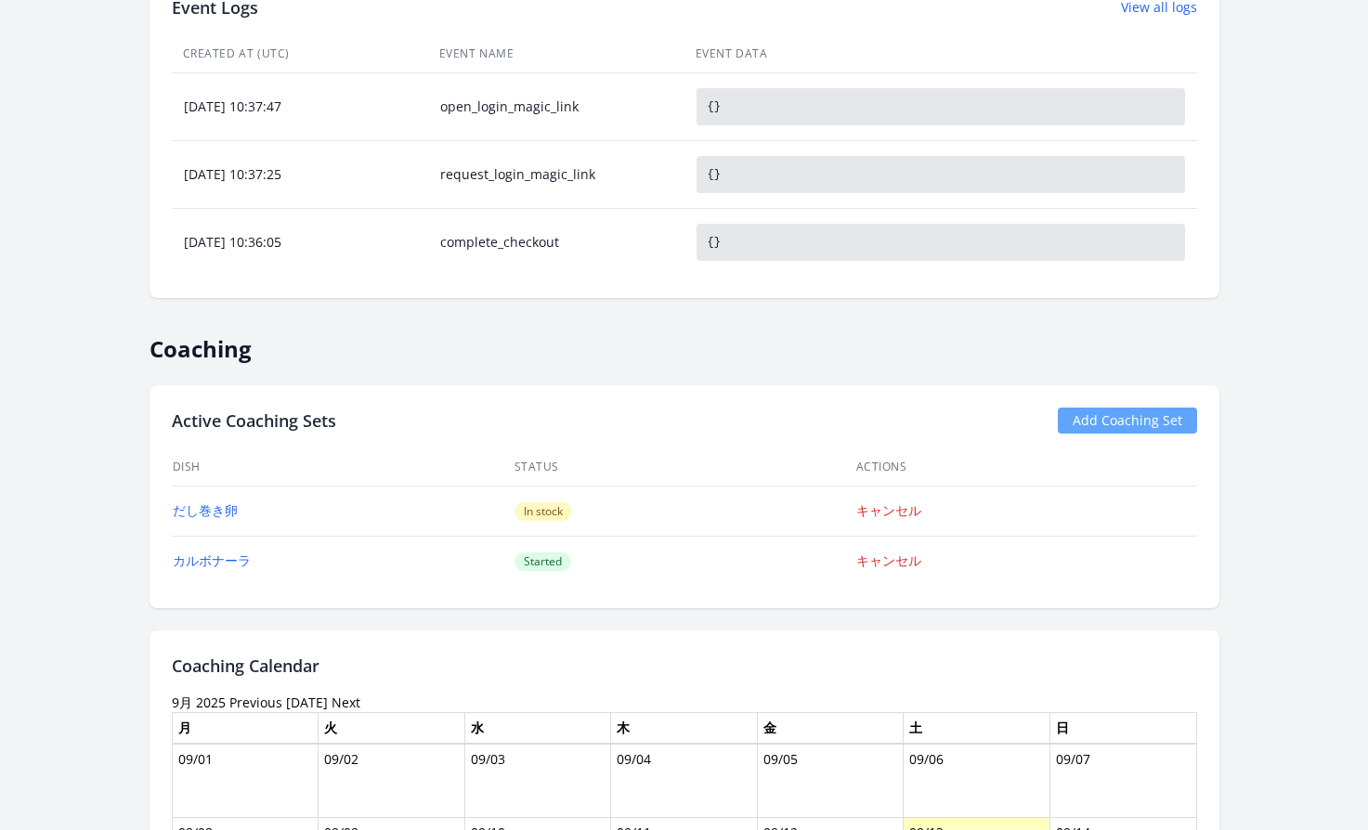
scroll to position [863, 0]
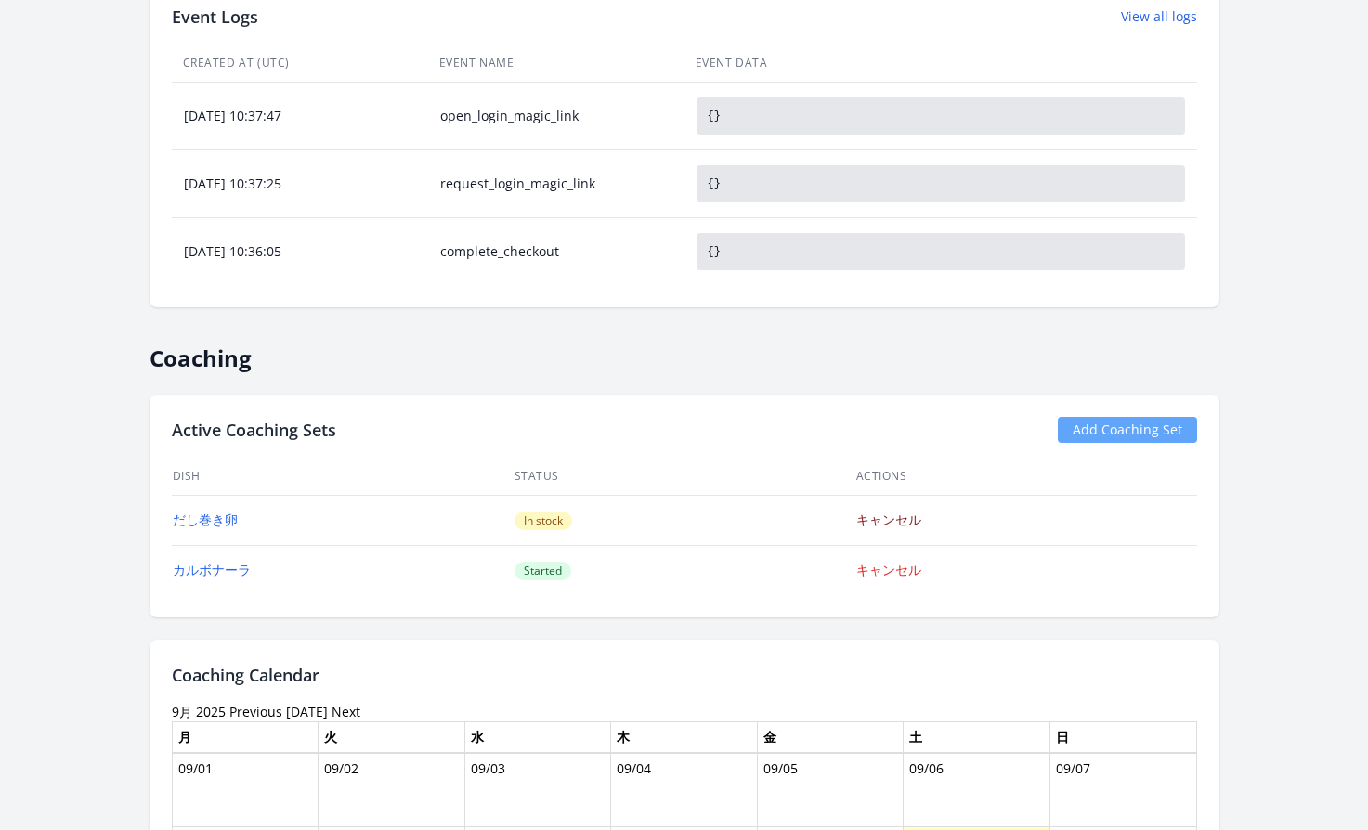
click at [876, 522] on link "キャンセル" at bounding box center [888, 520] width 65 height 18
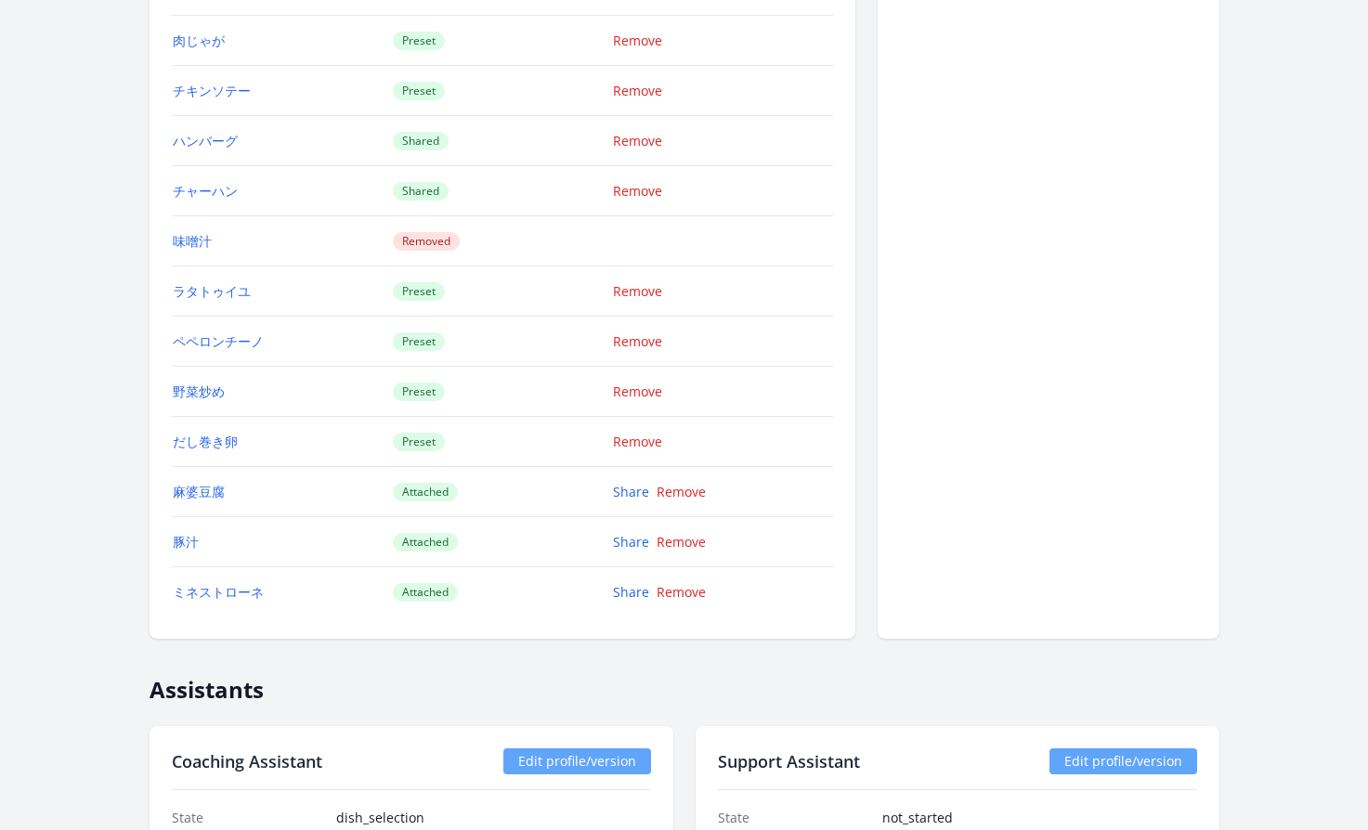
scroll to position [2124, 0]
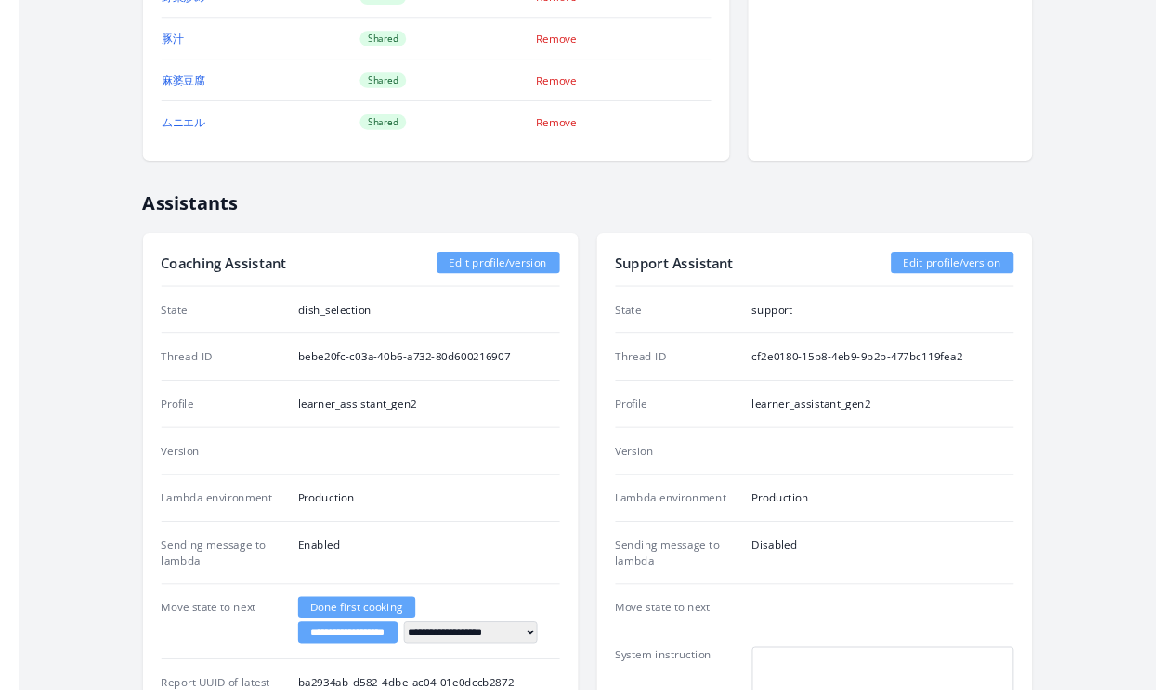
scroll to position [2974, 0]
